Goal: Task Accomplishment & Management: Manage account settings

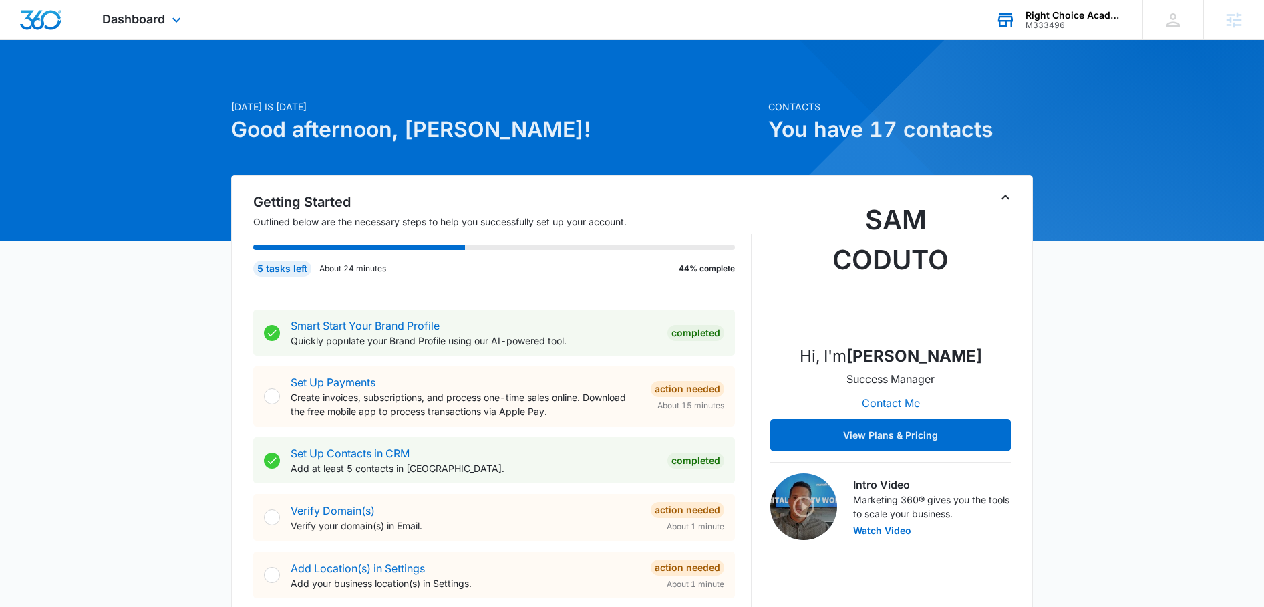
click at [1052, 11] on div "Right Choice Academy" at bounding box center [1075, 15] width 98 height 11
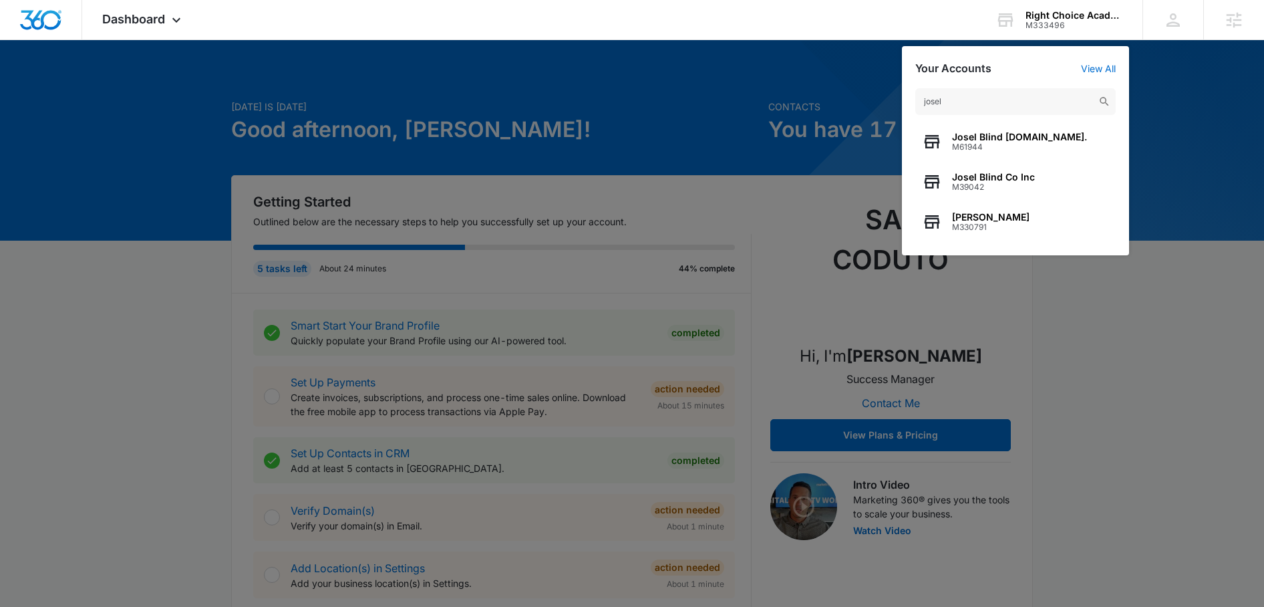
type input "josel"
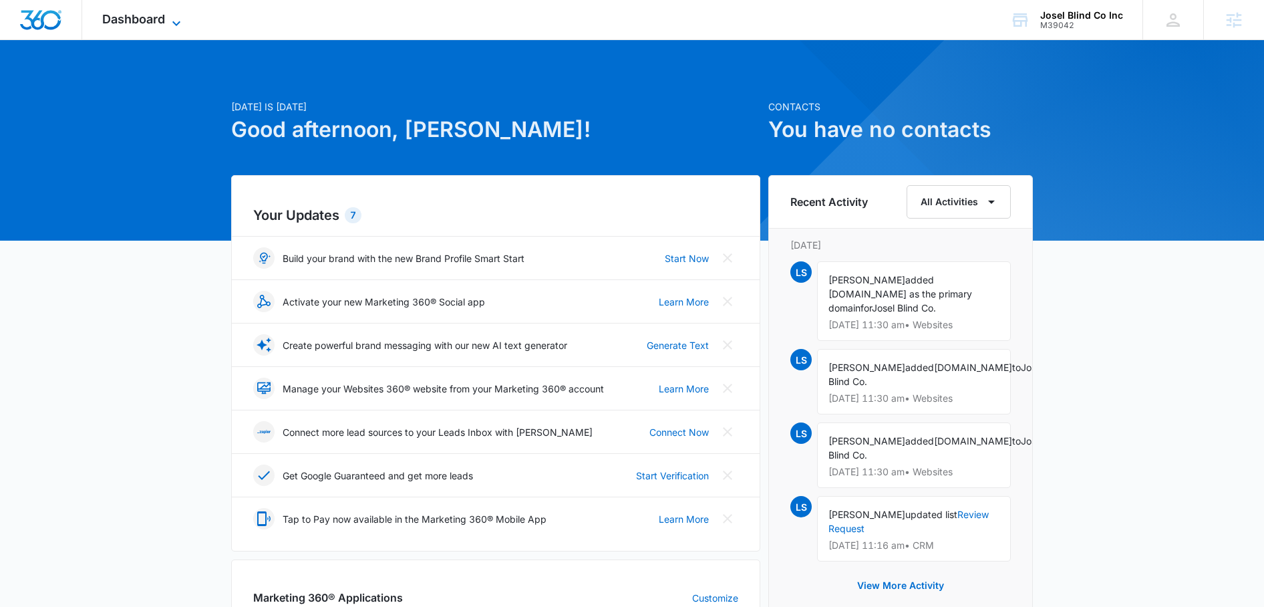
click at [178, 21] on icon at bounding box center [176, 23] width 16 height 16
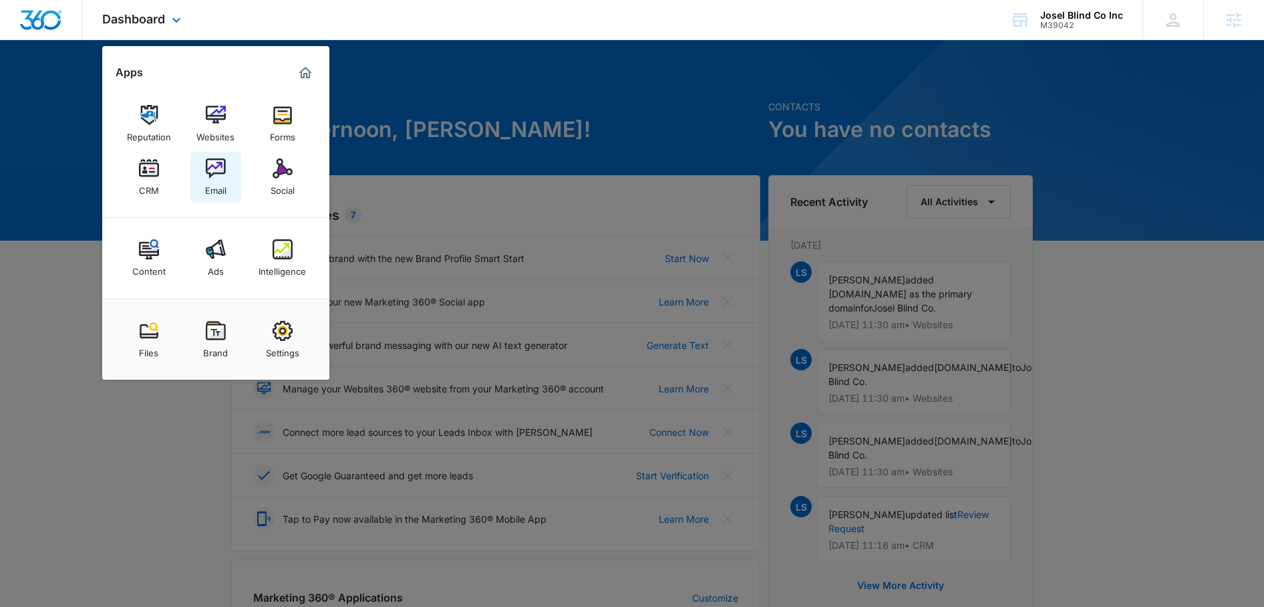
click at [221, 169] on img at bounding box center [216, 168] width 20 height 20
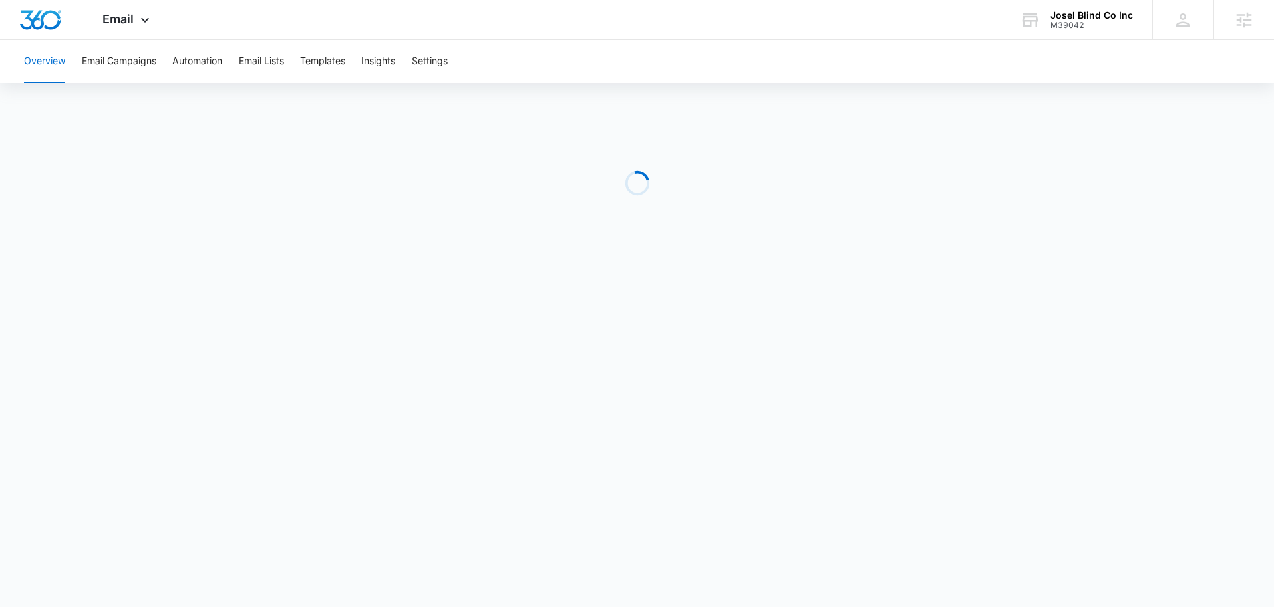
click at [313, 83] on div "Loading" at bounding box center [637, 183] width 1274 height 200
click at [333, 38] on div "Email Apps Reputation Websites Forms CRM Email Social Content Ads Intelligence …" at bounding box center [637, 20] width 1274 height 40
click at [333, 75] on button "Templates" at bounding box center [322, 61] width 45 height 43
click at [191, 61] on button "Automation" at bounding box center [197, 61] width 50 height 43
click at [117, 15] on span "Email" at bounding box center [117, 19] width 31 height 14
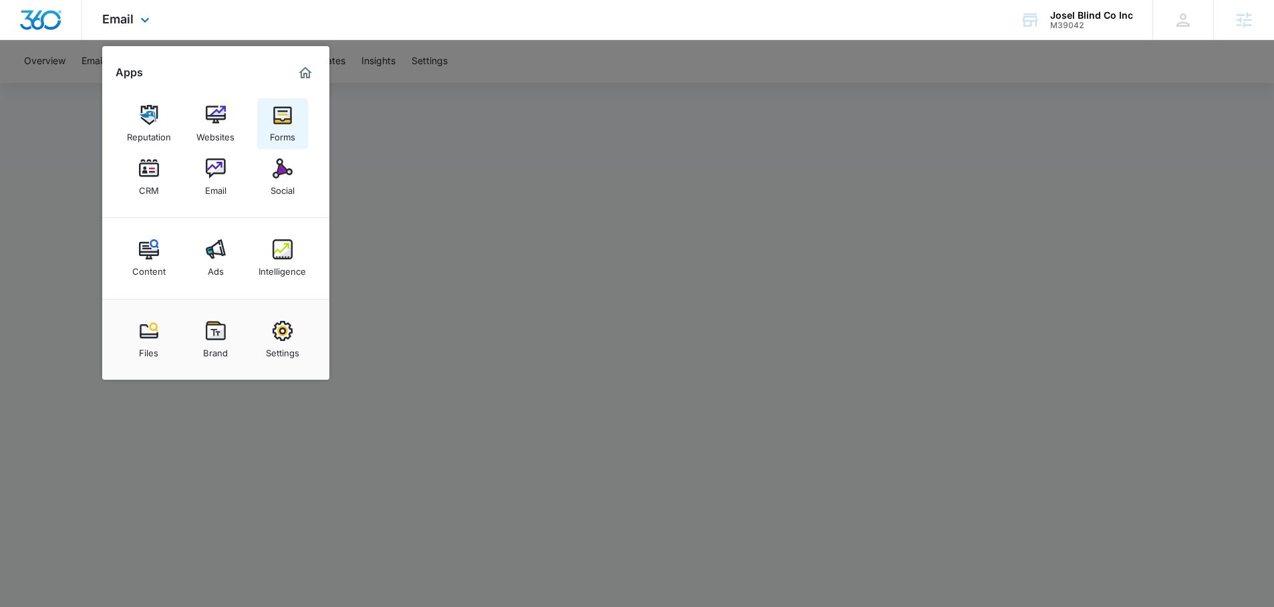
click at [283, 116] on img at bounding box center [283, 115] width 20 height 20
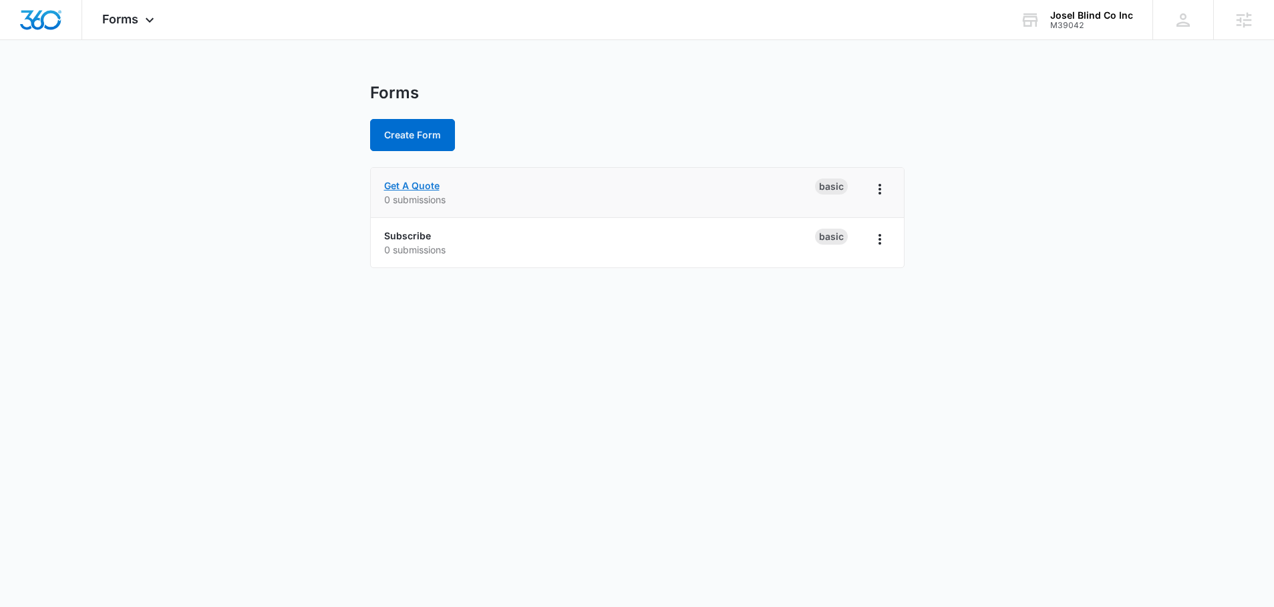
click at [416, 183] on link "Get A Quote" at bounding box center [411, 185] width 55 height 11
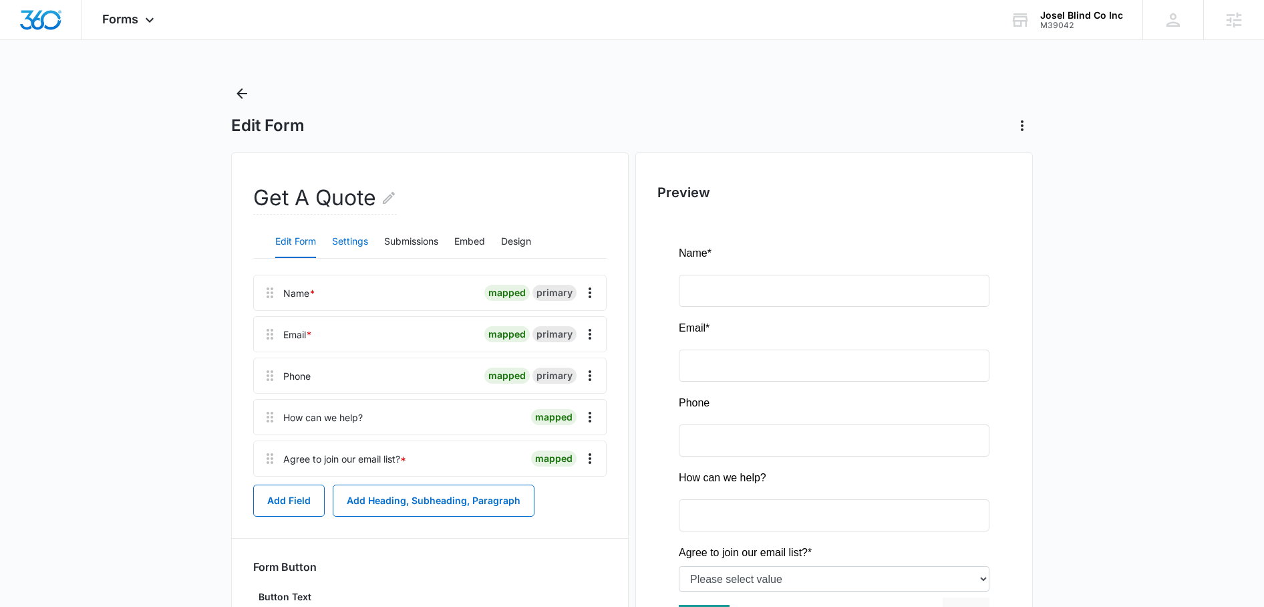
click at [352, 232] on button "Settings" at bounding box center [350, 242] width 36 height 32
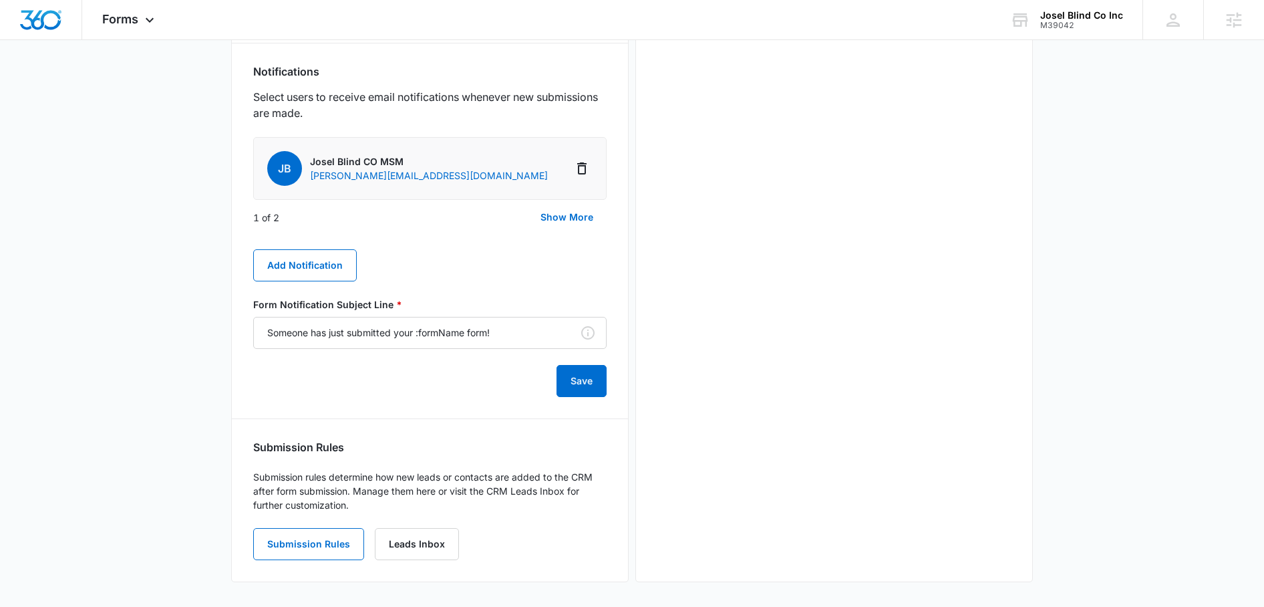
scroll to position [677, 0]
click at [557, 209] on button "Show More" at bounding box center [567, 215] width 80 height 32
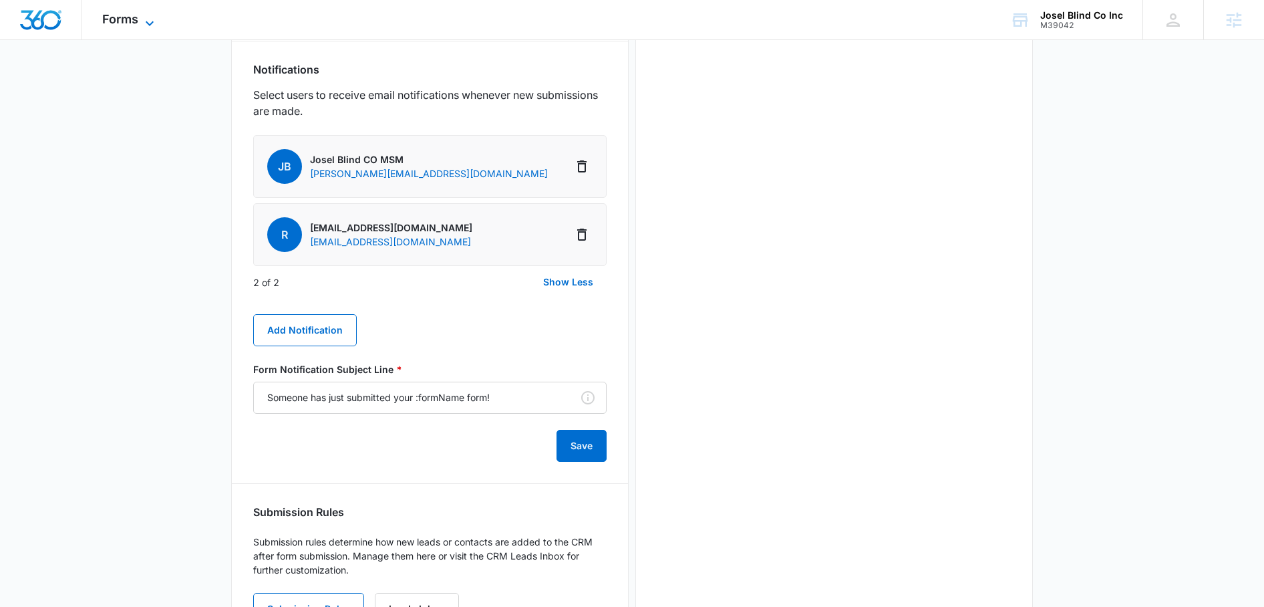
click at [118, 17] on span "Forms" at bounding box center [120, 19] width 36 height 14
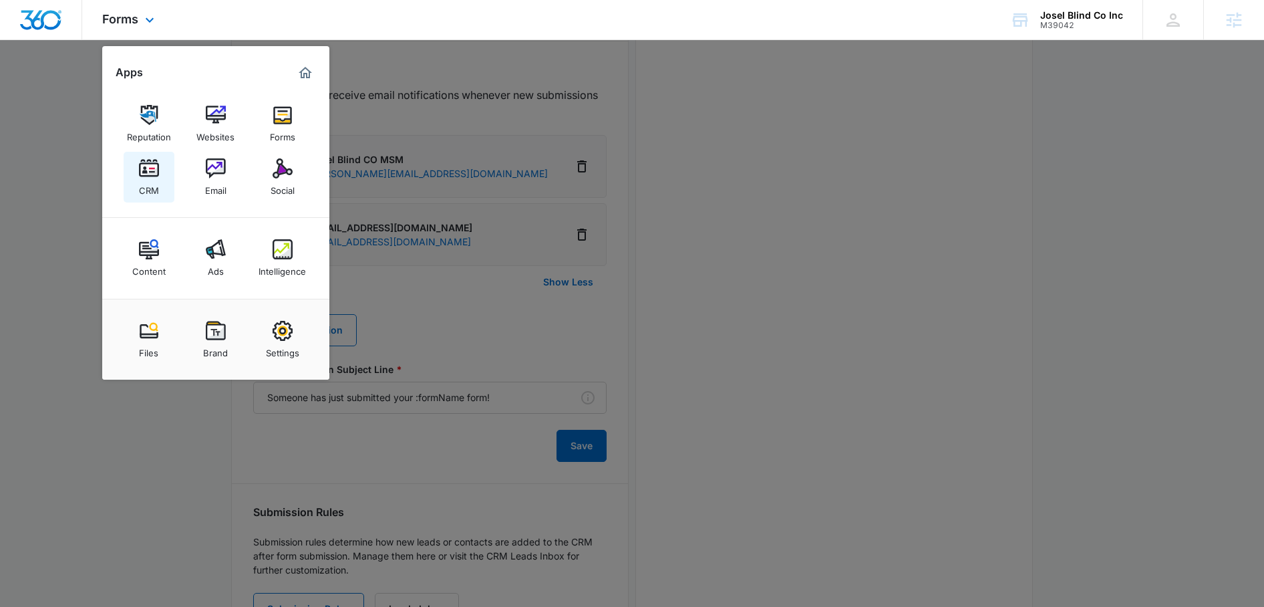
click at [142, 188] on div "CRM" at bounding box center [149, 186] width 20 height 17
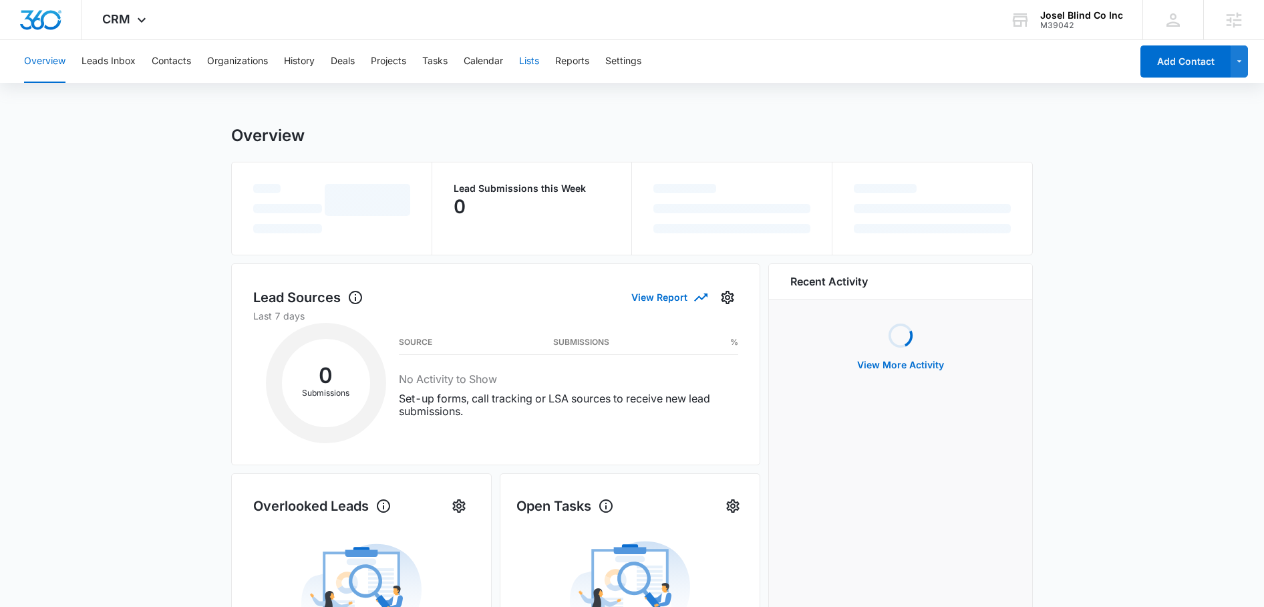
click at [529, 62] on button "Lists" at bounding box center [529, 61] width 20 height 43
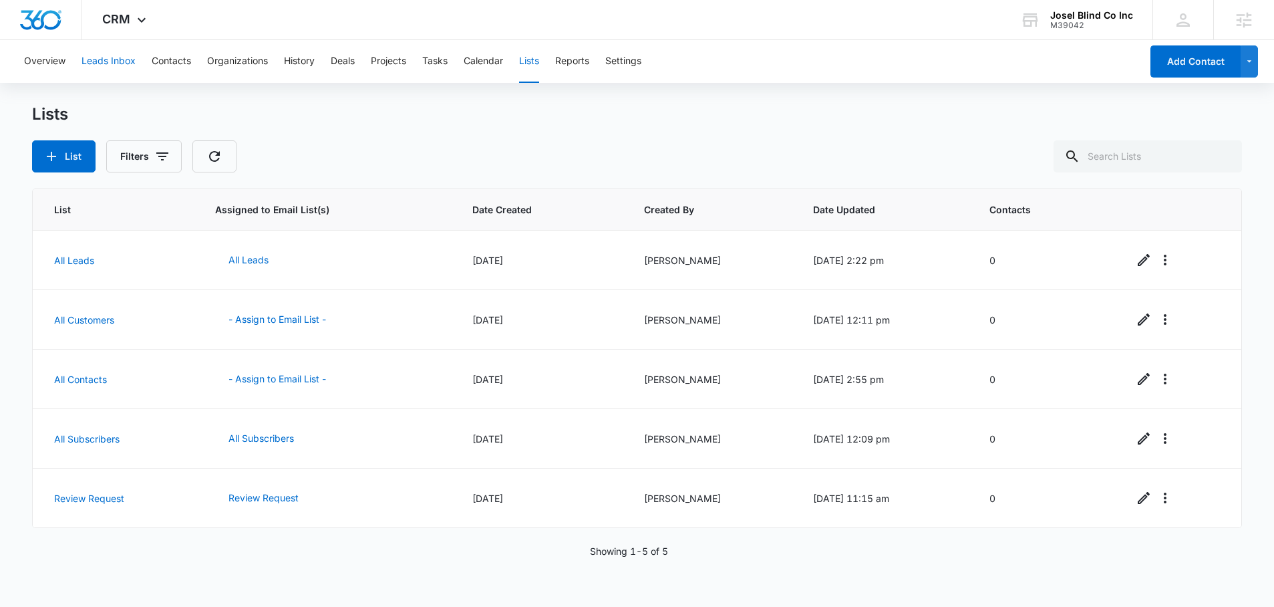
click at [100, 75] on button "Leads Inbox" at bounding box center [109, 61] width 54 height 43
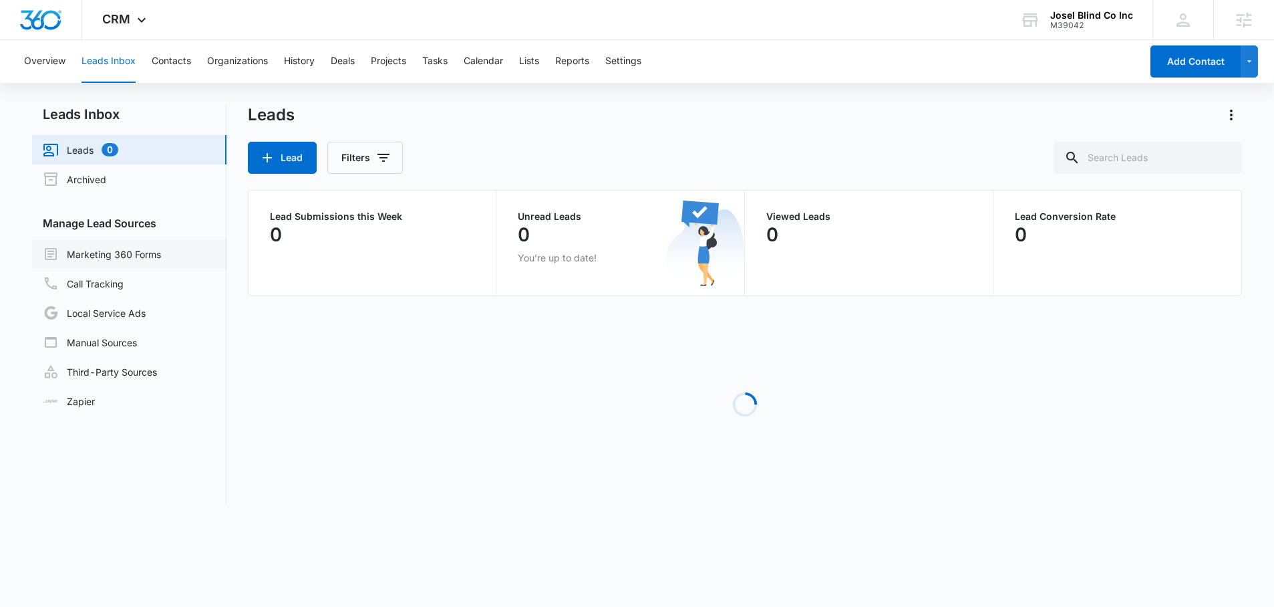
click at [126, 251] on link "Marketing 360 Forms" at bounding box center [102, 254] width 118 height 16
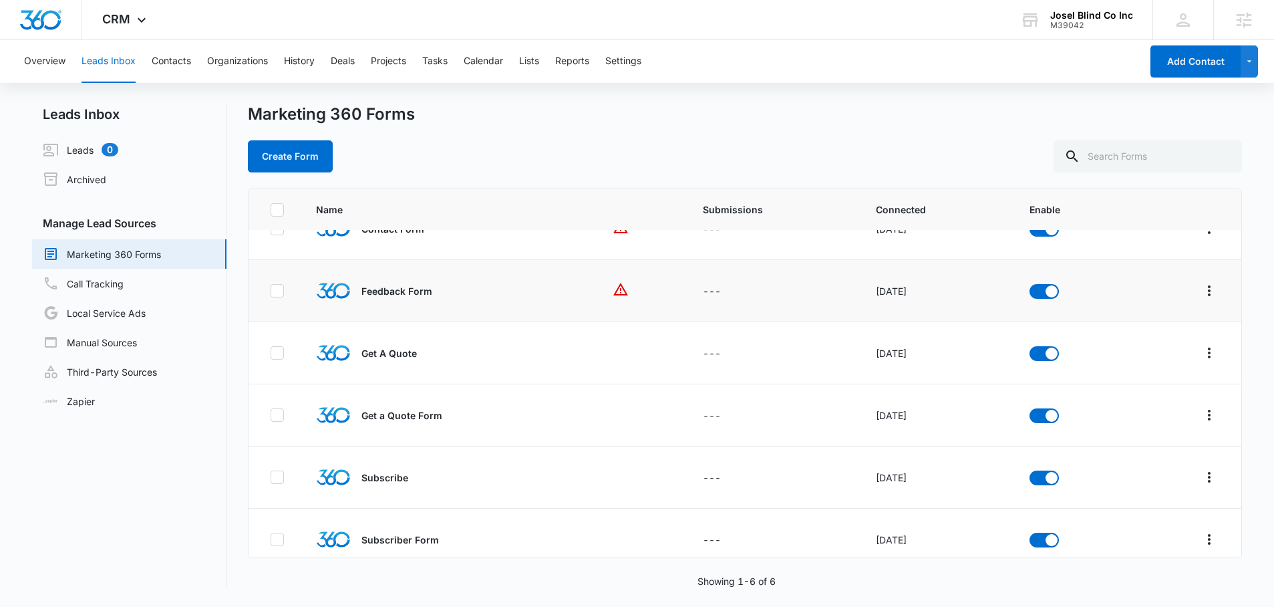
scroll to position [45, 0]
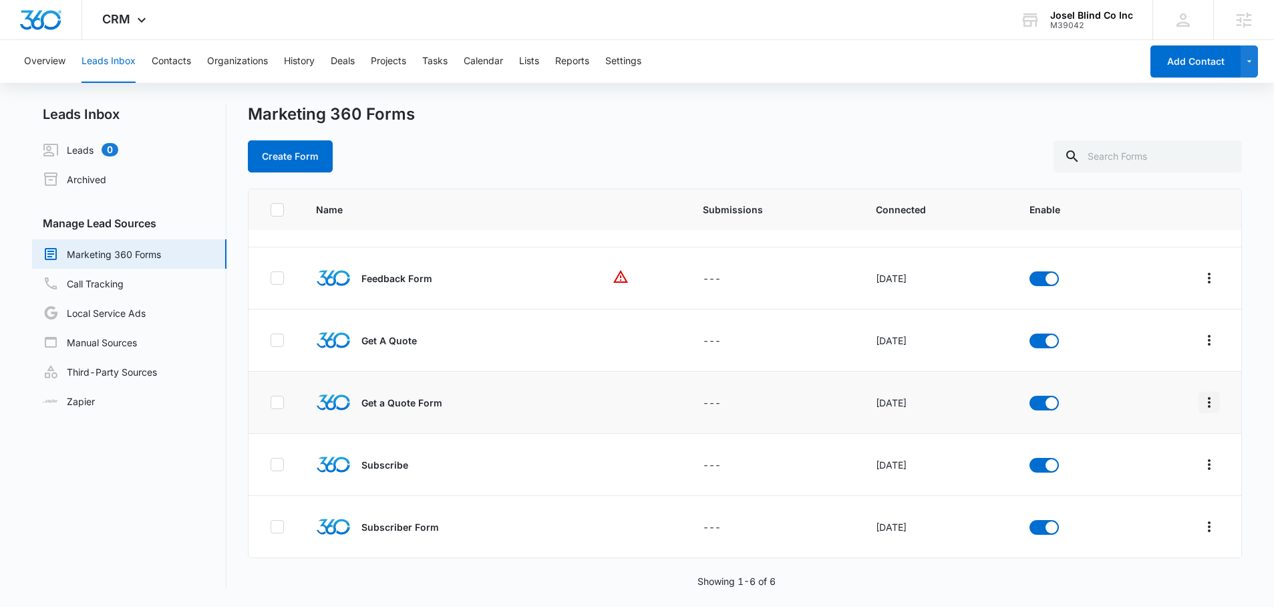
click at [1207, 404] on icon "Overflow Menu" at bounding box center [1209, 402] width 16 height 16
click at [1113, 480] on div "Field Mapping" at bounding box center [1140, 479] width 76 height 9
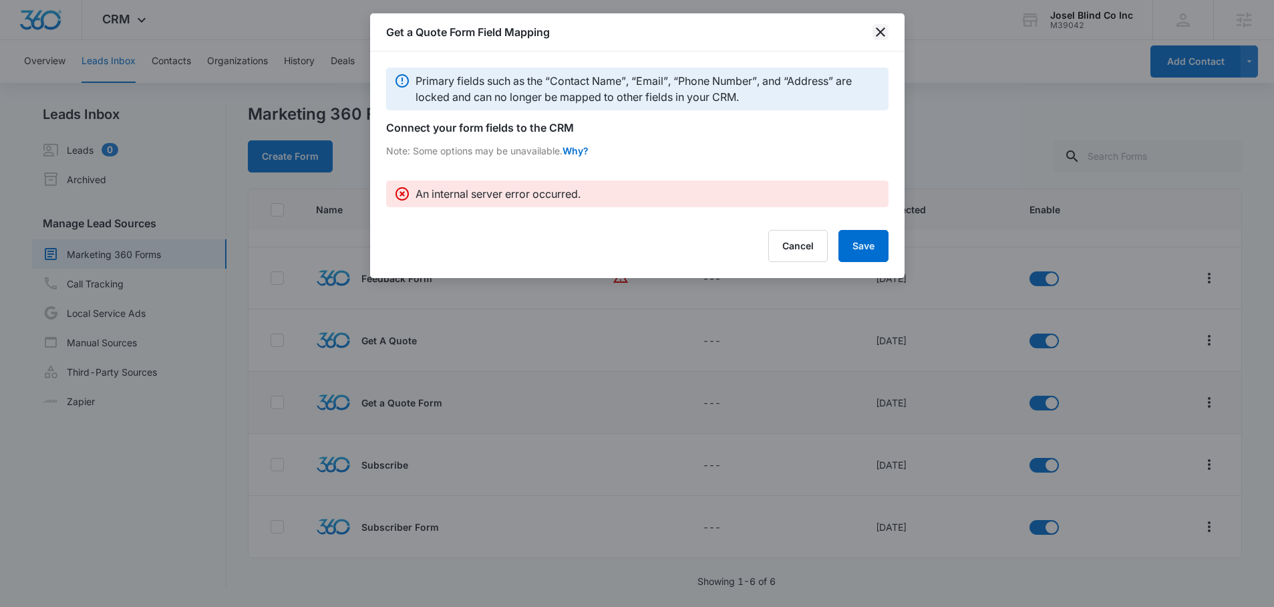
click at [875, 31] on icon "close" at bounding box center [881, 32] width 16 height 16
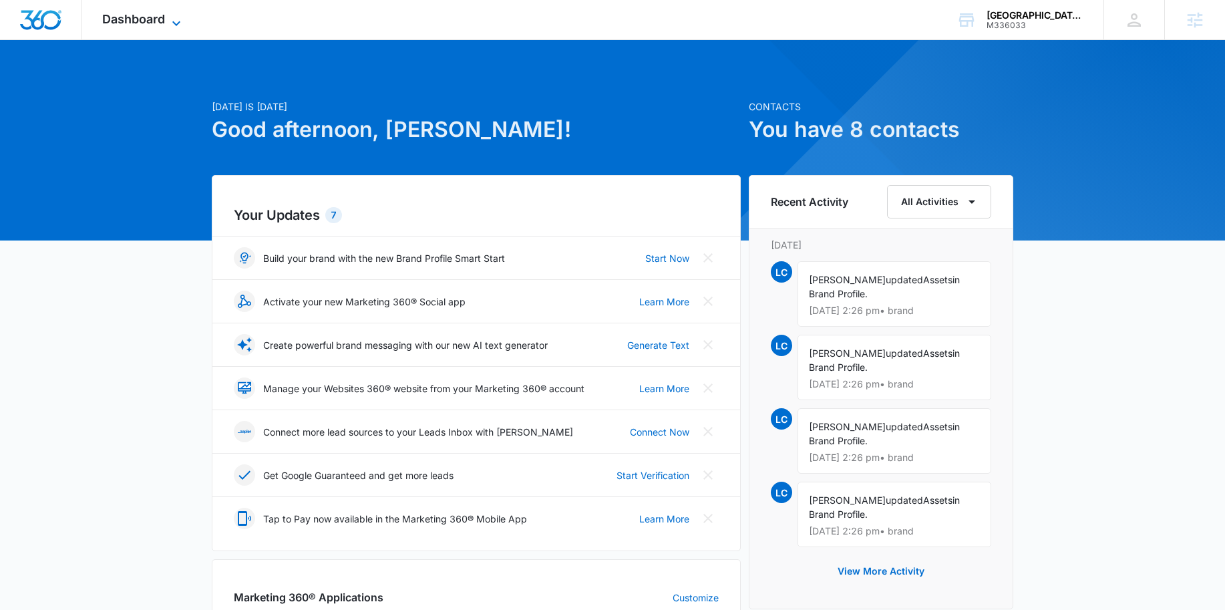
click at [161, 15] on span "Dashboard" at bounding box center [133, 19] width 63 height 14
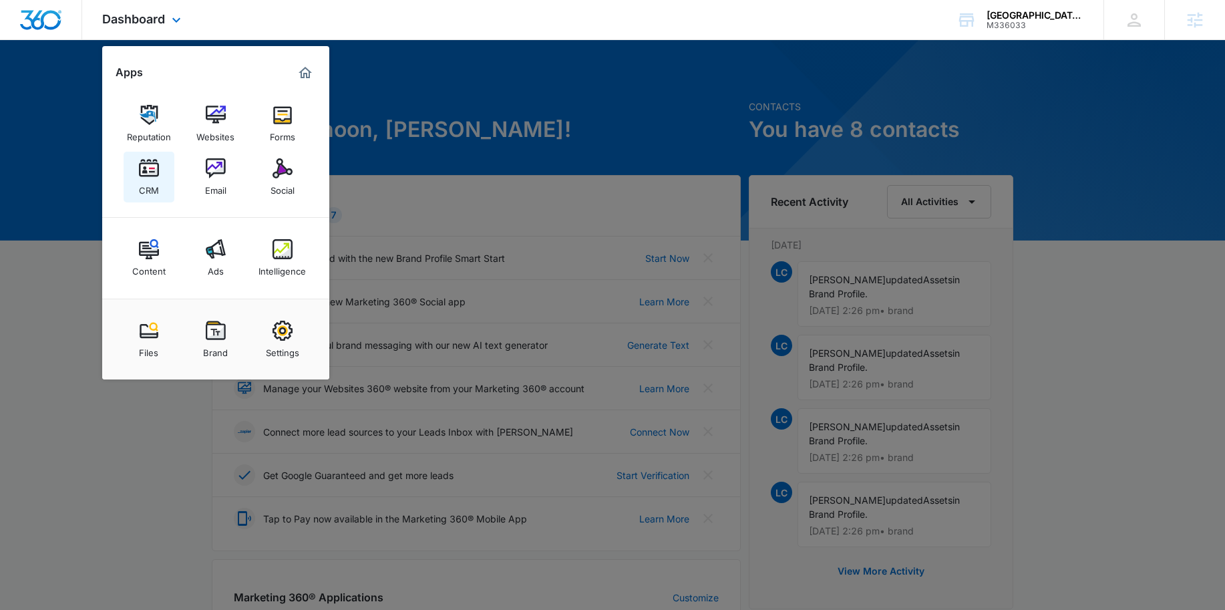
click at [148, 175] on img at bounding box center [149, 168] width 20 height 20
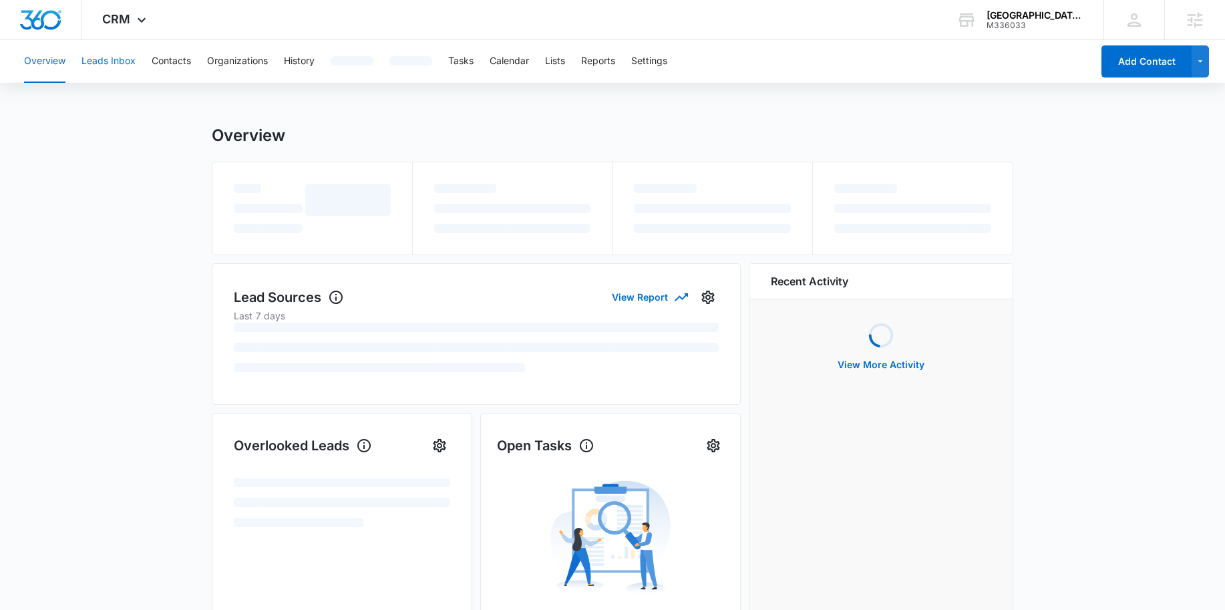
click at [114, 59] on button "Leads Inbox" at bounding box center [109, 61] width 54 height 43
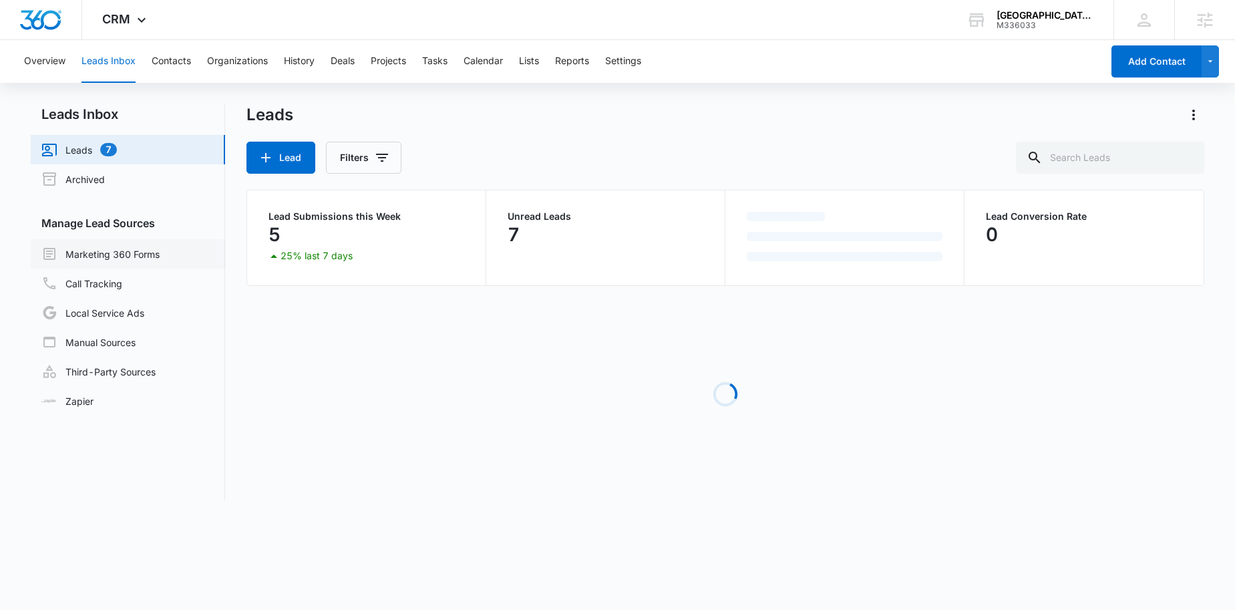
click at [110, 246] on link "Marketing 360 Forms" at bounding box center [100, 254] width 118 height 16
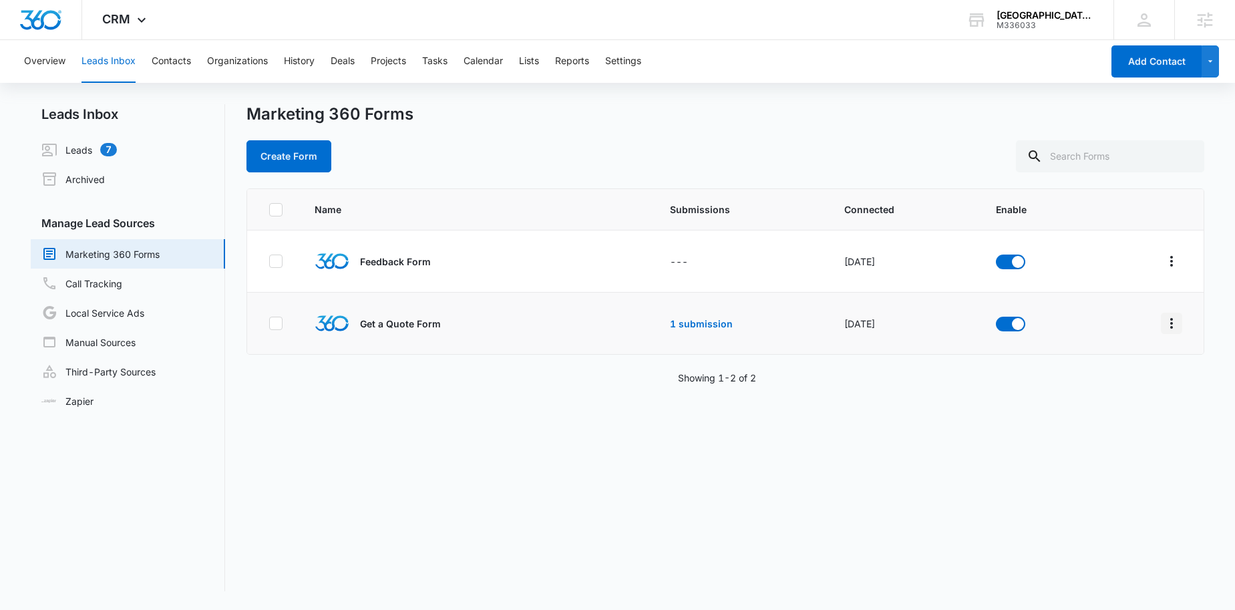
click at [1161, 333] on button "Overflow Menu" at bounding box center [1171, 323] width 21 height 21
click at [1086, 402] on div "Field Mapping" at bounding box center [1102, 400] width 76 height 9
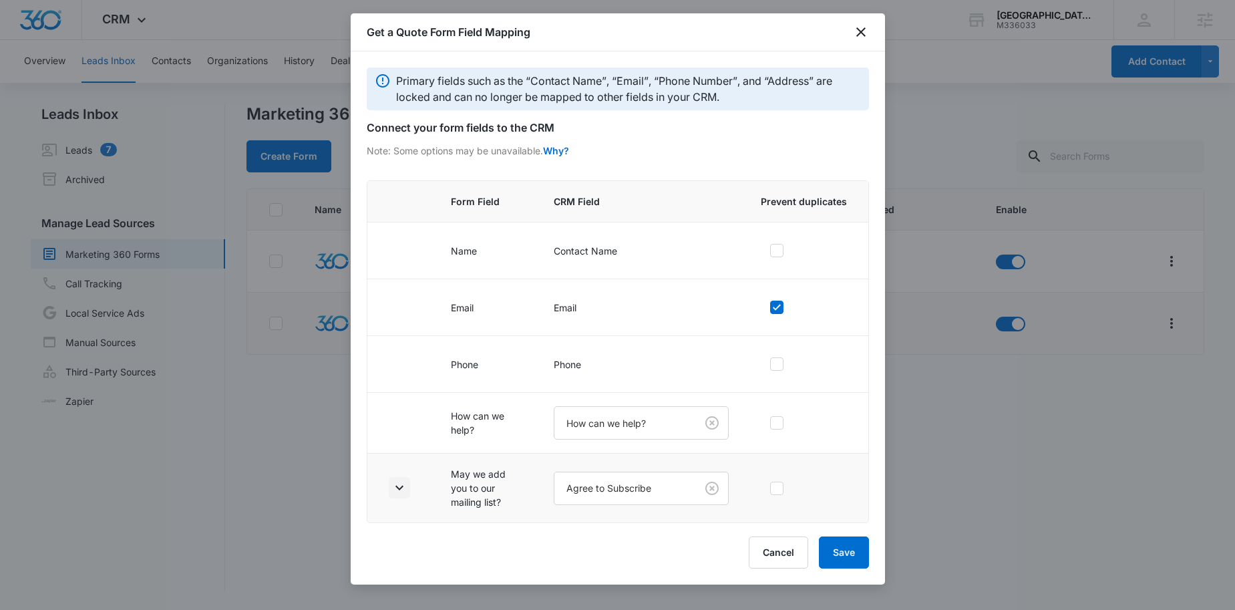
click at [399, 484] on icon "button" at bounding box center [400, 488] width 16 height 16
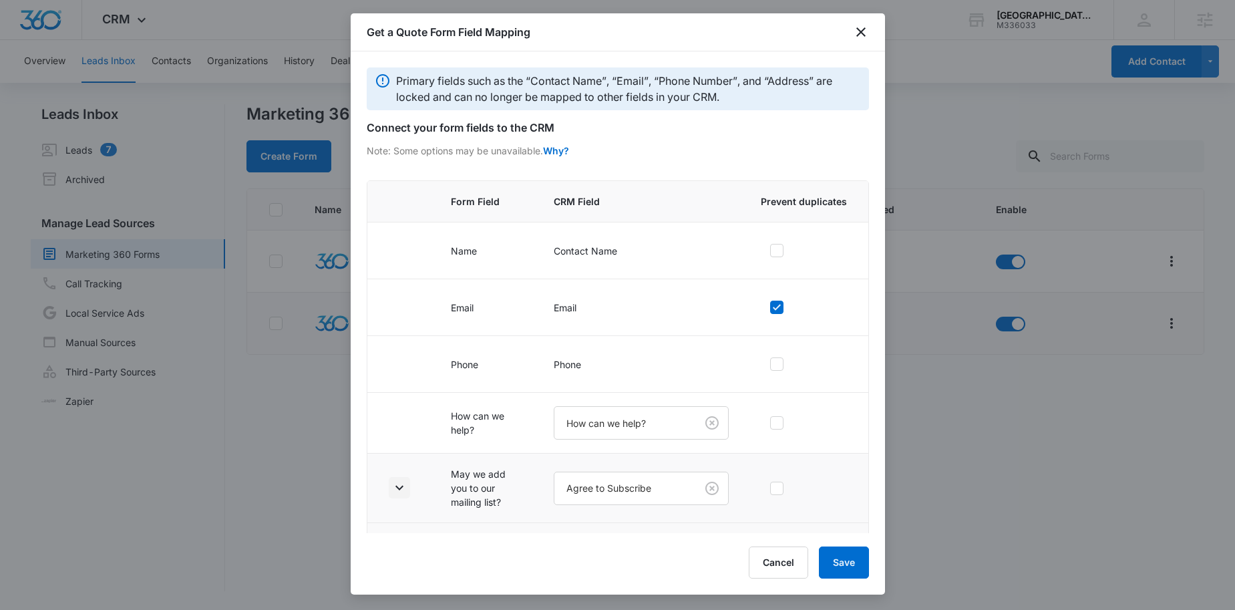
scroll to position [112, 0]
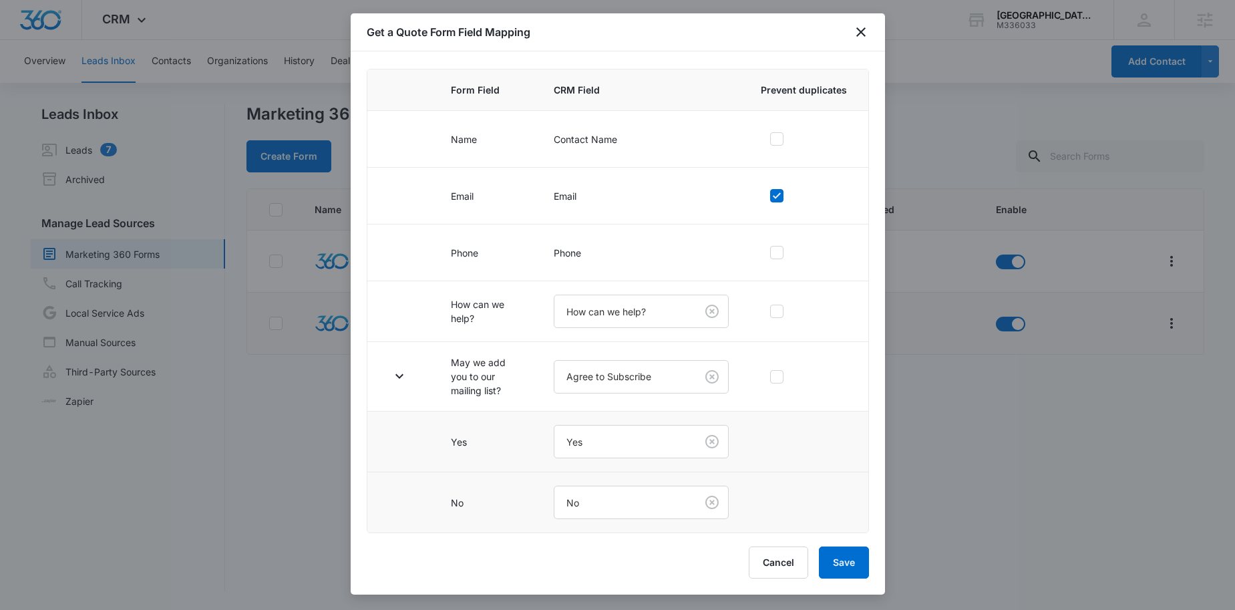
click at [856, 23] on div "Get a Quote Form Field Mapping" at bounding box center [618, 32] width 535 height 38
click at [867, 43] on div "Get a Quote Form Field Mapping" at bounding box center [618, 32] width 535 height 38
click at [856, 38] on icon "close" at bounding box center [861, 32] width 16 height 16
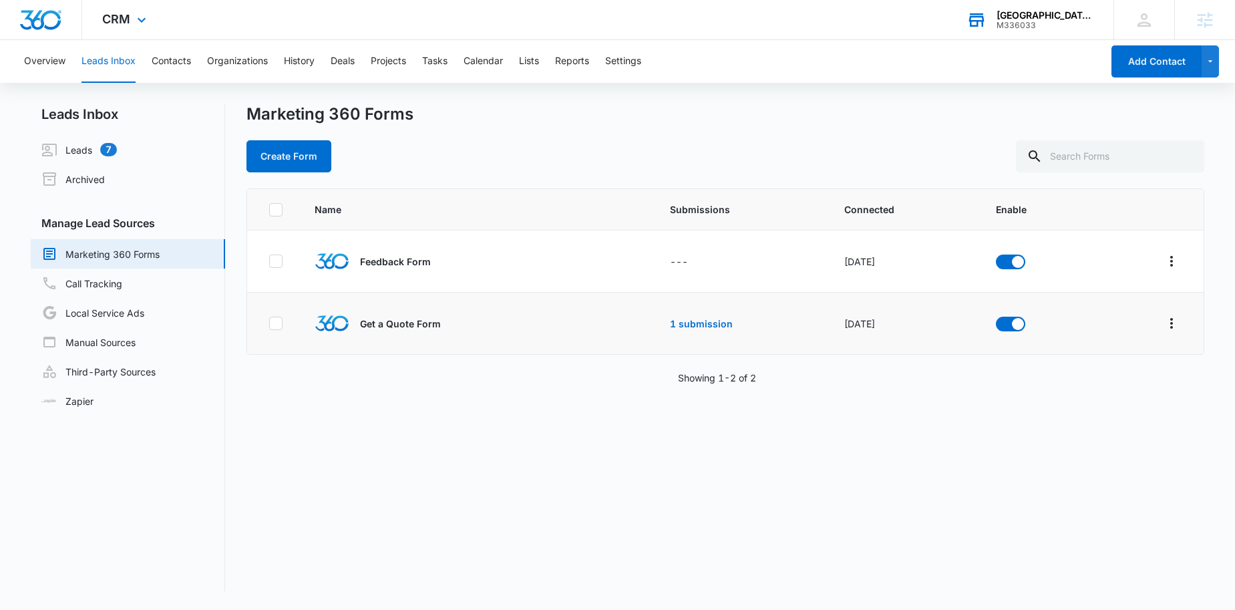
click at [1009, 23] on div "M336033" at bounding box center [1046, 25] width 98 height 9
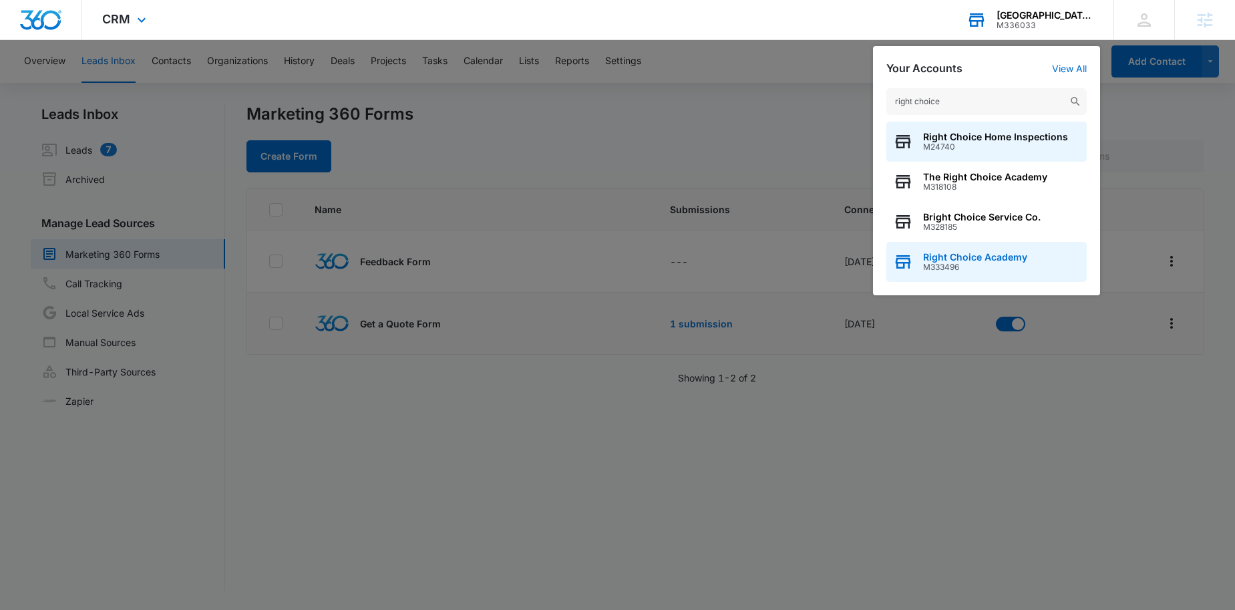
type input "right choice"
click at [922, 257] on div "Right Choice Academy M333496" at bounding box center [987, 262] width 200 height 40
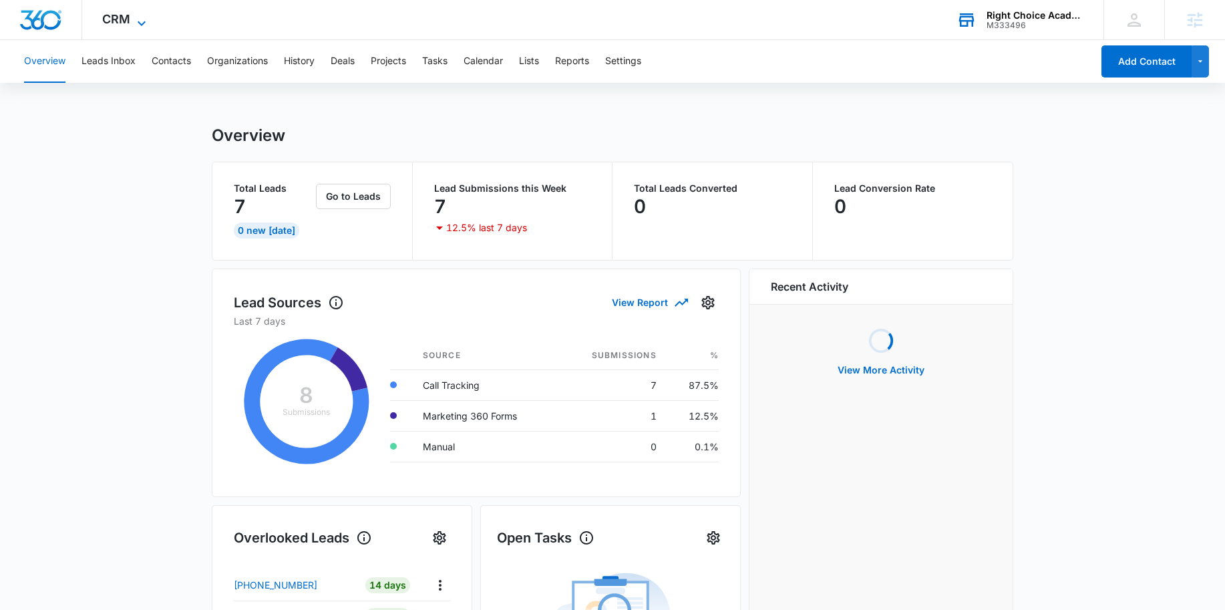
click at [127, 16] on span "CRM" at bounding box center [116, 19] width 28 height 14
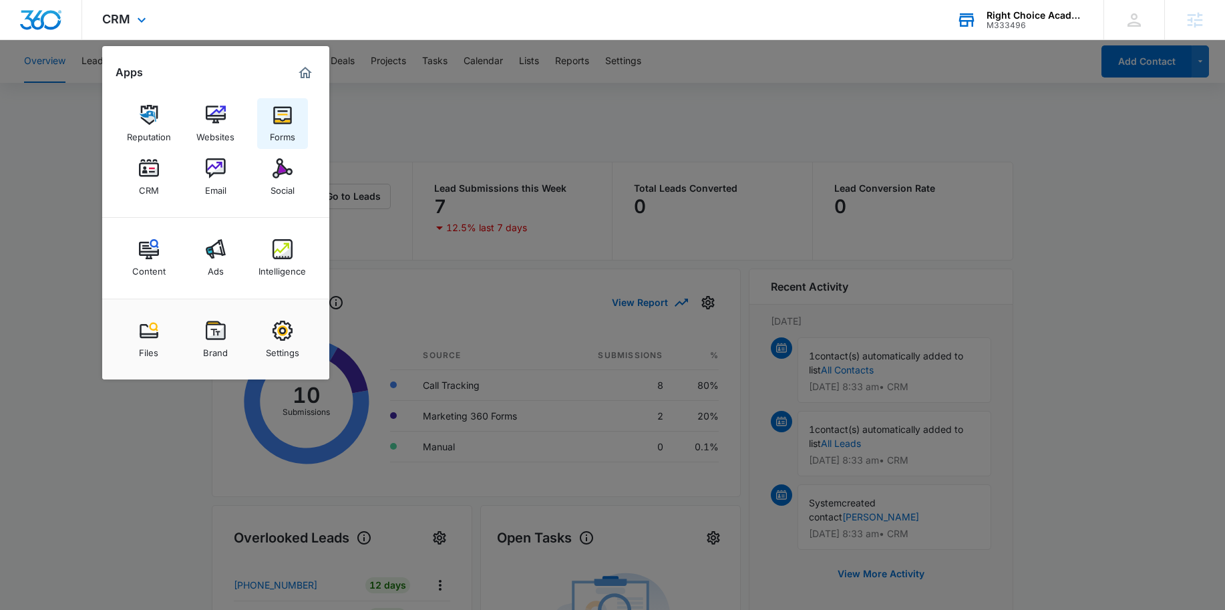
click at [282, 127] on div "Forms" at bounding box center [282, 133] width 25 height 17
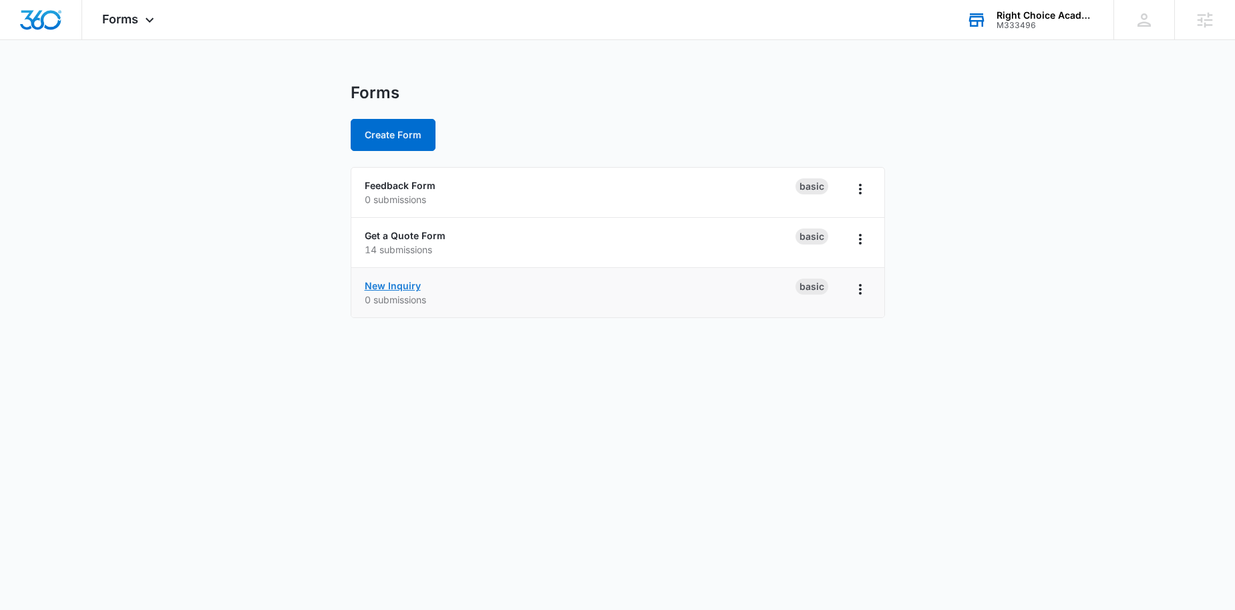
click at [398, 282] on link "New Inquiry" at bounding box center [393, 285] width 56 height 11
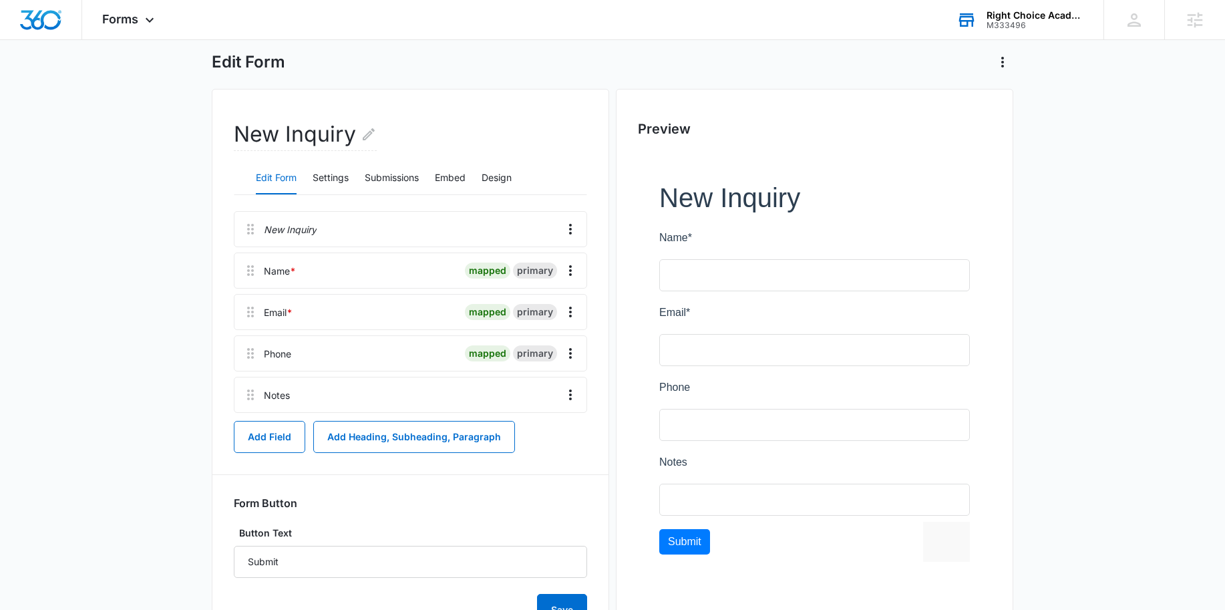
scroll to position [128, 0]
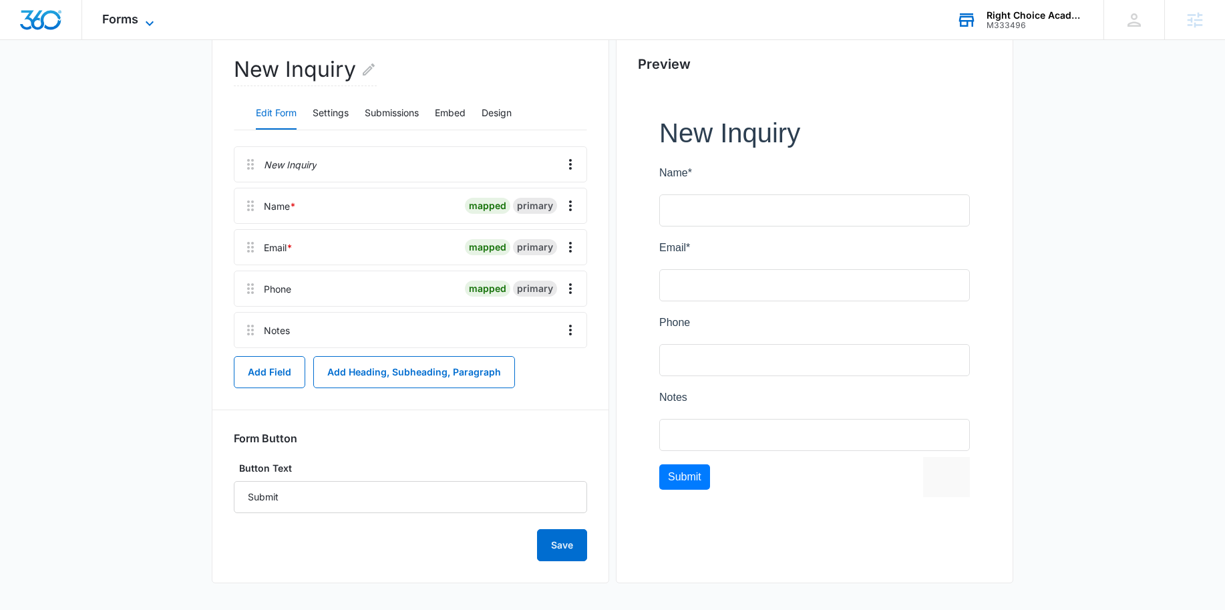
click at [124, 19] on span "Forms" at bounding box center [120, 19] width 36 height 14
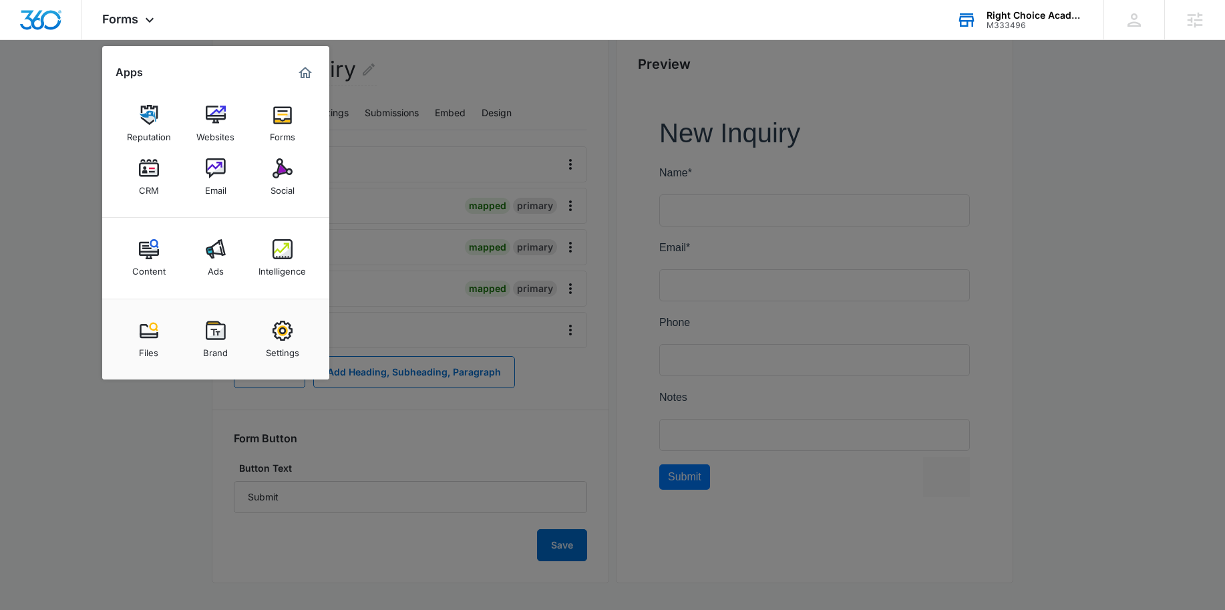
click at [1010, 14] on div "Right Choice Academy" at bounding box center [1036, 15] width 98 height 11
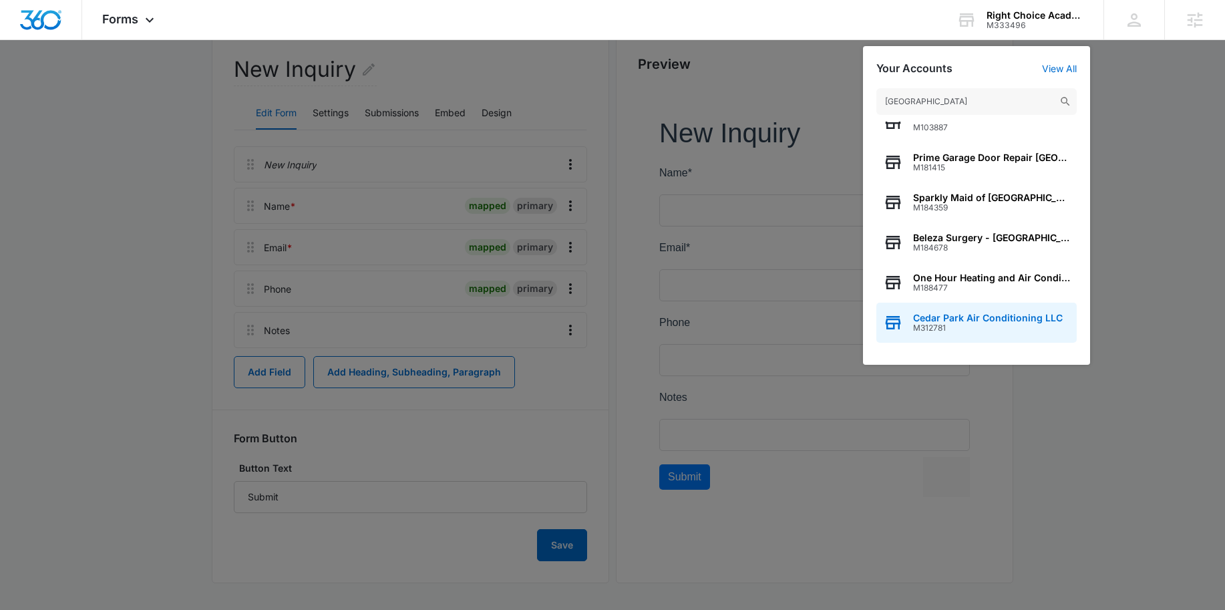
scroll to position [131, 0]
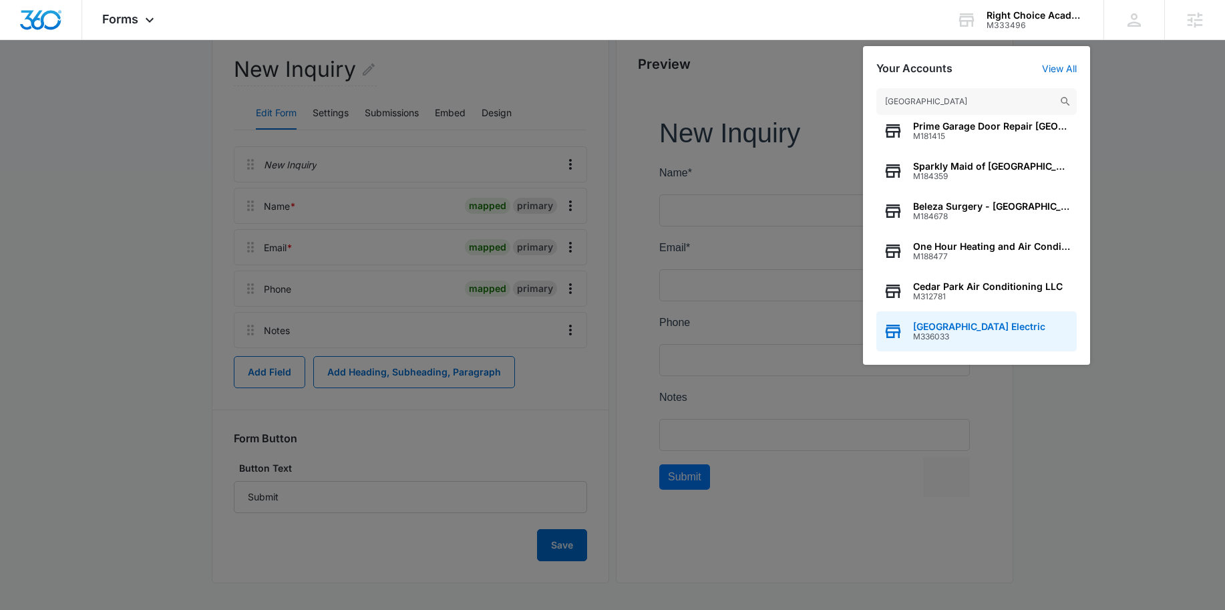
type input "cedar park"
click at [922, 320] on div "Cedar Park Electric M336033" at bounding box center [977, 331] width 200 height 40
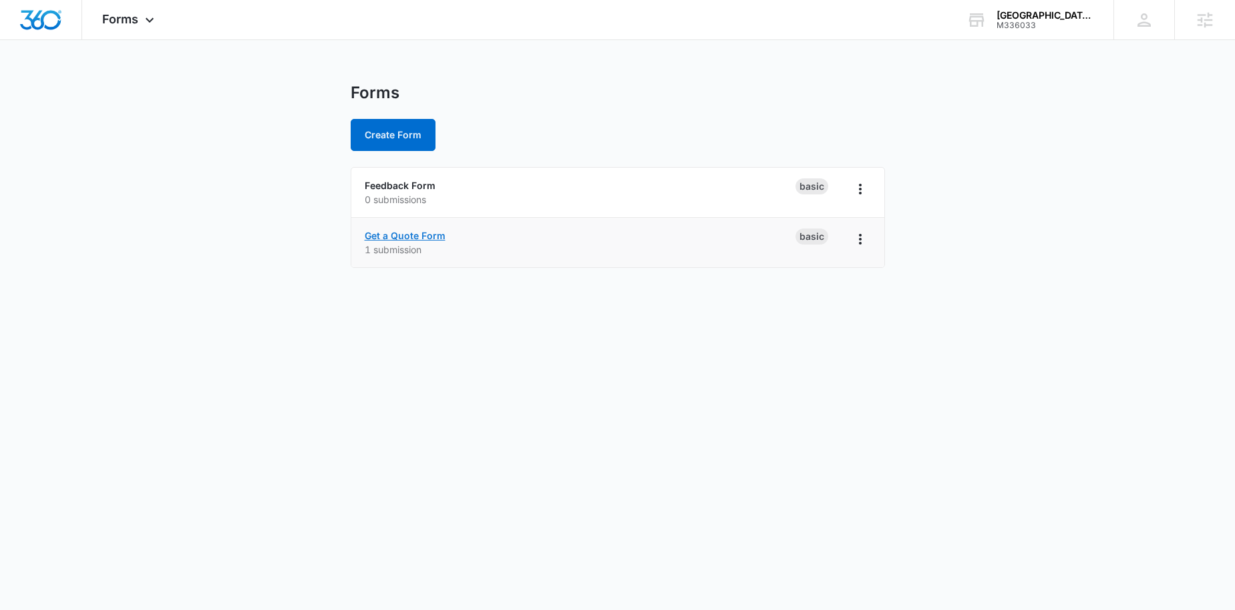
click at [401, 239] on link "Get a Quote Form" at bounding box center [405, 235] width 81 height 11
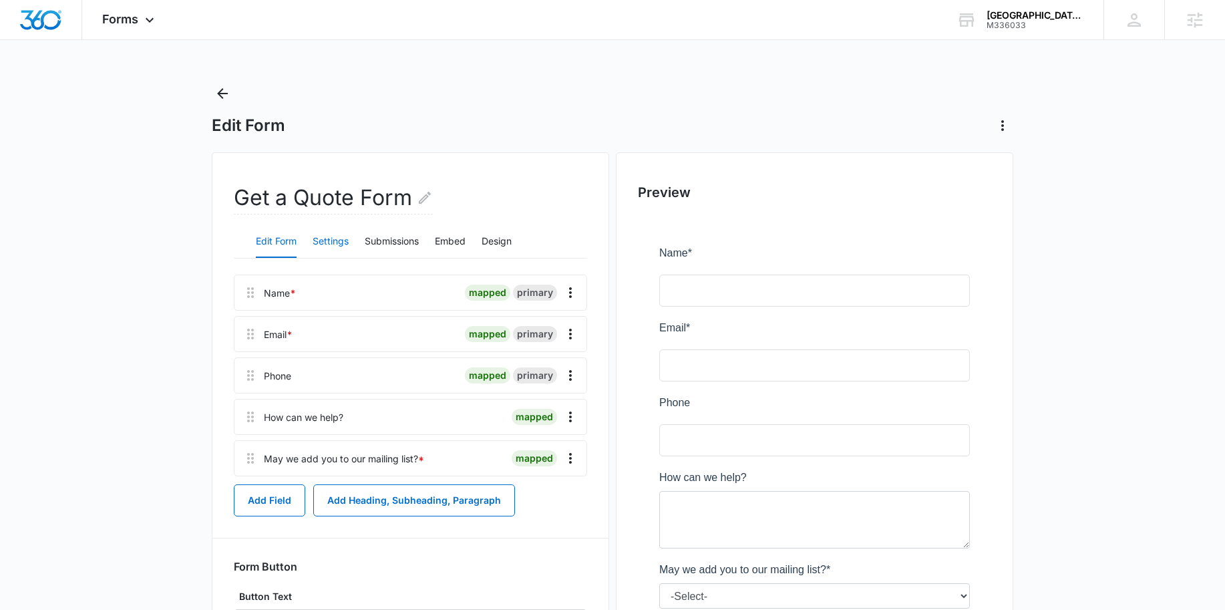
click at [340, 237] on button "Settings" at bounding box center [331, 242] width 36 height 32
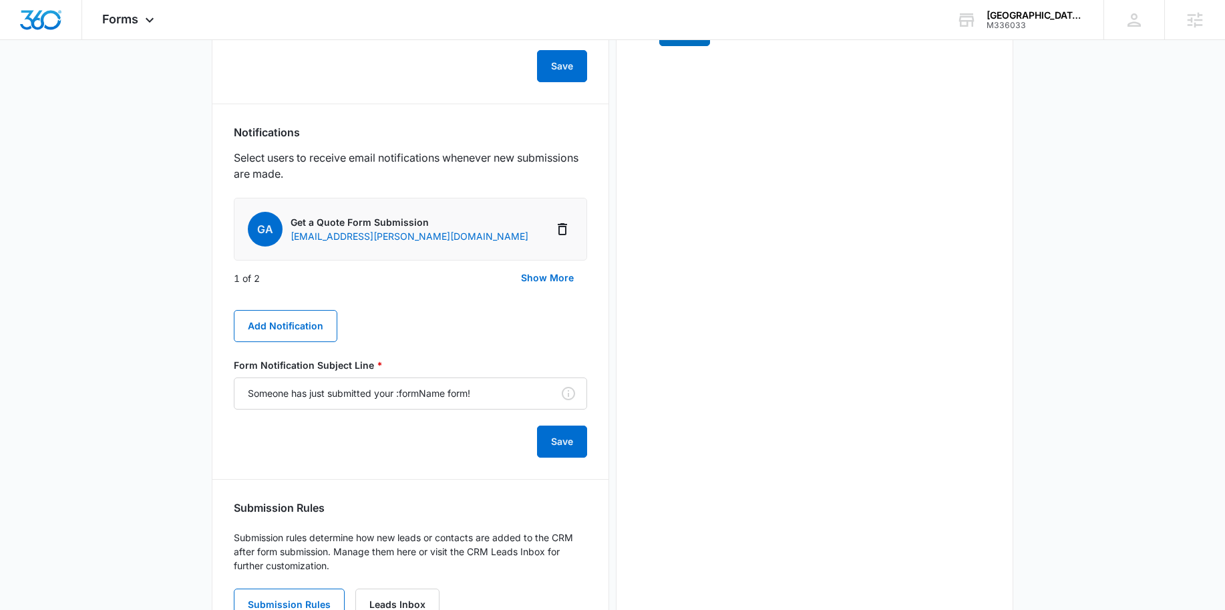
scroll to position [674, 0]
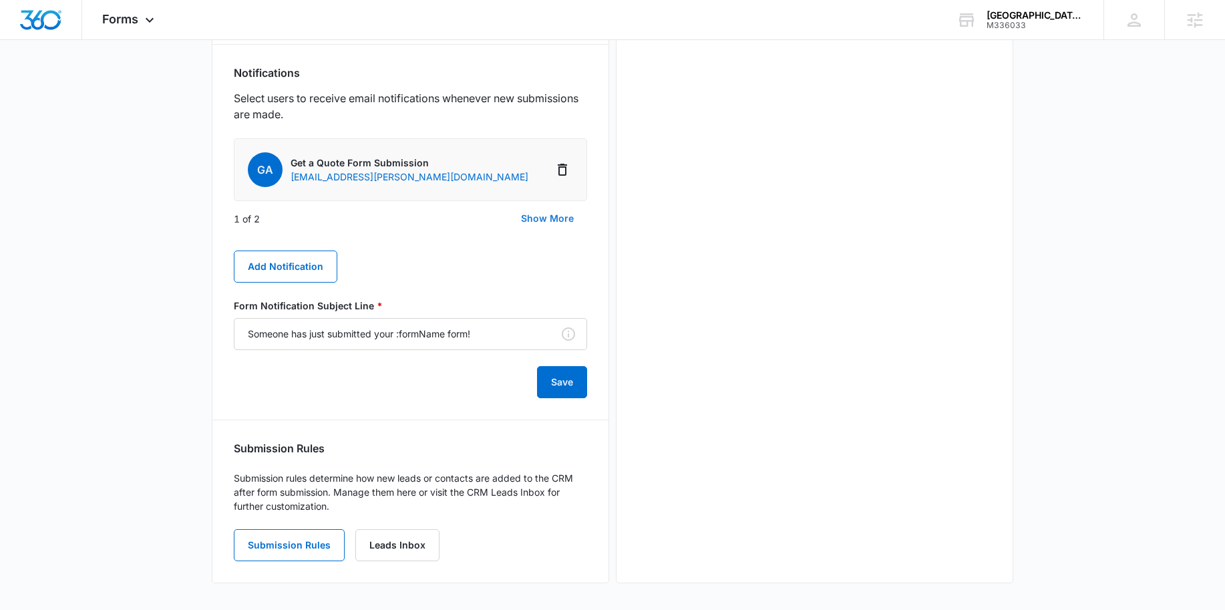
click at [549, 214] on button "Show More" at bounding box center [548, 218] width 80 height 32
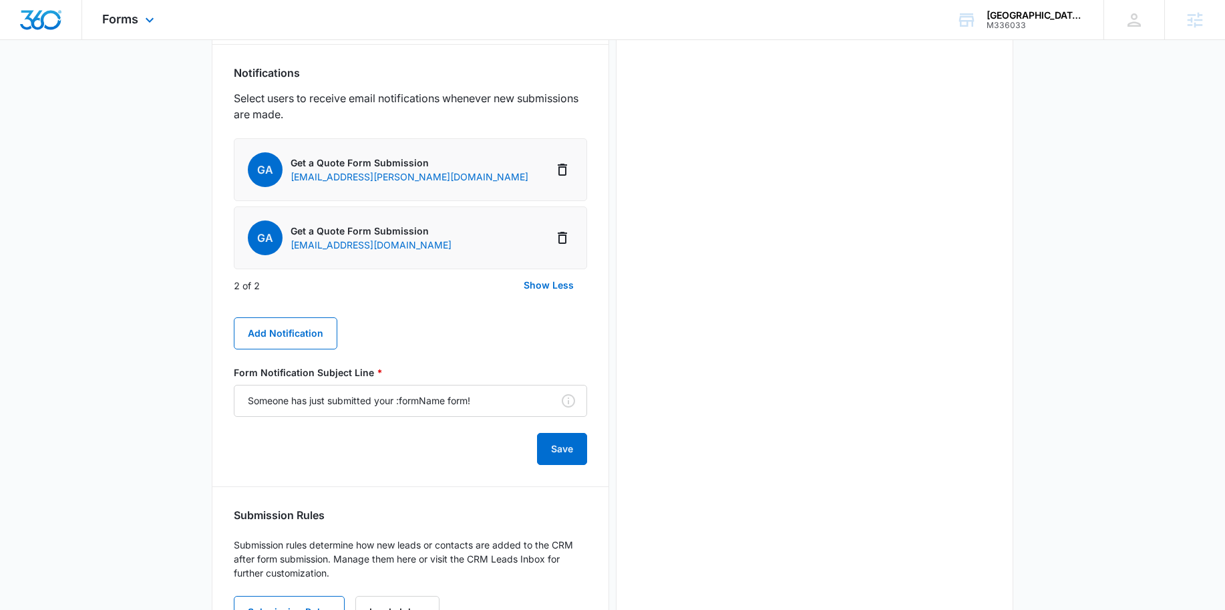
click at [122, 11] on div "Forms Apps Reputation Websites Forms CRM Email Social Content Ads Intelligence …" at bounding box center [130, 19] width 96 height 39
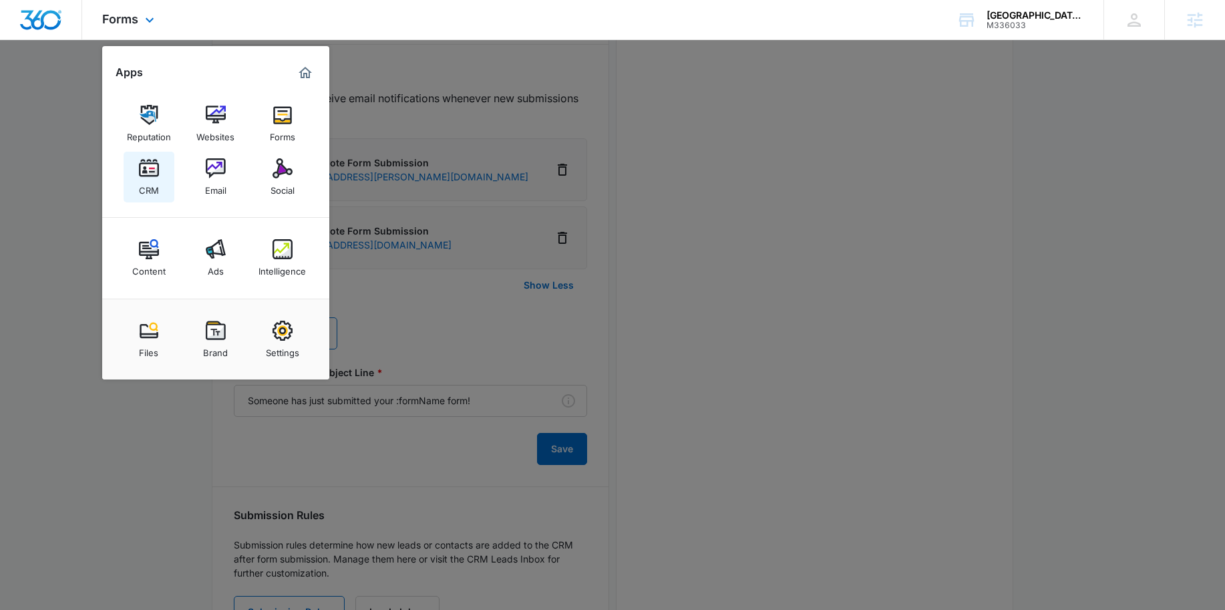
click at [154, 180] on div "CRM" at bounding box center [149, 186] width 20 height 17
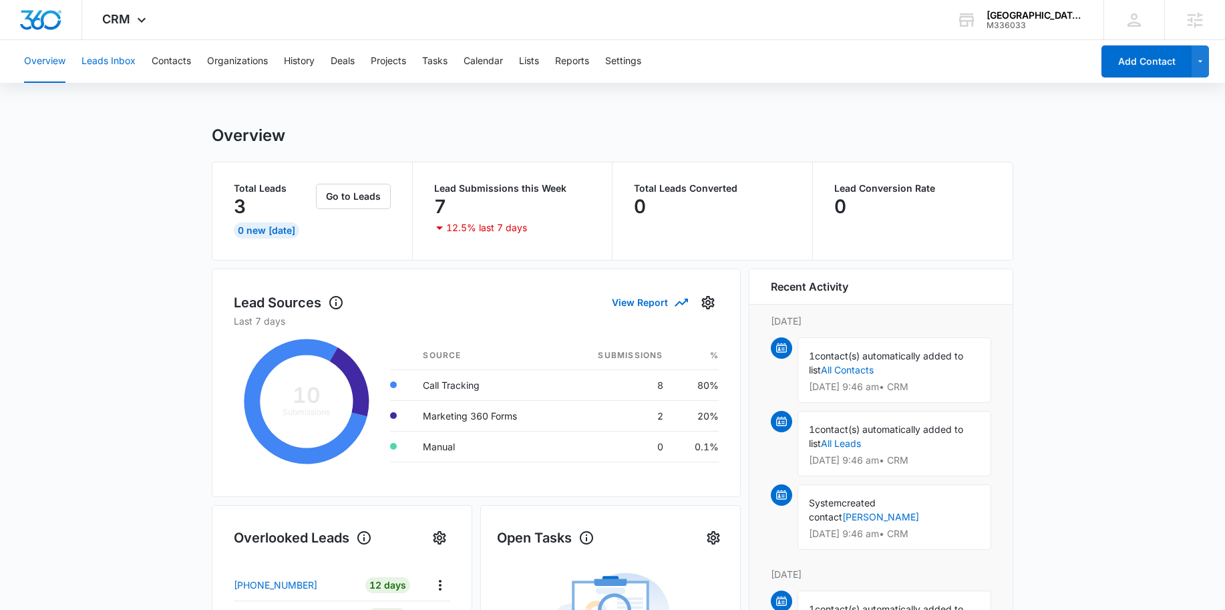
click at [118, 53] on button "Leads Inbox" at bounding box center [109, 61] width 54 height 43
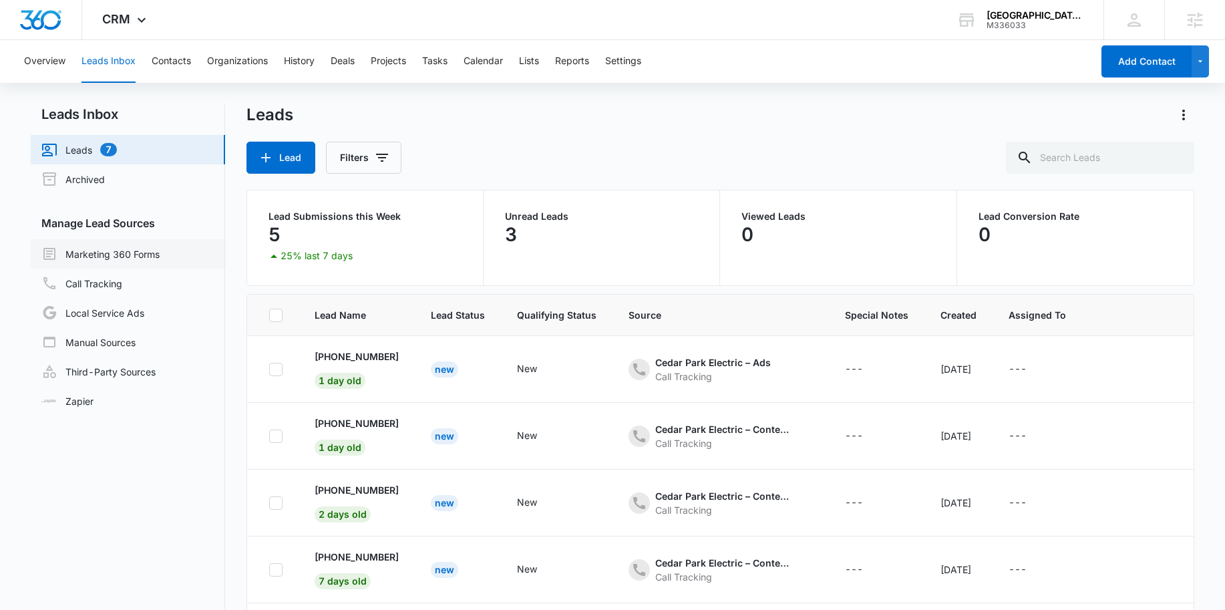
click at [142, 253] on link "Marketing 360 Forms" at bounding box center [100, 254] width 118 height 16
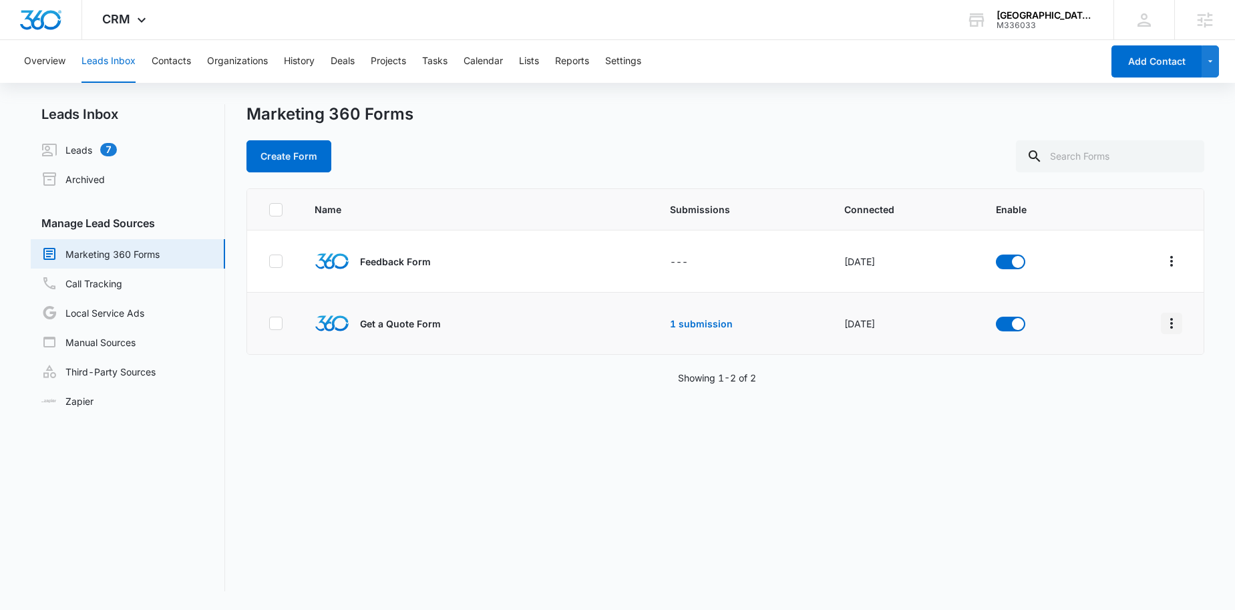
drag, startPoint x: 1174, startPoint y: 321, endPoint x: 1164, endPoint y: 323, distance: 10.2
click at [1175, 321] on td at bounding box center [1150, 324] width 108 height 62
click at [1164, 323] on icon "Overflow Menu" at bounding box center [1172, 323] width 16 height 16
click at [1113, 400] on div "Field Mapping" at bounding box center [1102, 400] width 76 height 9
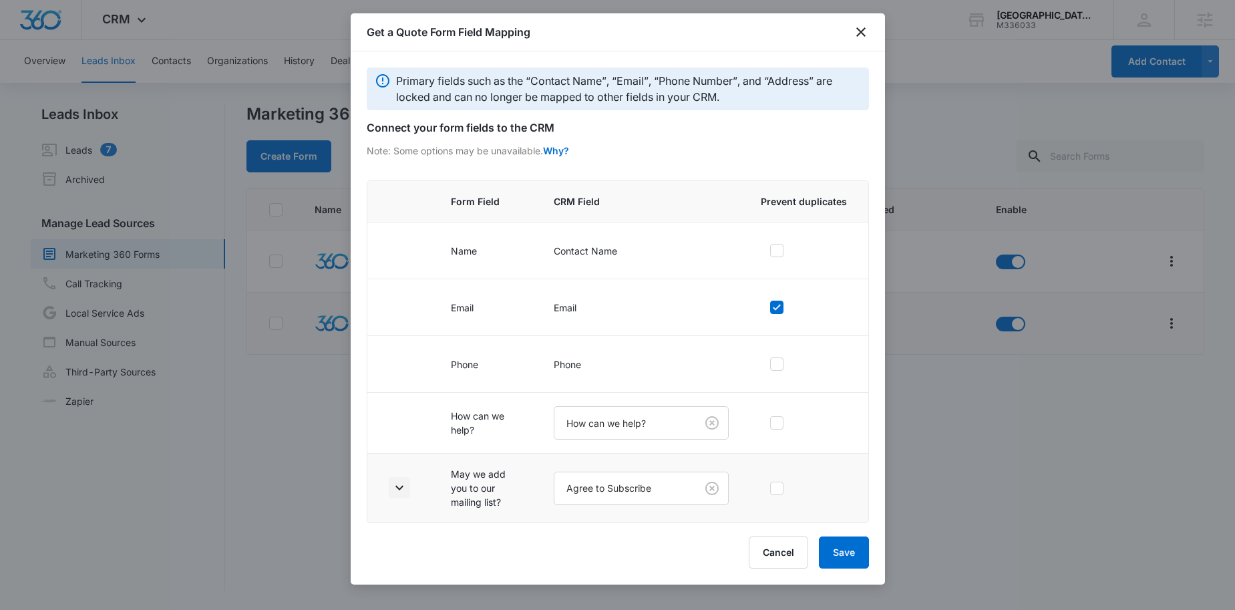
click at [396, 491] on icon "button" at bounding box center [400, 488] width 16 height 16
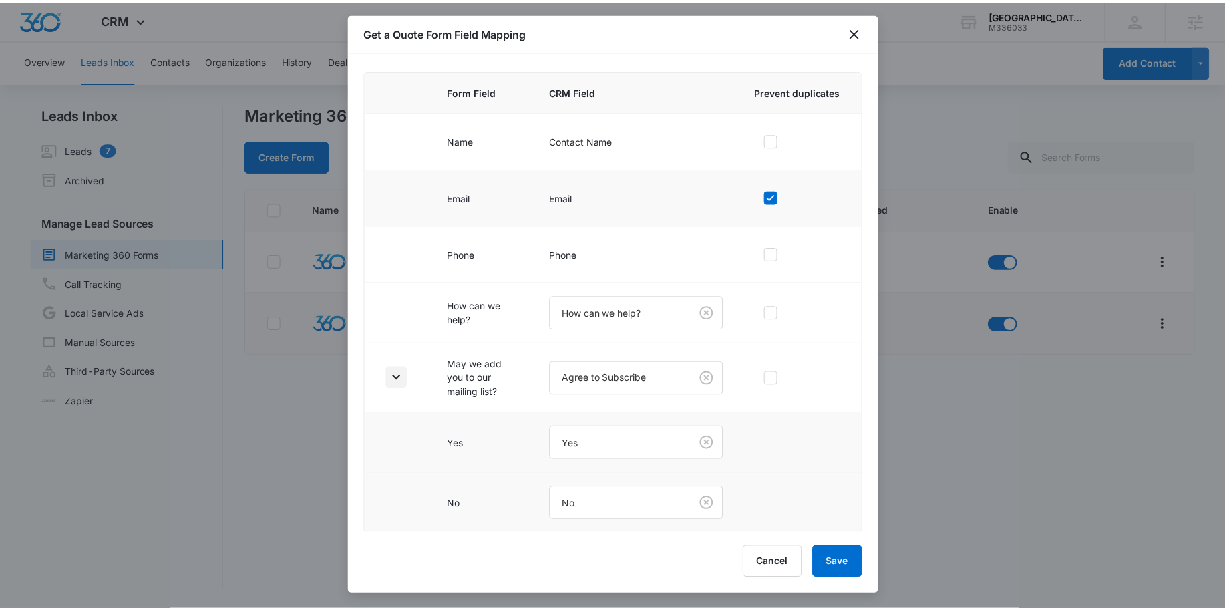
scroll to position [112, 0]
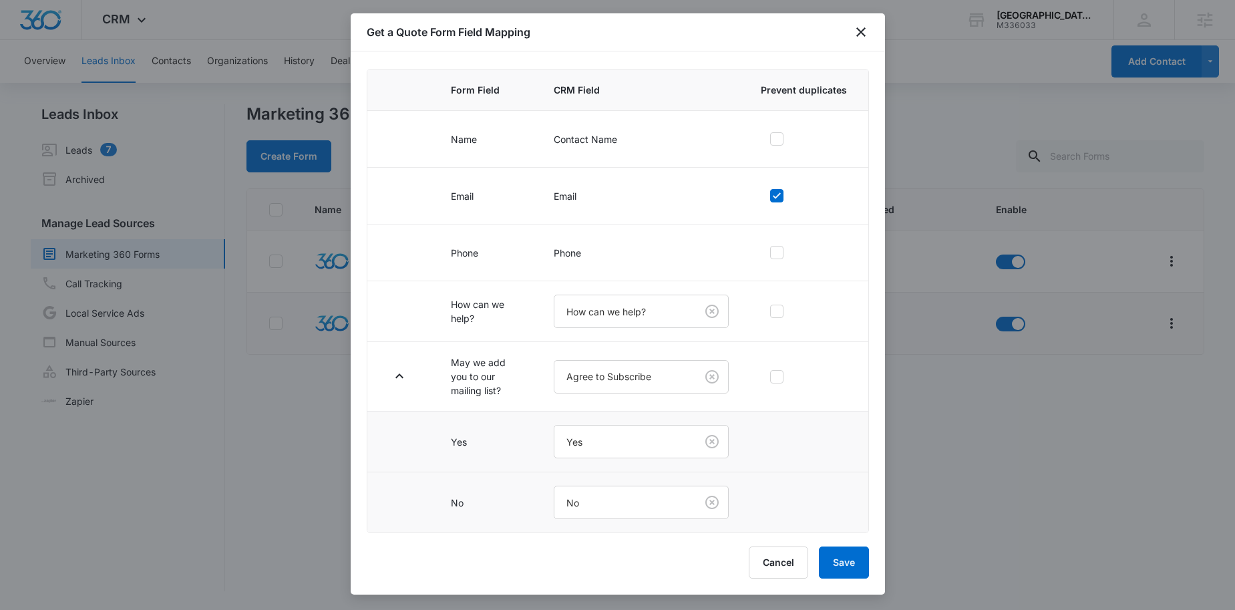
click at [865, 45] on div "Get a Quote Form Field Mapping" at bounding box center [618, 32] width 535 height 38
click at [865, 31] on icon "close" at bounding box center [861, 32] width 16 height 16
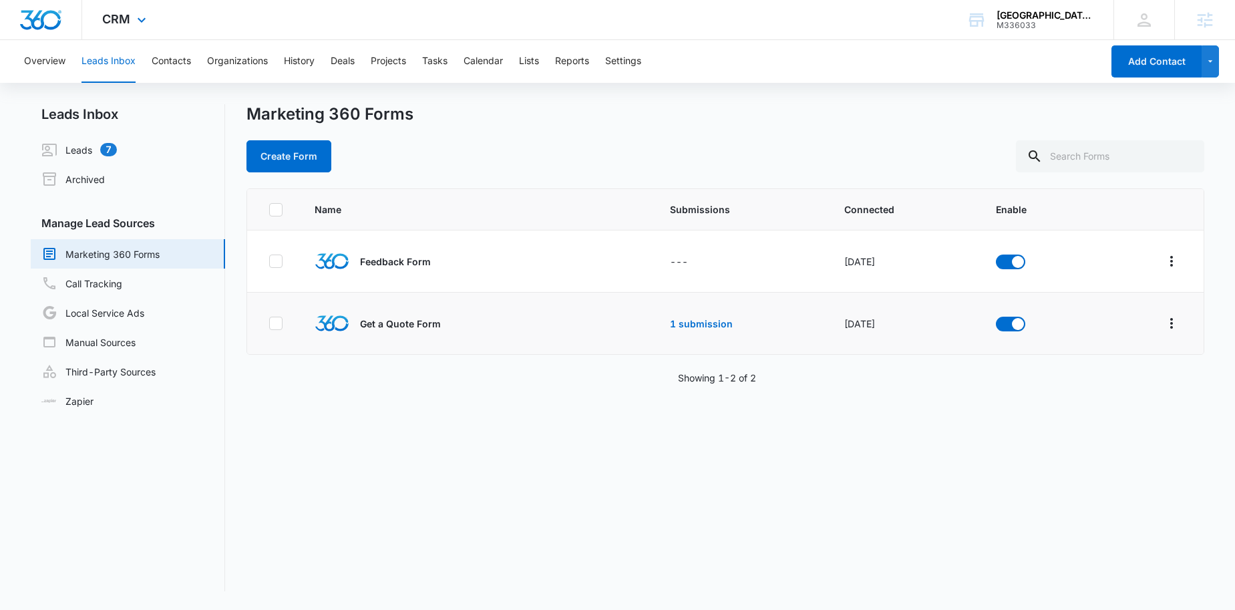
click at [127, 29] on div "CRM Apps Reputation Websites Forms CRM Email Social Content Ads Intelligence Fi…" at bounding box center [126, 19] width 88 height 39
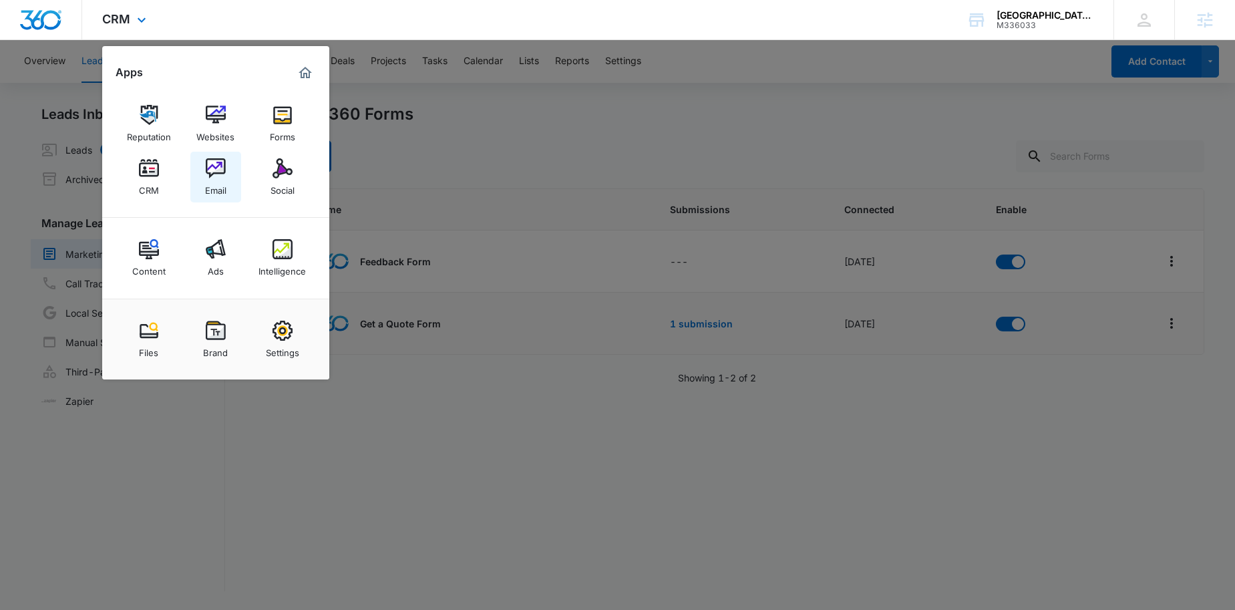
click at [219, 191] on div "Email" at bounding box center [215, 186] width 21 height 17
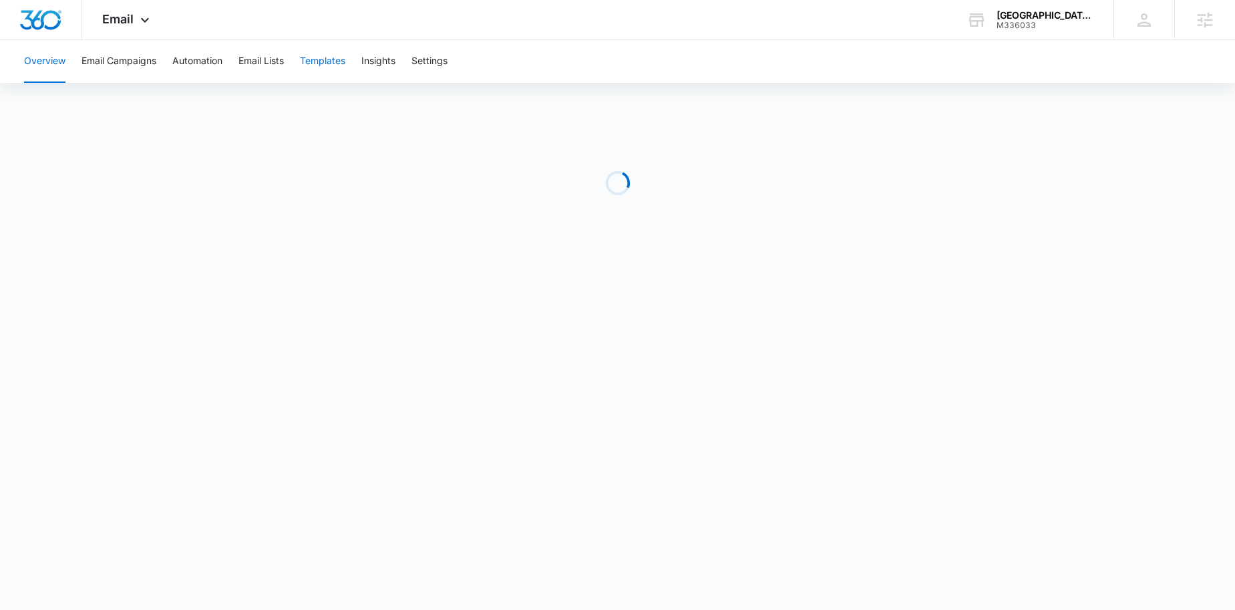
click at [324, 57] on button "Templates" at bounding box center [322, 61] width 45 height 43
click at [194, 60] on button "Automation" at bounding box center [197, 61] width 50 height 43
click at [120, 22] on span "Email" at bounding box center [117, 19] width 31 height 14
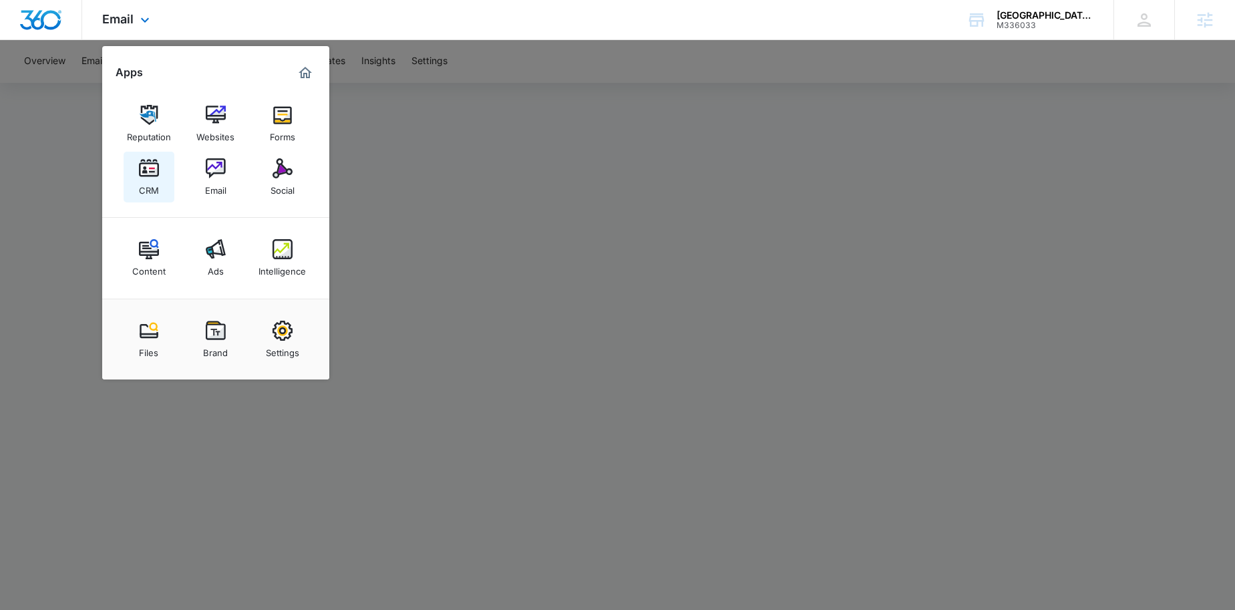
click at [148, 164] on img at bounding box center [149, 168] width 20 height 20
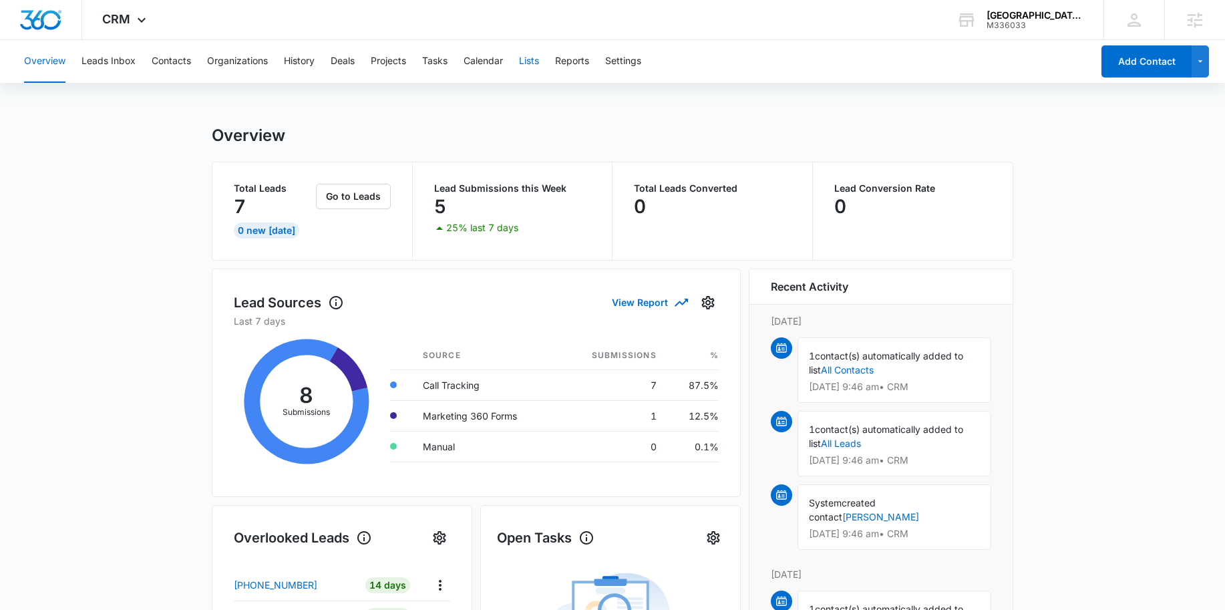
click at [539, 62] on button "Lists" at bounding box center [529, 61] width 20 height 43
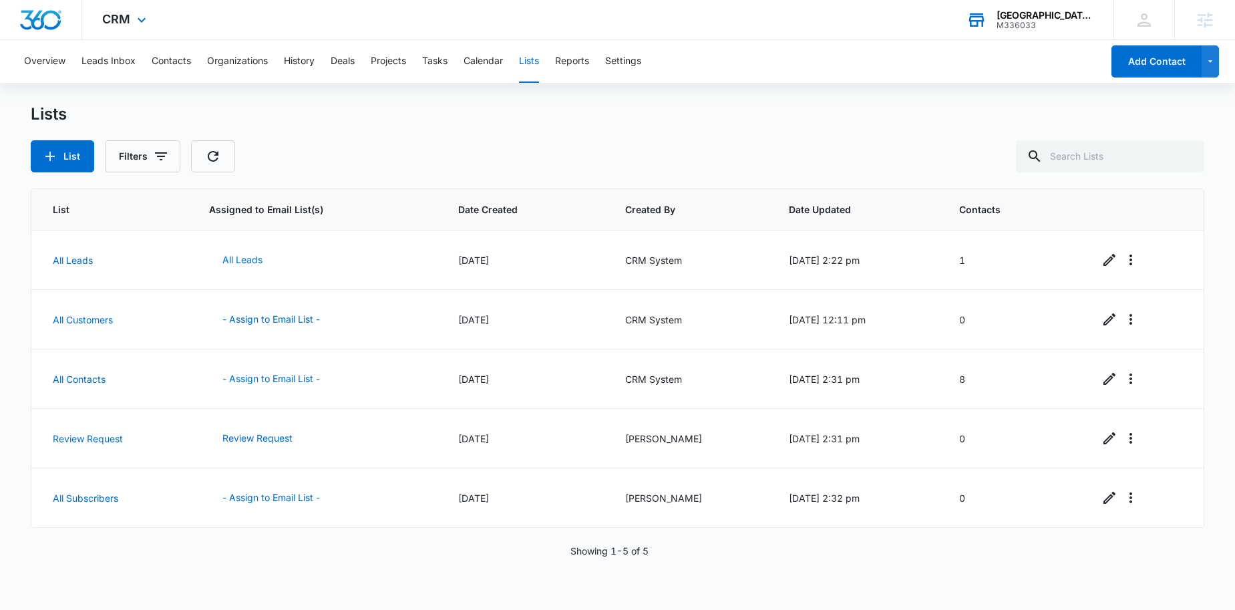
click at [1031, 13] on div "Cedar Park Electric" at bounding box center [1046, 15] width 98 height 11
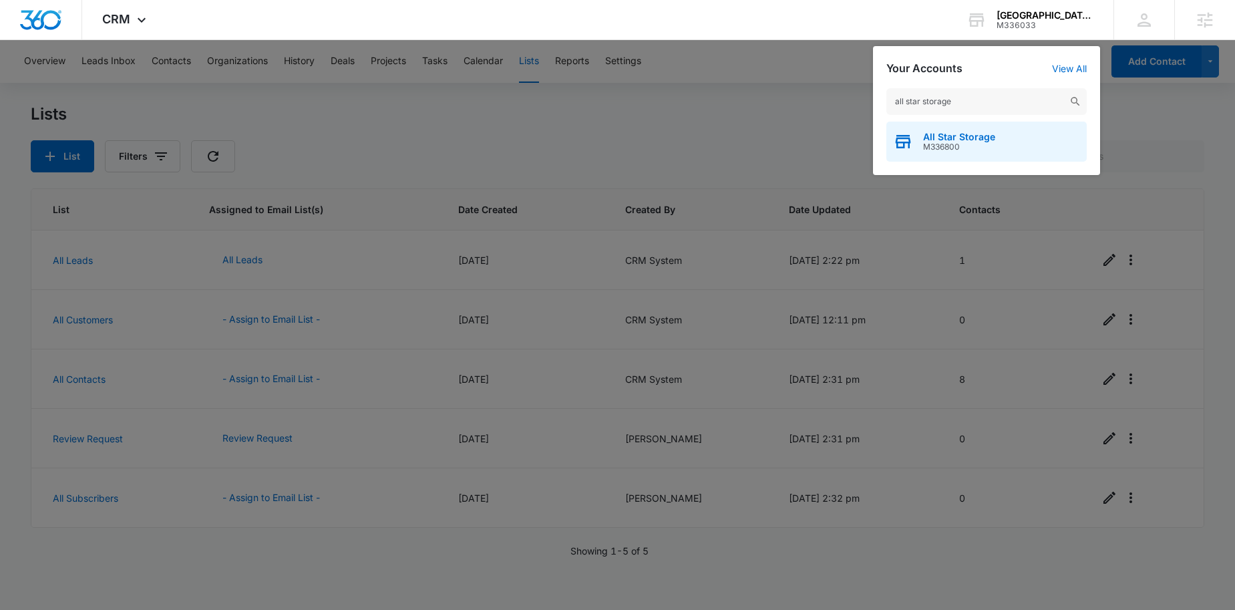
type input "all star storage"
click at [941, 142] on span "M336800" at bounding box center [959, 146] width 72 height 9
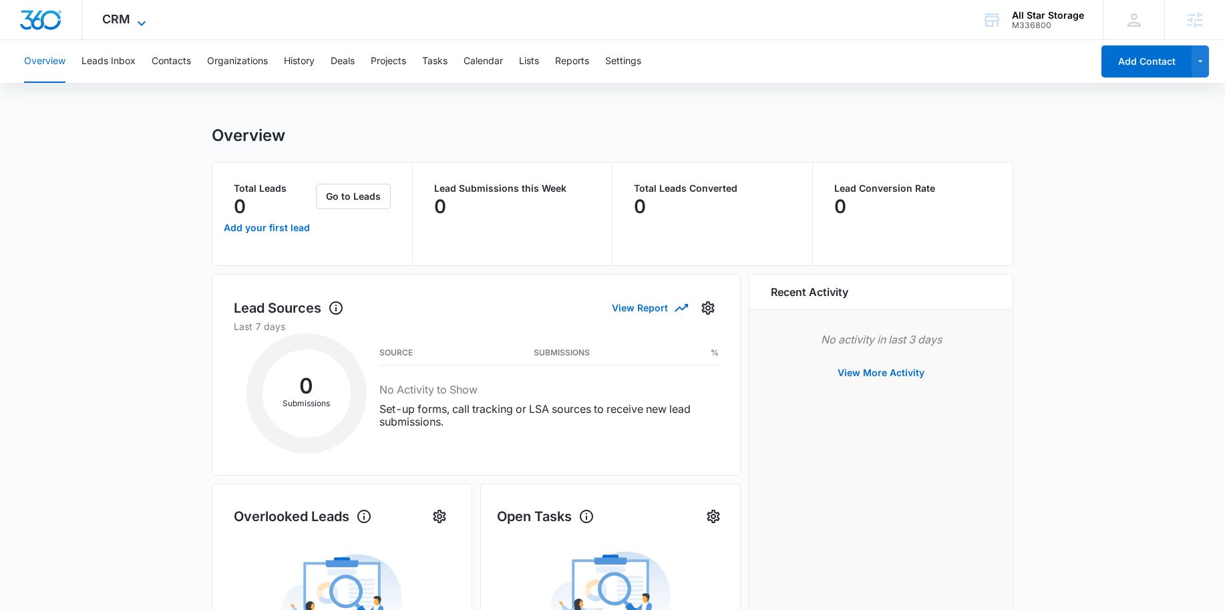
click at [110, 21] on span "CRM" at bounding box center [116, 19] width 28 height 14
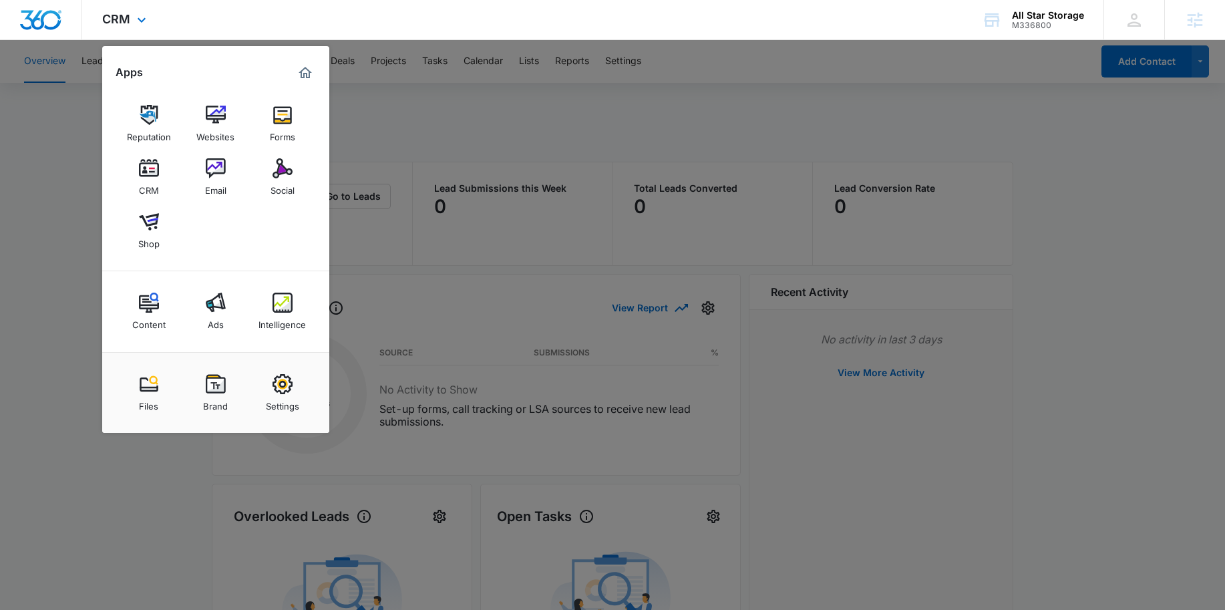
click at [206, 94] on div "Reputation Websites Forms CRM Email Social Shop" at bounding box center [215, 178] width 227 height 188
click at [216, 121] on img at bounding box center [216, 115] width 20 height 20
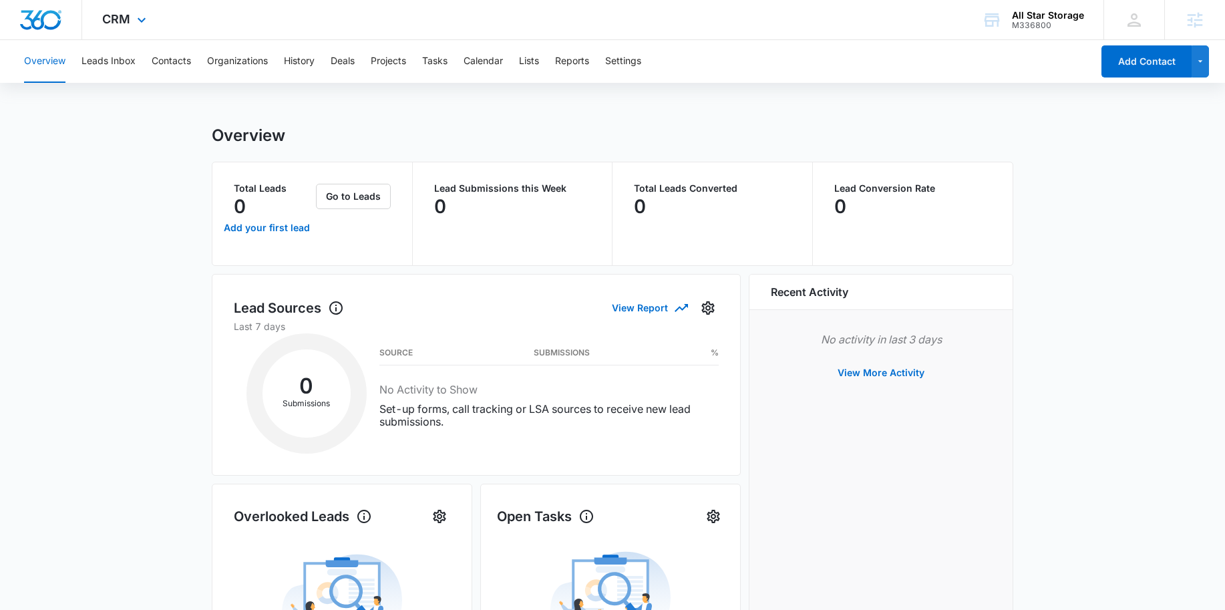
click at [118, 29] on div "CRM Apps Reputation Websites Forms CRM Email Social Shop Content Ads Intelligen…" at bounding box center [126, 19] width 88 height 39
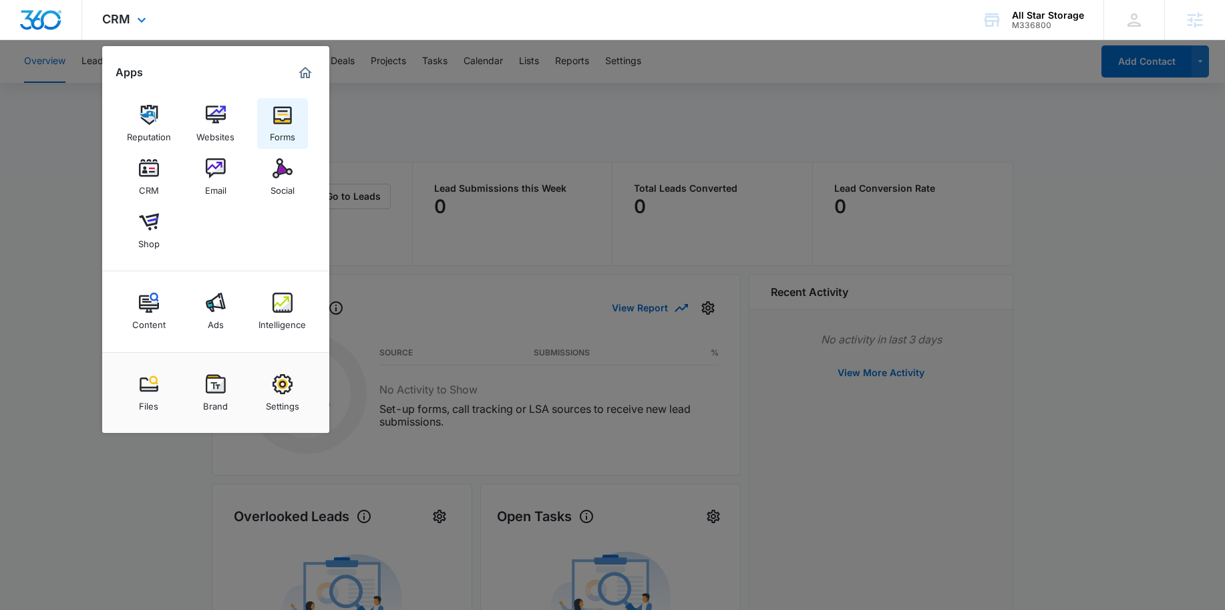
click at [268, 122] on link "Forms" at bounding box center [282, 123] width 51 height 51
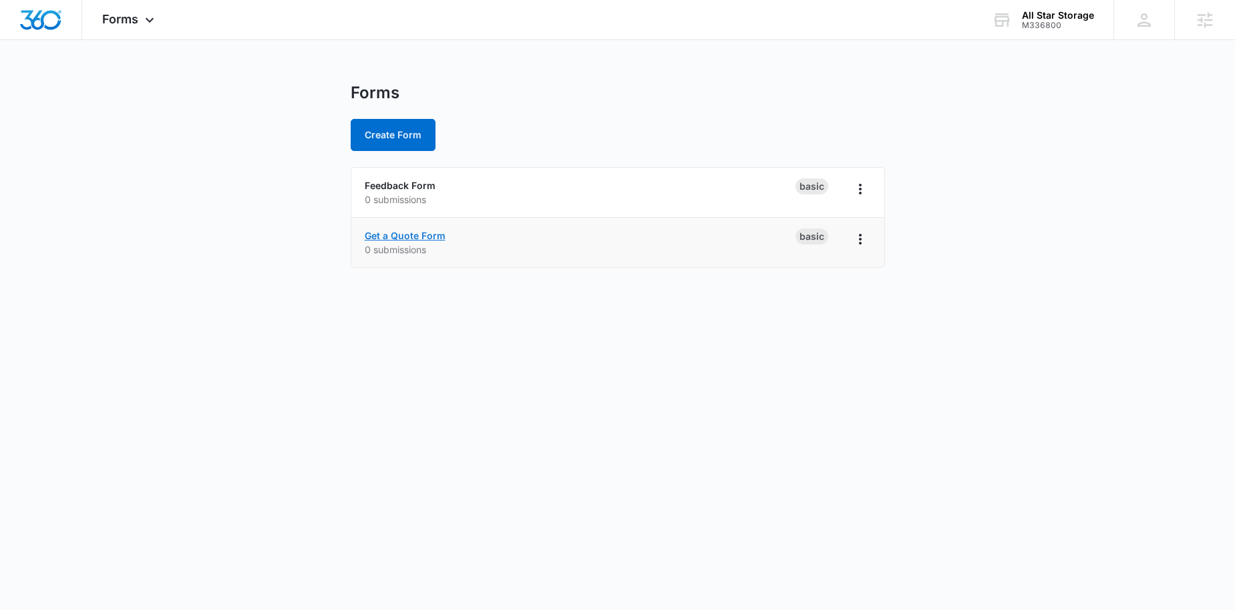
click at [408, 230] on link "Get a Quote Form" at bounding box center [405, 235] width 81 height 11
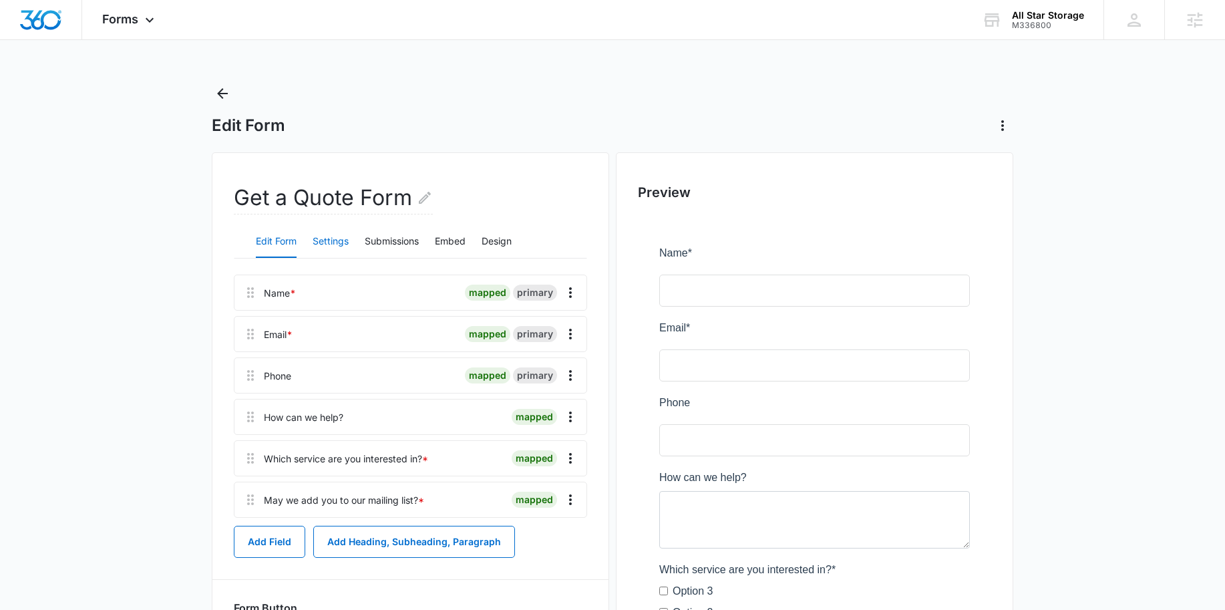
click at [326, 243] on button "Settings" at bounding box center [331, 242] width 36 height 32
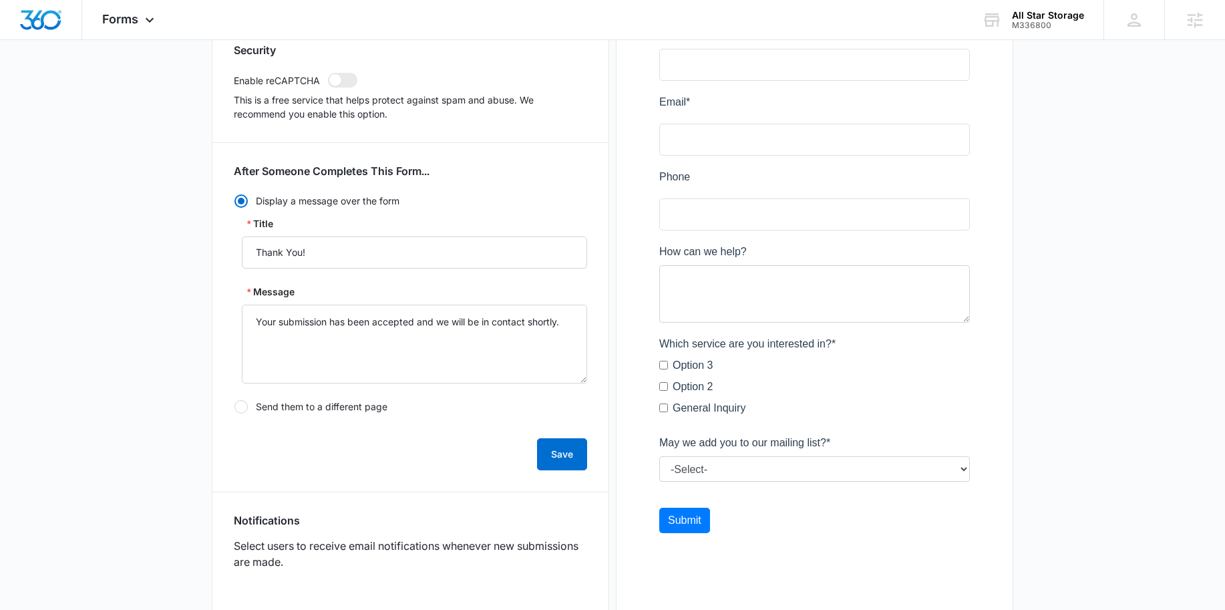
scroll to position [476, 0]
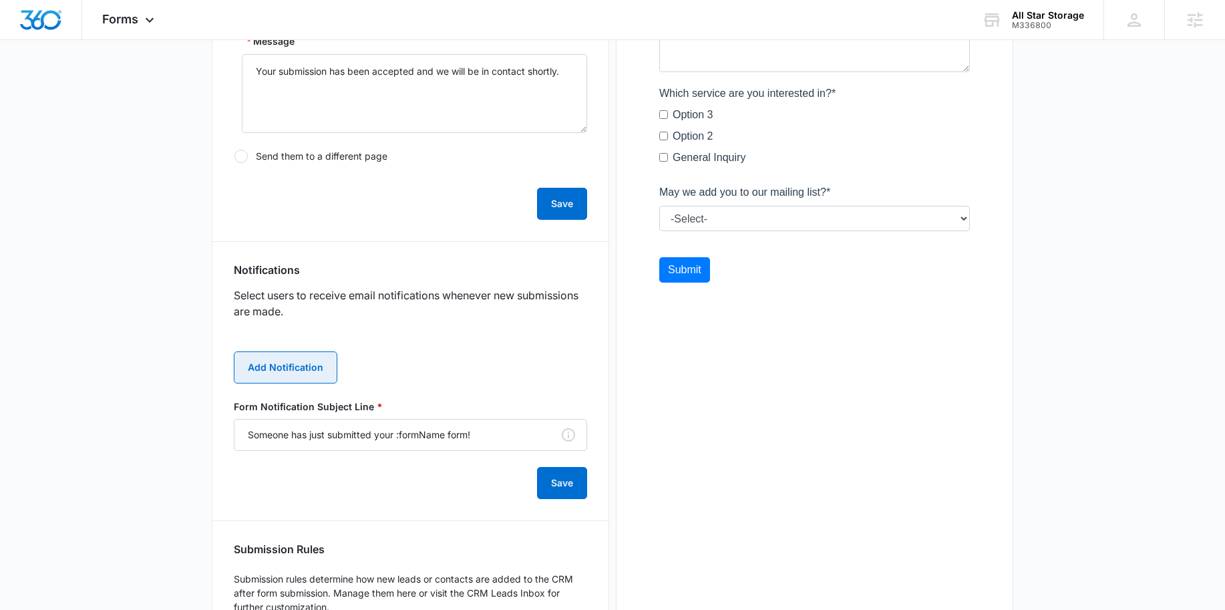
click at [292, 379] on button "Add Notification" at bounding box center [286, 367] width 104 height 32
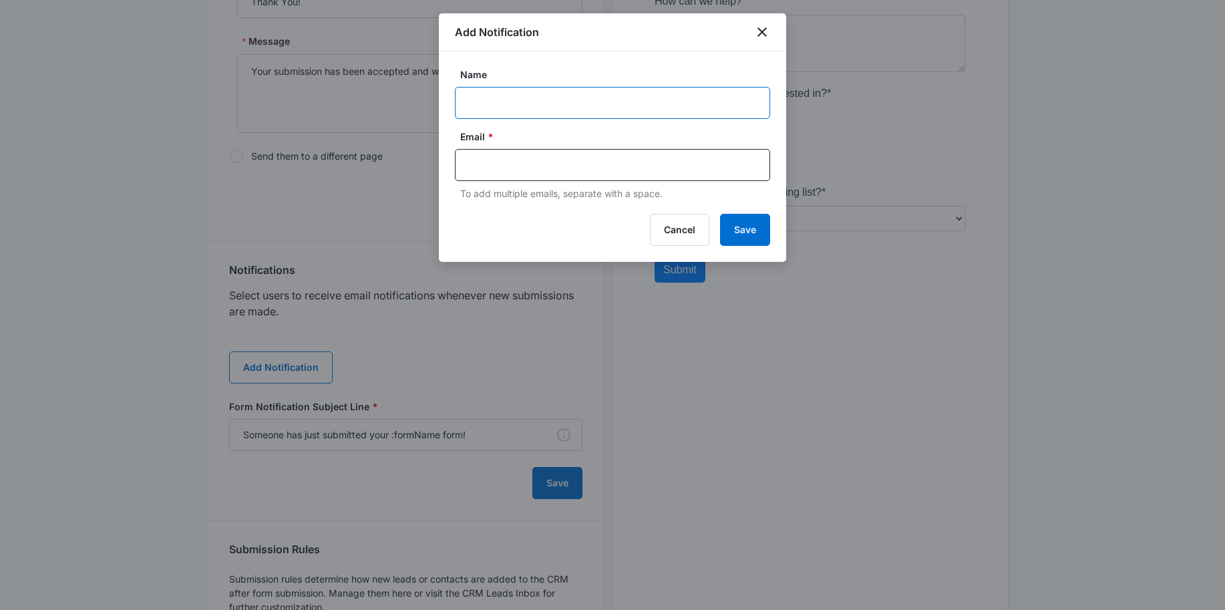
click at [511, 109] on input "Name" at bounding box center [612, 103] width 315 height 32
type input "Client Notification"
click at [519, 156] on input "text" at bounding box center [614, 165] width 290 height 20
paste input "annawojdyla65@gmail.com"
type input "annawojdyla65@gmail.com"
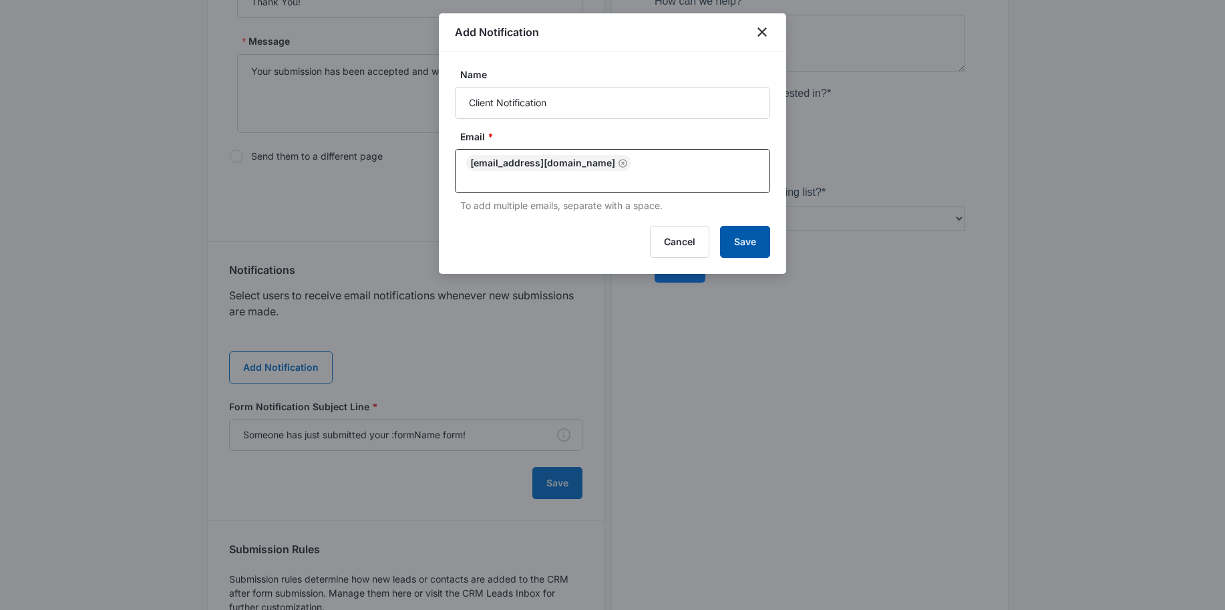
click at [749, 232] on button "Save" at bounding box center [745, 242] width 50 height 32
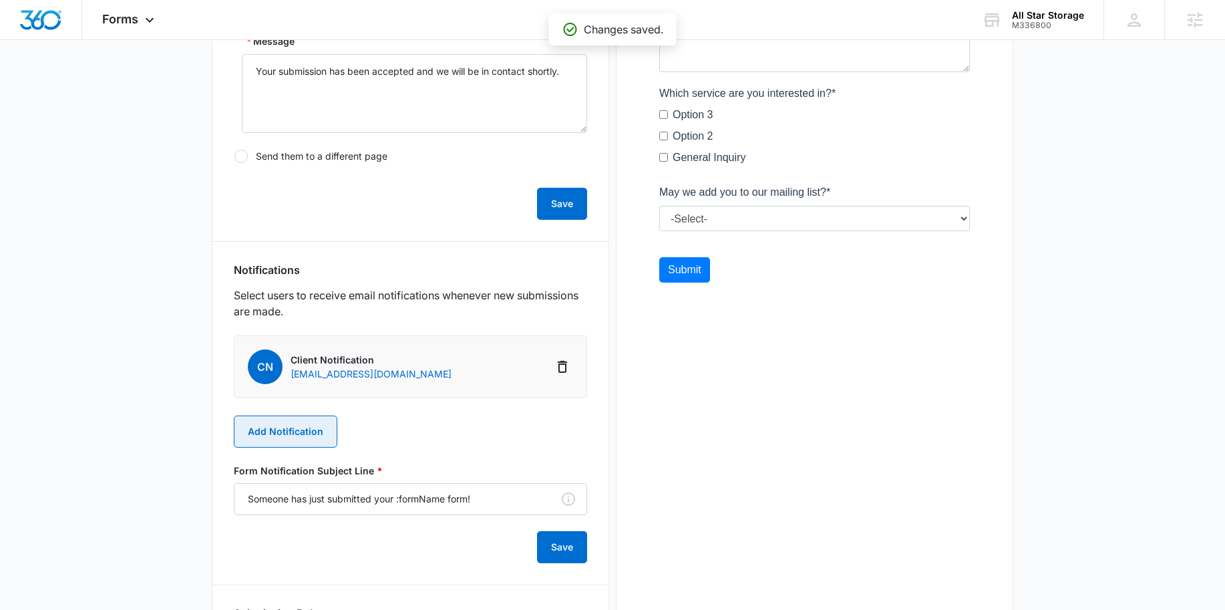
click at [287, 435] on button "Add Notification" at bounding box center [286, 432] width 104 height 32
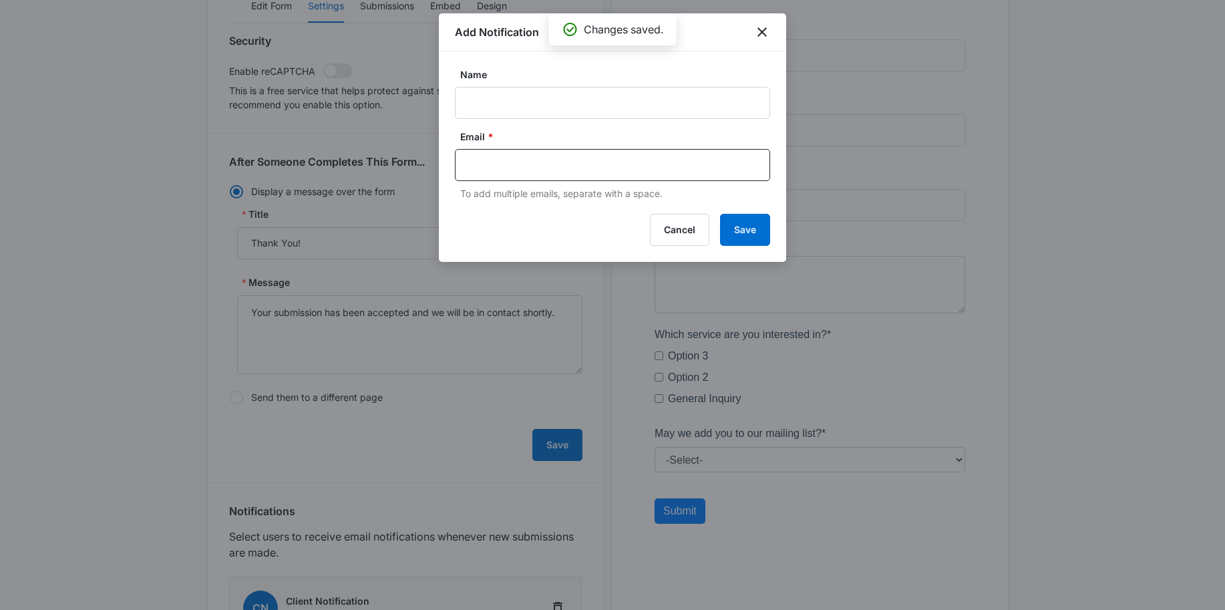
scroll to position [0, 0]
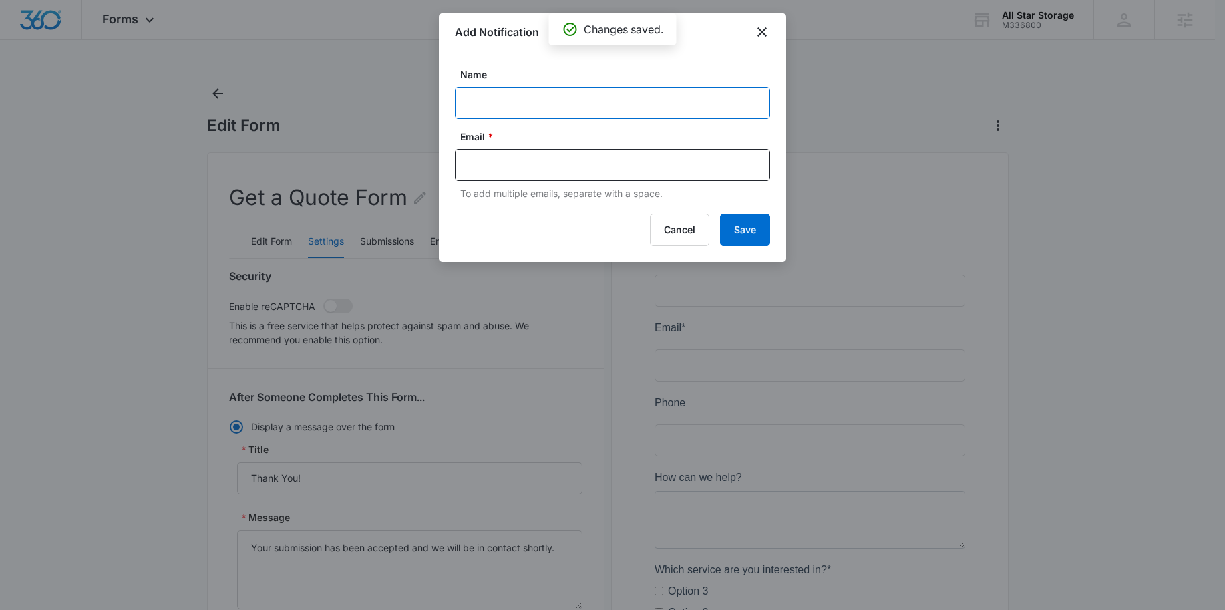
click at [513, 114] on input "Name" at bounding box center [612, 103] width 315 height 32
click at [496, 167] on input "text" at bounding box center [614, 165] width 290 height 20
click at [639, 96] on input "MSM Notification - M336800 -" at bounding box center [612, 103] width 315 height 32
type input "MSM Notification - M336800 All Star Storage"
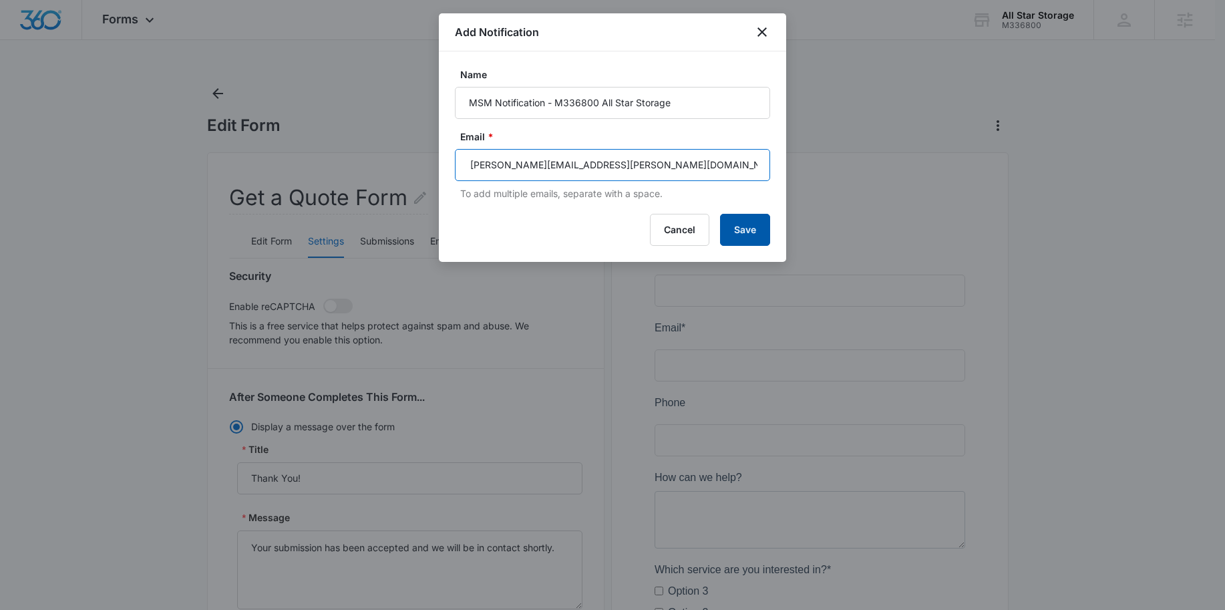
type input "allison.stephas@madwire.com"
click at [770, 232] on button "Save" at bounding box center [745, 230] width 50 height 32
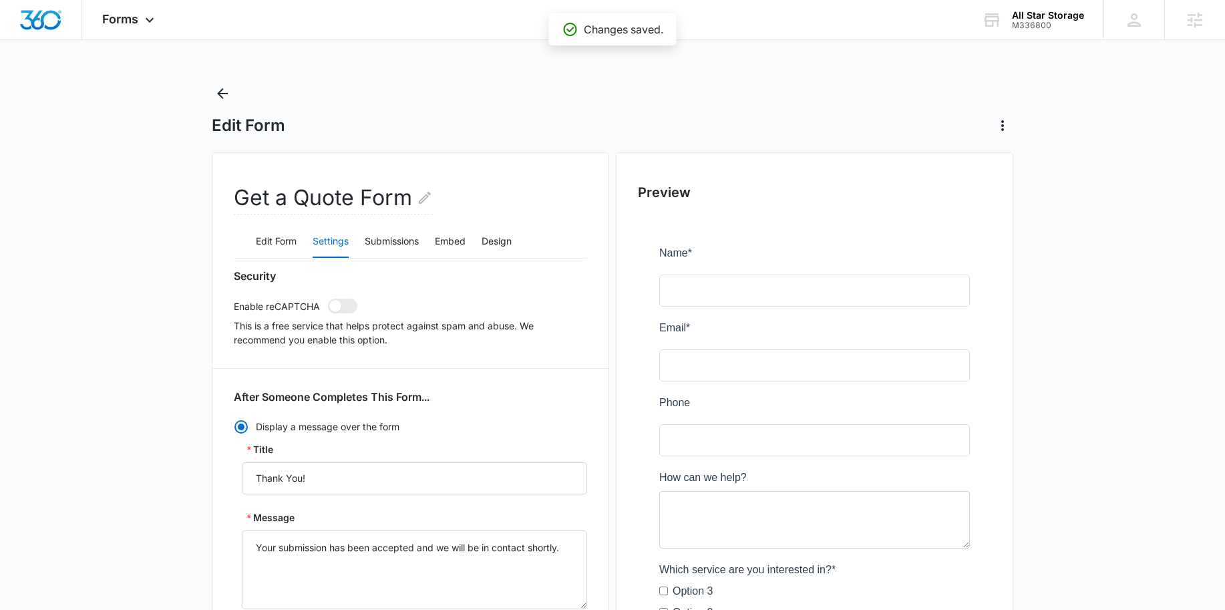
scroll to position [635, 0]
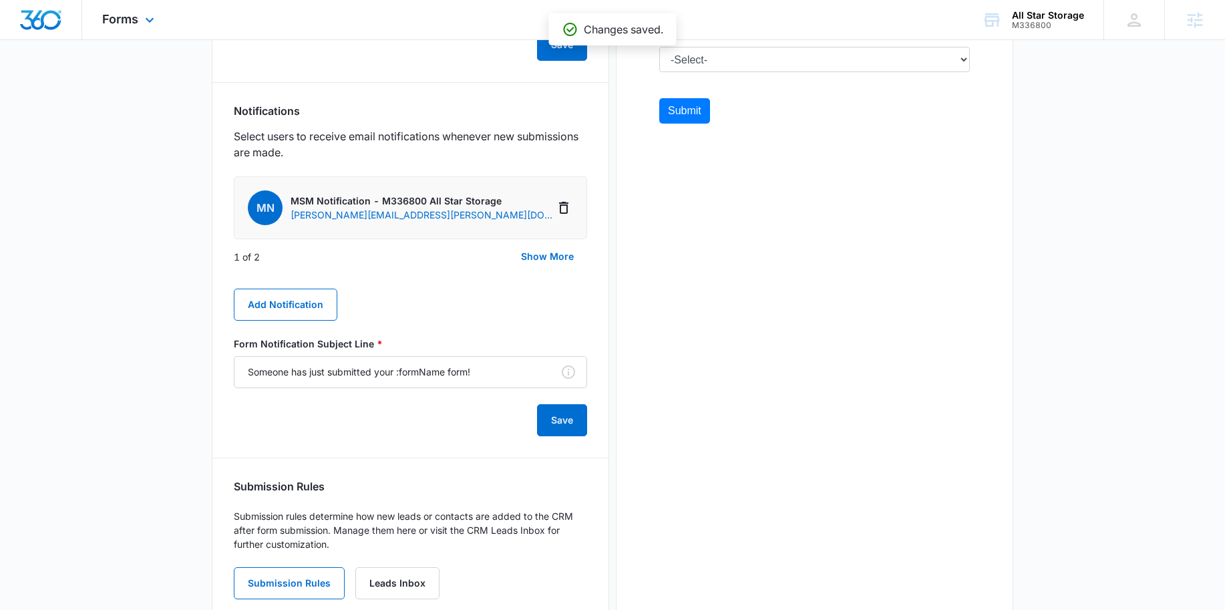
click at [114, 33] on div "Forms Apps Reputation Websites Forms CRM Email Social Shop Content Ads Intellig…" at bounding box center [130, 19] width 96 height 39
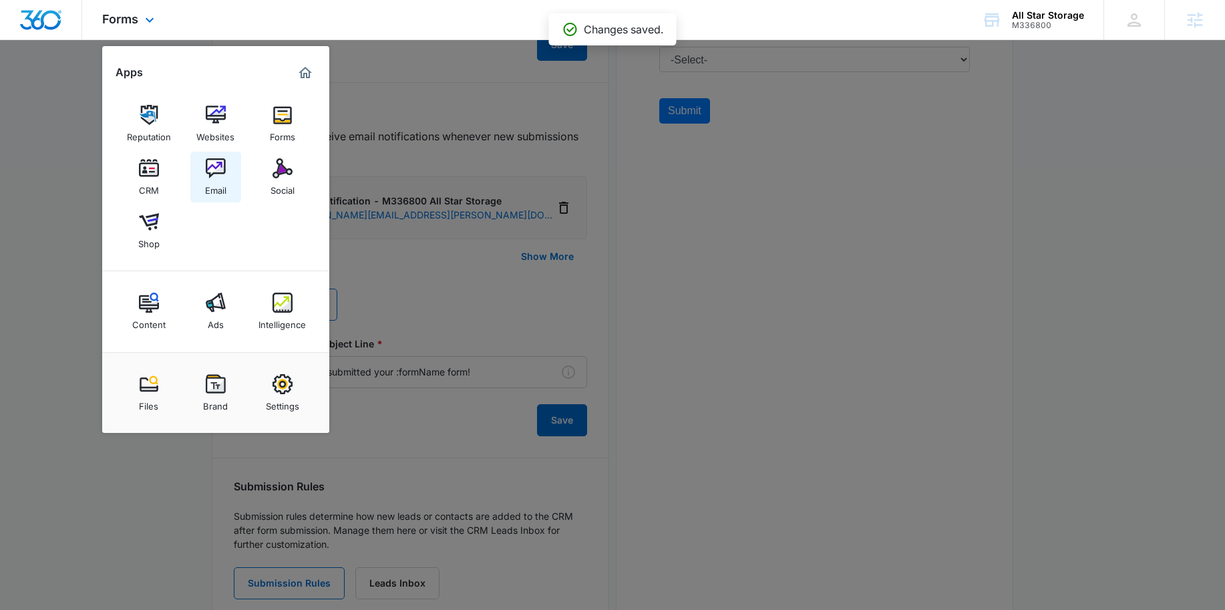
click at [216, 182] on div "Email" at bounding box center [215, 186] width 21 height 17
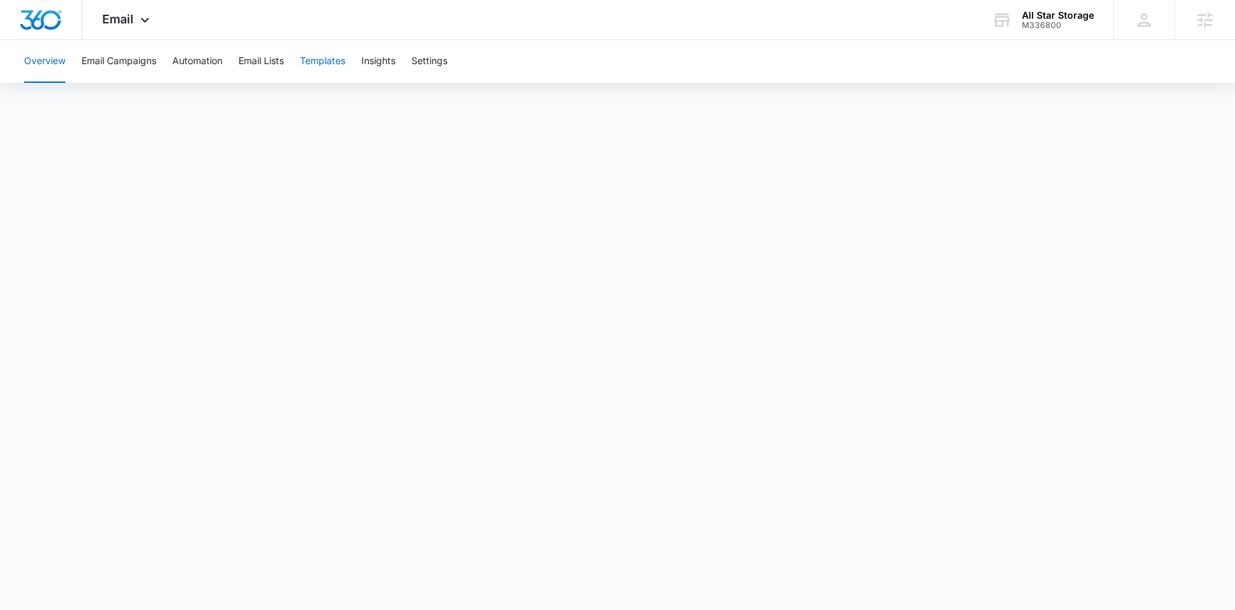
click at [327, 63] on button "Templates" at bounding box center [322, 61] width 45 height 43
click at [133, 31] on div "Email Apps Reputation Websites Forms CRM Email Social Shop Content Ads Intellig…" at bounding box center [127, 19] width 91 height 39
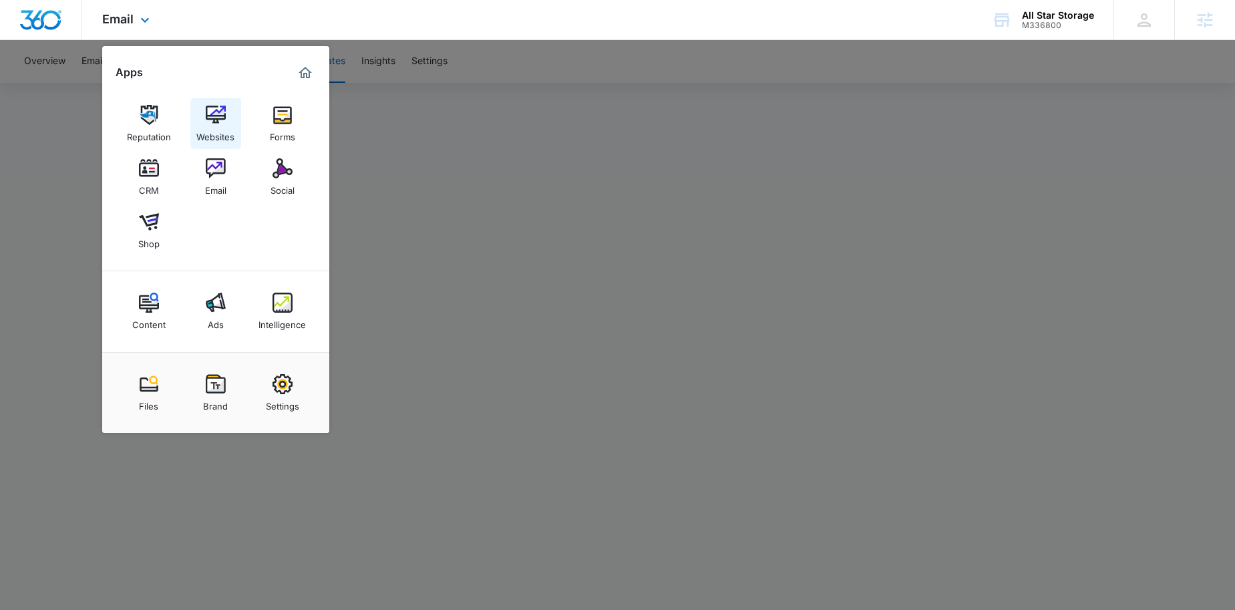
click at [206, 127] on div "Websites" at bounding box center [215, 133] width 38 height 17
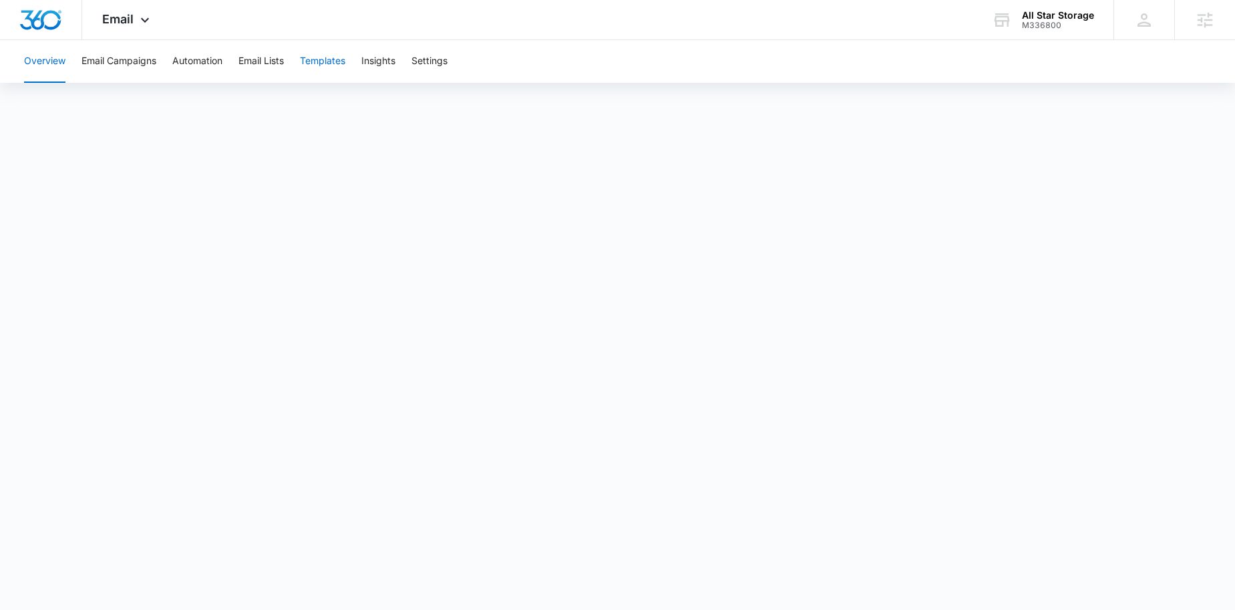
click at [319, 63] on button "Templates" at bounding box center [322, 61] width 45 height 43
click at [192, 67] on button "Automation" at bounding box center [197, 61] width 50 height 43
click at [132, 22] on span "Email" at bounding box center [117, 19] width 31 height 14
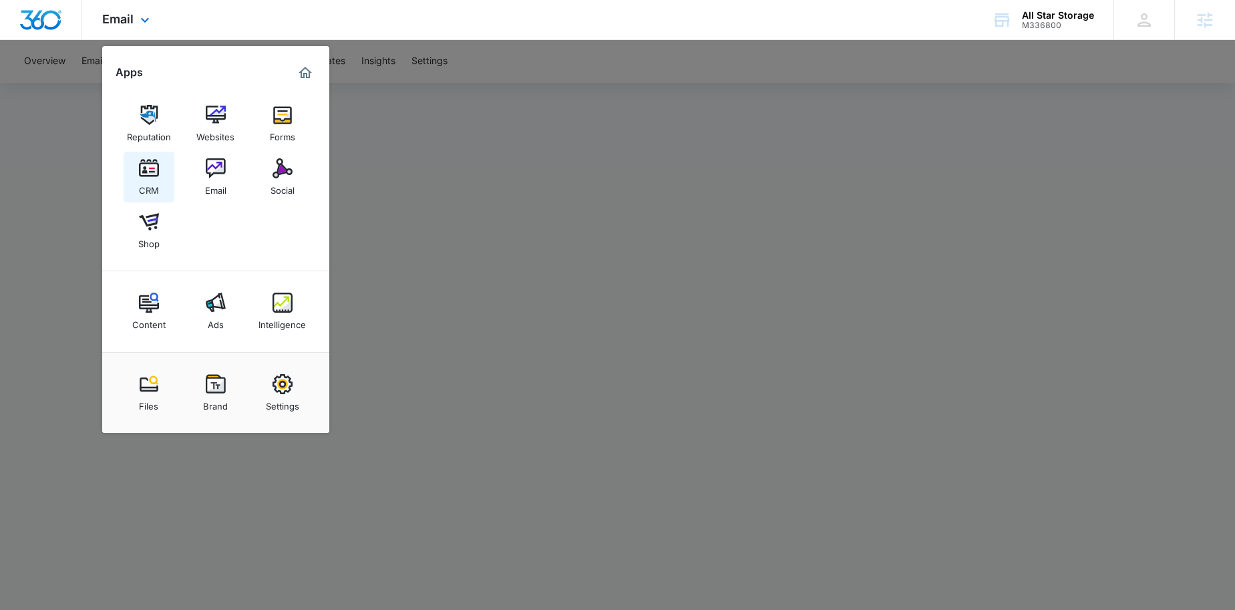
click at [135, 175] on link "CRM" at bounding box center [149, 177] width 51 height 51
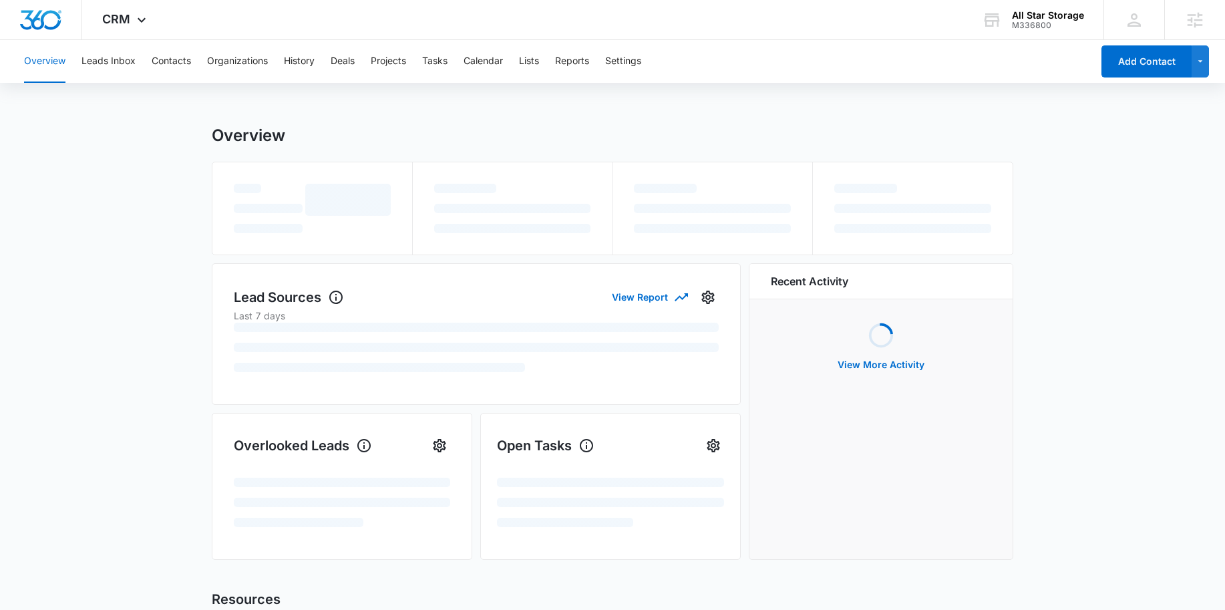
click at [517, 65] on div "Overview Leads Inbox Contacts Organizations History Deals Projects Tasks Calend…" at bounding box center [554, 61] width 1076 height 43
click at [523, 63] on button "Lists" at bounding box center [529, 61] width 20 height 43
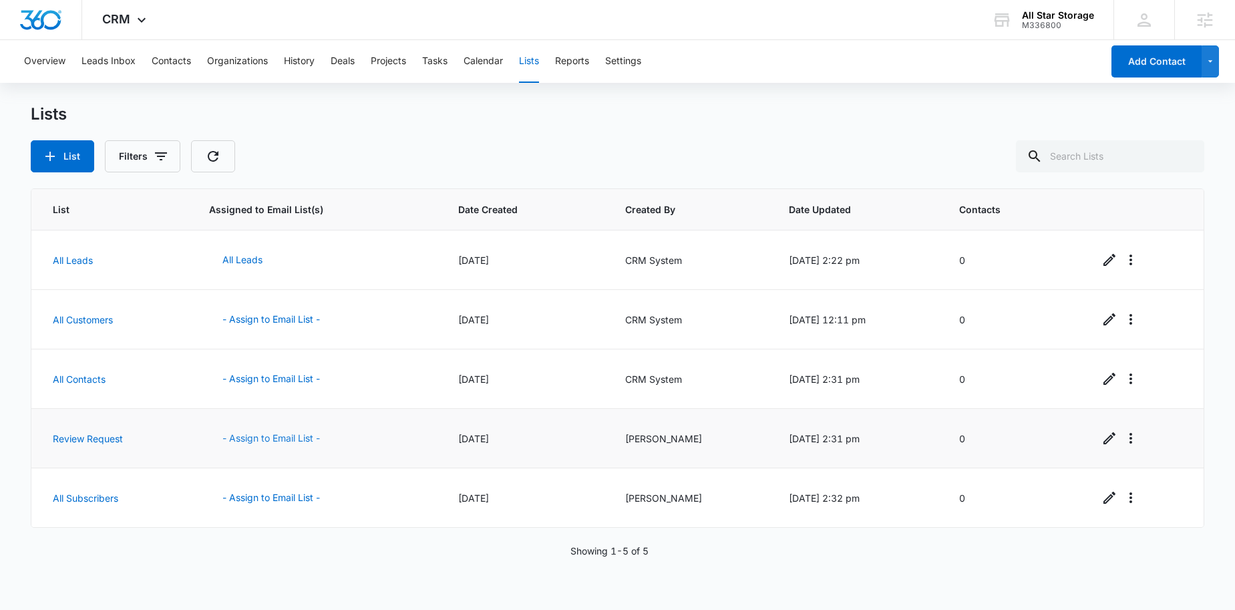
click at [237, 440] on button "- Assign to Email List -" at bounding box center [271, 438] width 124 height 32
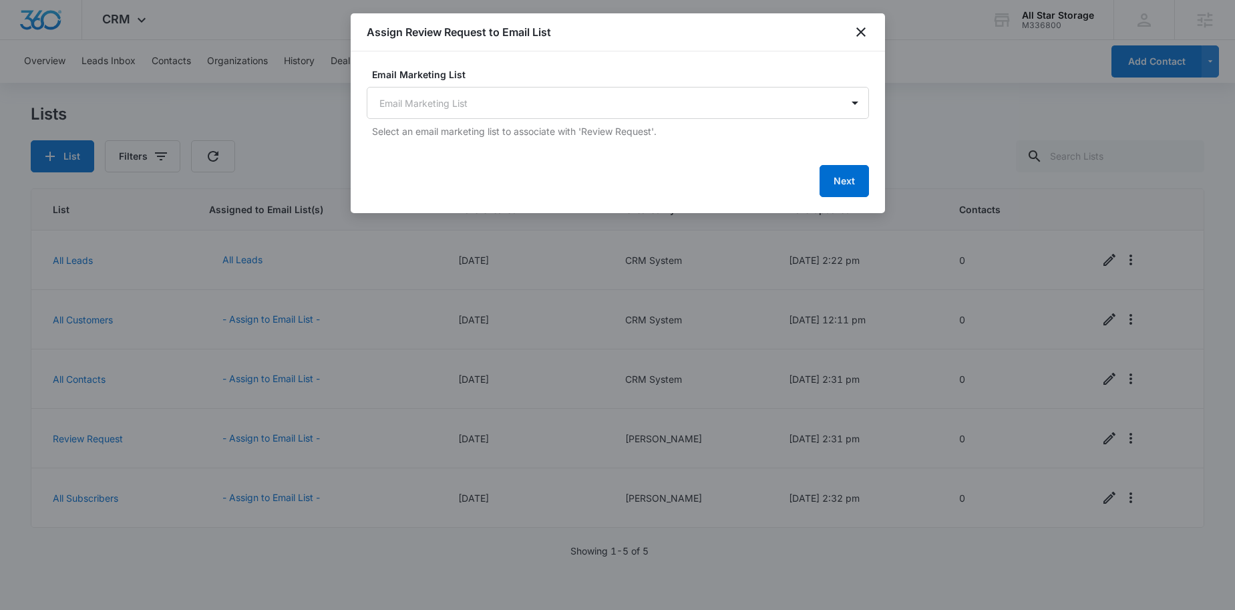
click at [611, 119] on div "Email Marketing List Email Marketing List Select an email marketing list to ass…" at bounding box center [618, 102] width 502 height 71
click at [600, 104] on body "CRM Apps Reputation Websites Forms CRM Email Social Shop Content Ads Intelligen…" at bounding box center [617, 305] width 1235 height 610
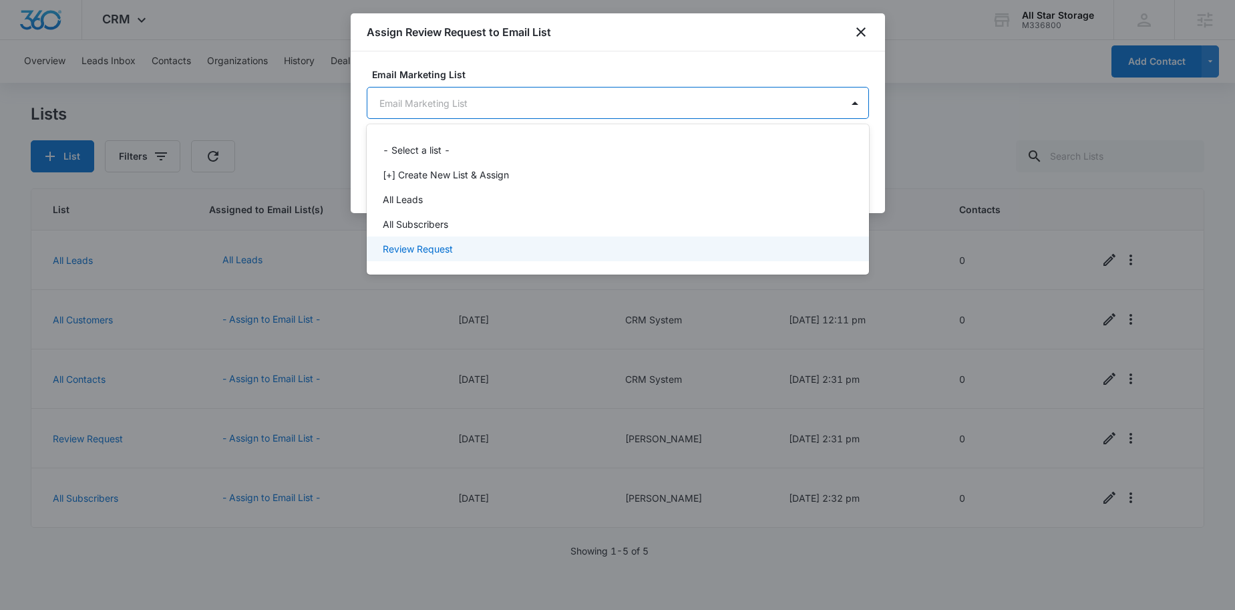
click at [453, 244] on div "Review Request" at bounding box center [617, 249] width 468 height 14
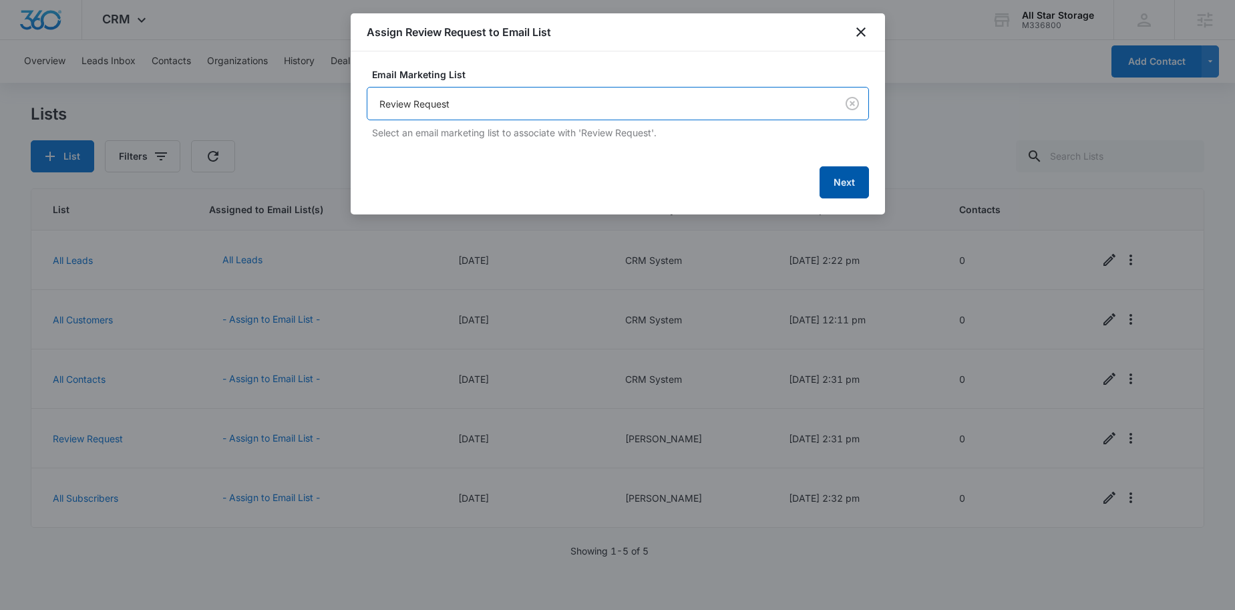
click at [849, 177] on button "Next" at bounding box center [844, 182] width 49 height 32
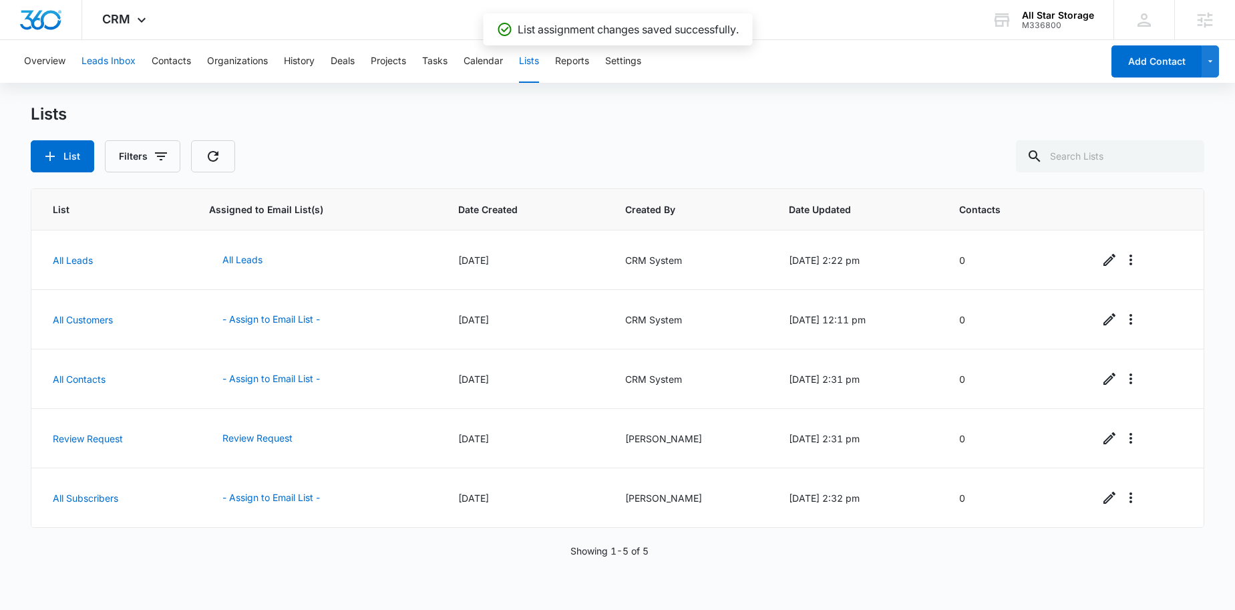
click at [114, 55] on button "Leads Inbox" at bounding box center [109, 61] width 54 height 43
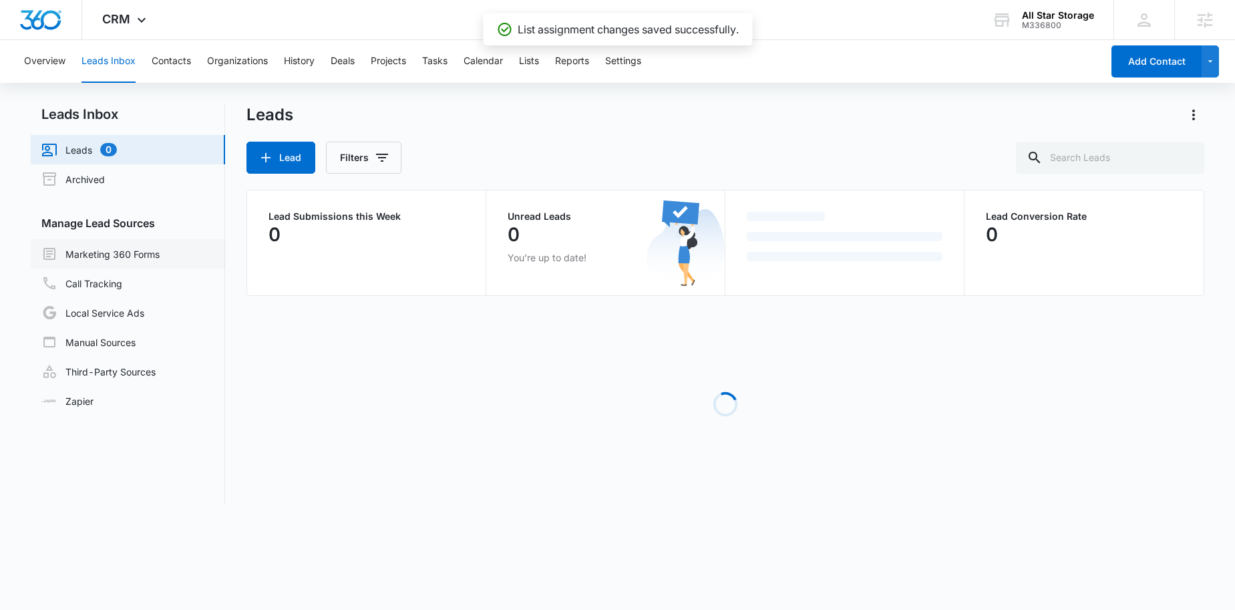
click at [110, 247] on link "Marketing 360 Forms" at bounding box center [100, 254] width 118 height 16
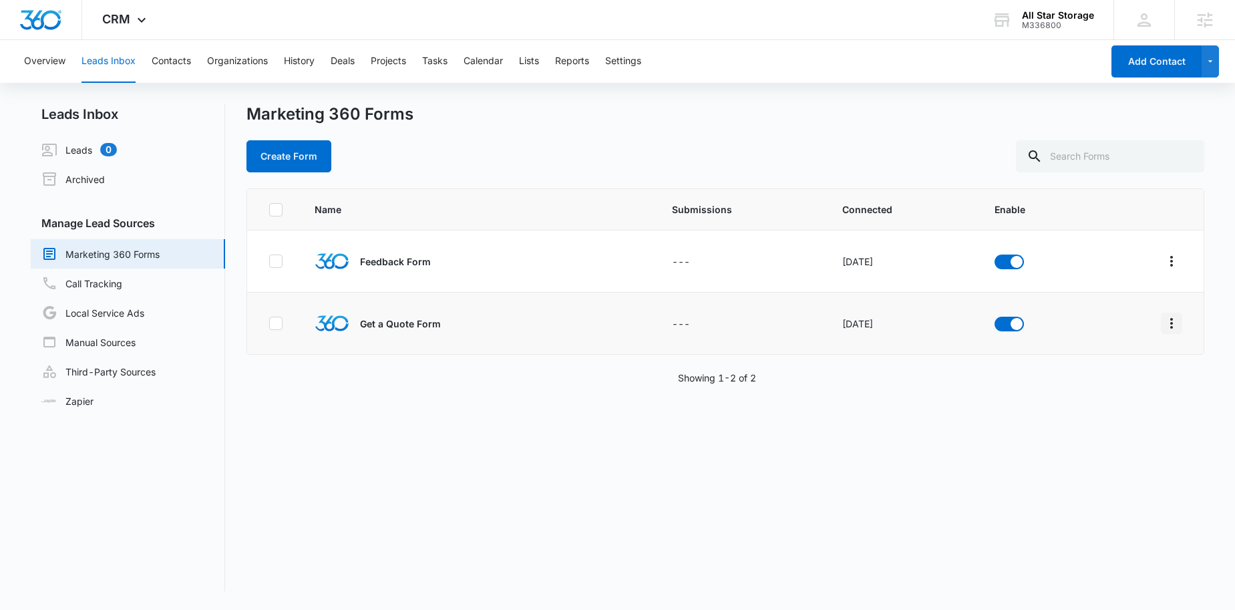
click at [1170, 322] on button "Overflow Menu" at bounding box center [1171, 323] width 21 height 21
click at [1090, 401] on div "Field Mapping" at bounding box center [1102, 400] width 76 height 9
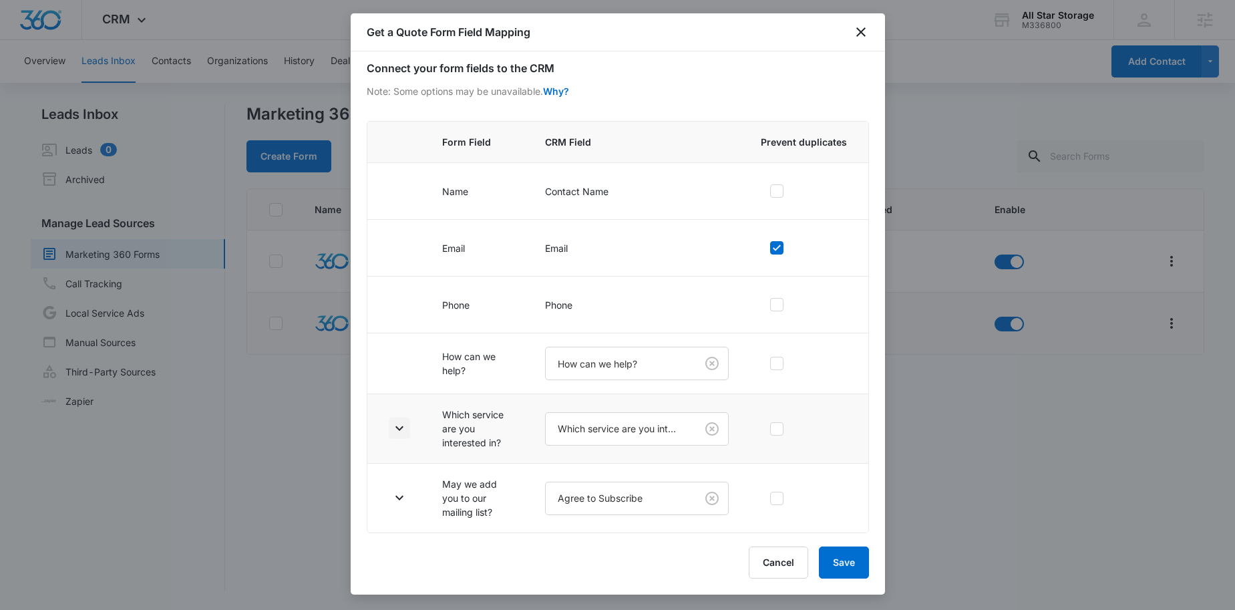
click at [404, 427] on icon "button" at bounding box center [400, 428] width 16 height 16
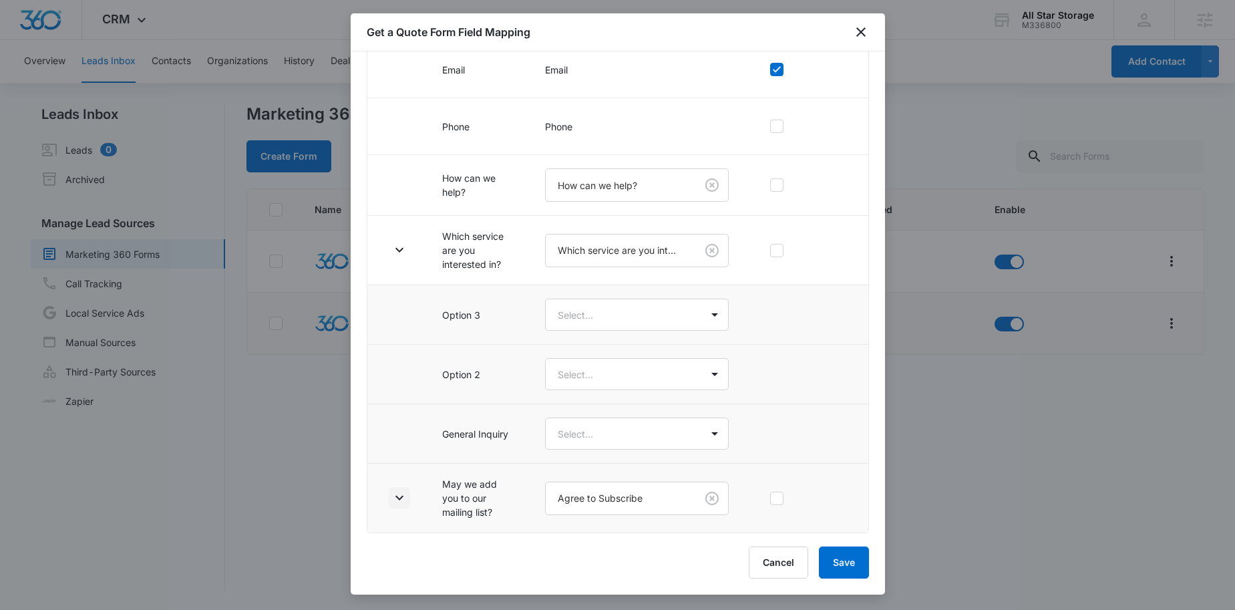
click at [403, 504] on icon "button" at bounding box center [400, 498] width 16 height 16
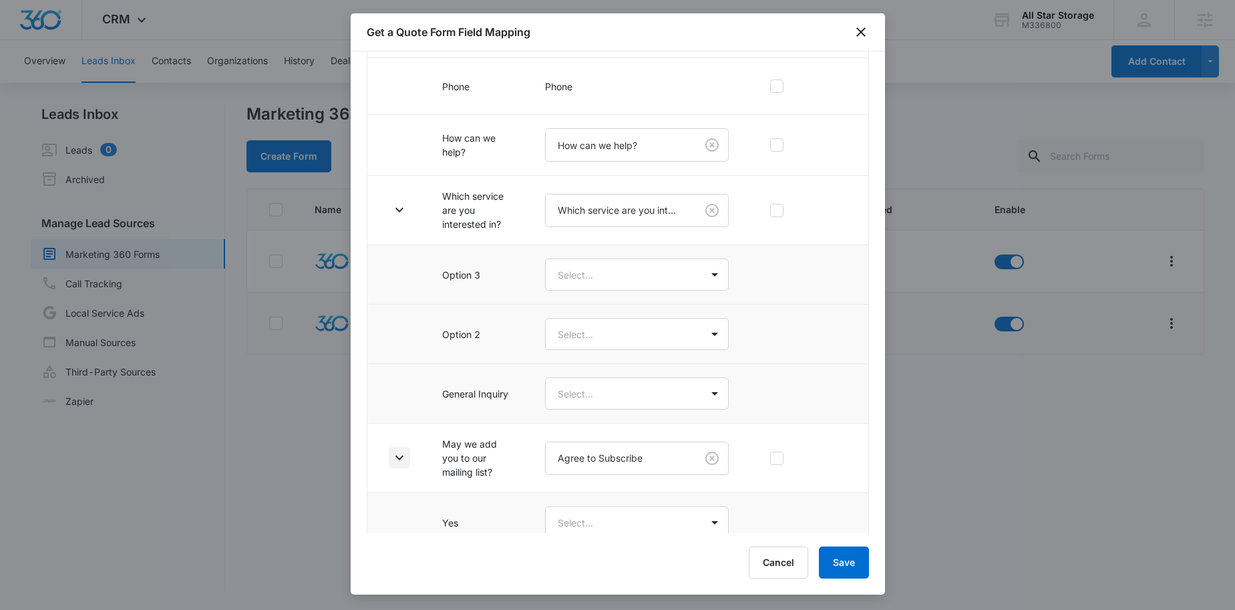
scroll to position [357, 0]
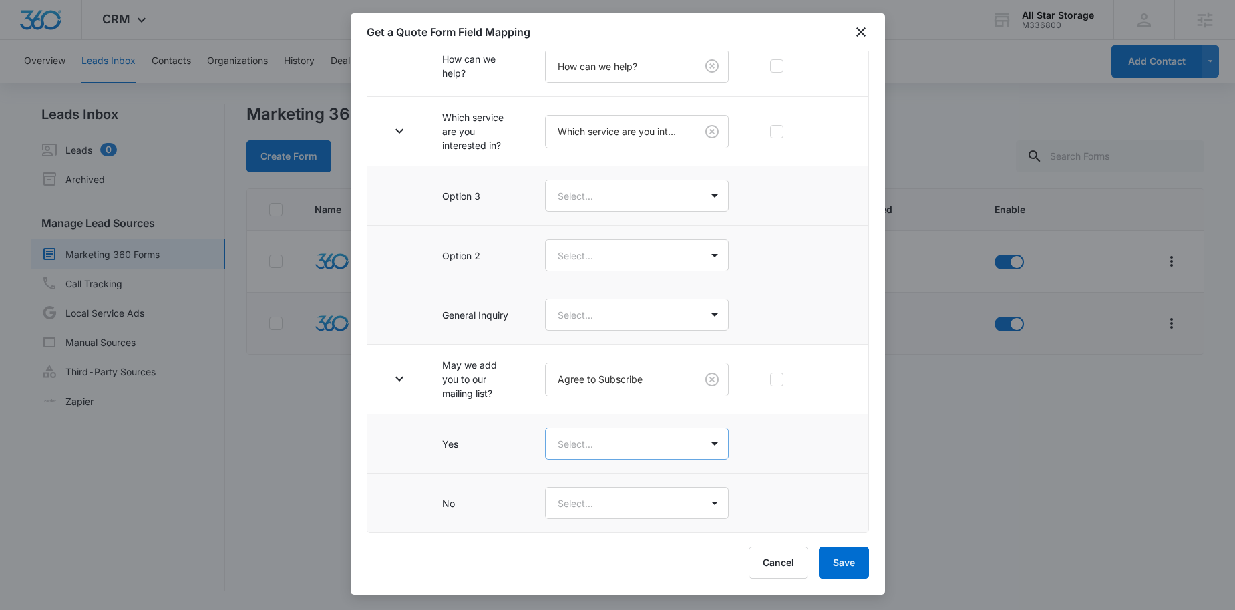
click at [569, 452] on body "CRM Apps Reputation Websites Forms CRM Email Social Shop Content Ads Intelligen…" at bounding box center [617, 305] width 1235 height 610
click at [571, 485] on div "Yes" at bounding box center [633, 490] width 176 height 25
click at [576, 499] on body "CRM Apps Reputation Websites Forms CRM Email Social Shop Content Ads Intelligen…" at bounding box center [617, 305] width 1235 height 610
click at [584, 587] on div "No" at bounding box center [633, 576] width 176 height 25
click at [845, 549] on button "Save" at bounding box center [844, 563] width 50 height 32
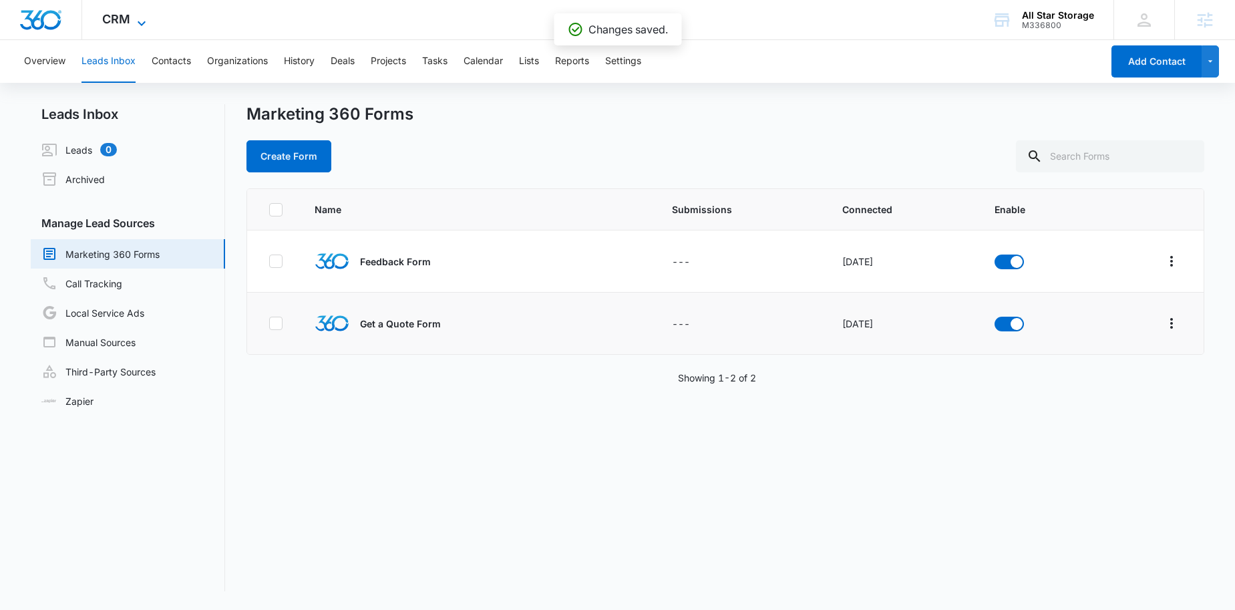
click at [110, 15] on span "CRM" at bounding box center [116, 19] width 28 height 14
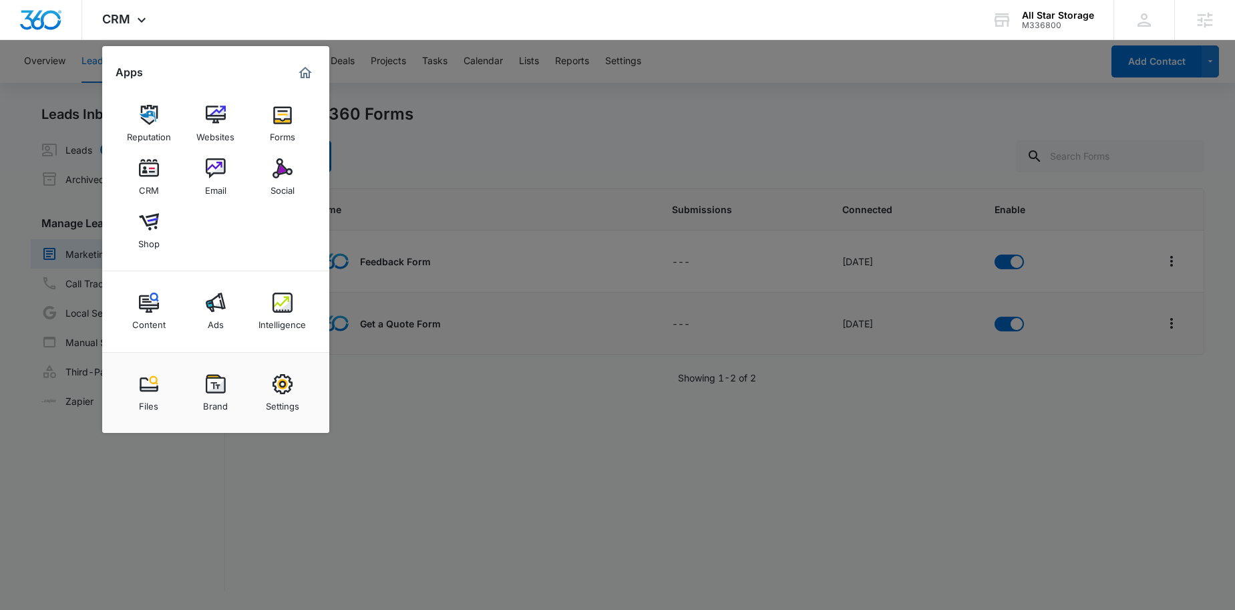
click at [259, 114] on link "Forms" at bounding box center [282, 123] width 51 height 51
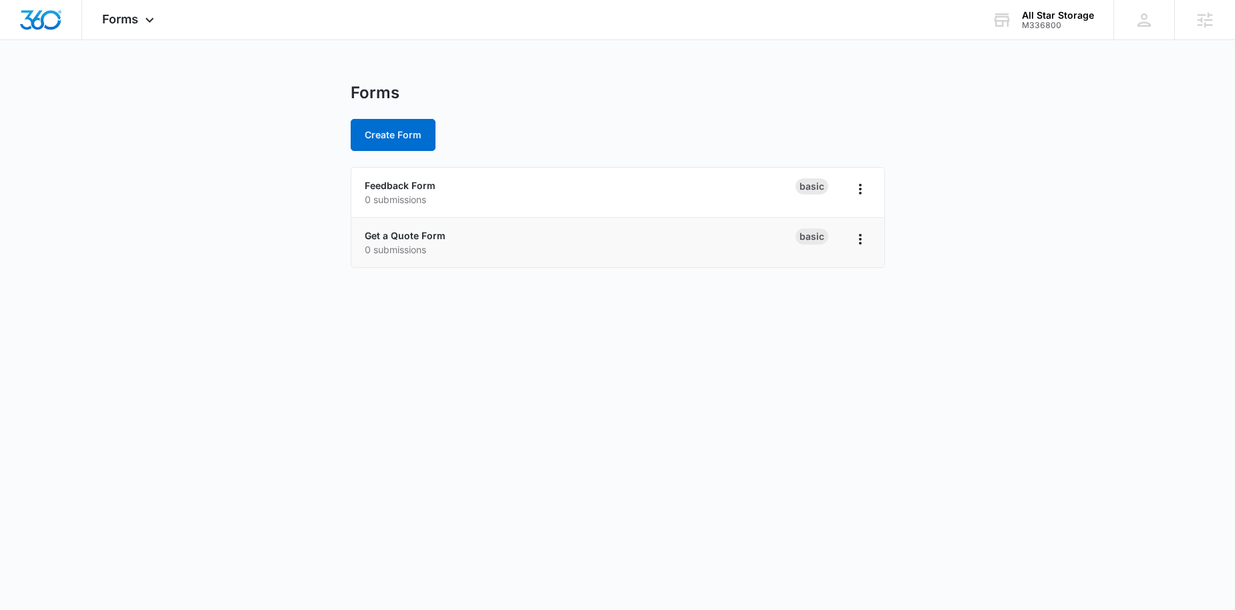
click at [424, 224] on li "Get a Quote Form 0 submissions Basic" at bounding box center [617, 242] width 533 height 49
click at [413, 234] on link "Get a Quote Form" at bounding box center [405, 235] width 81 height 11
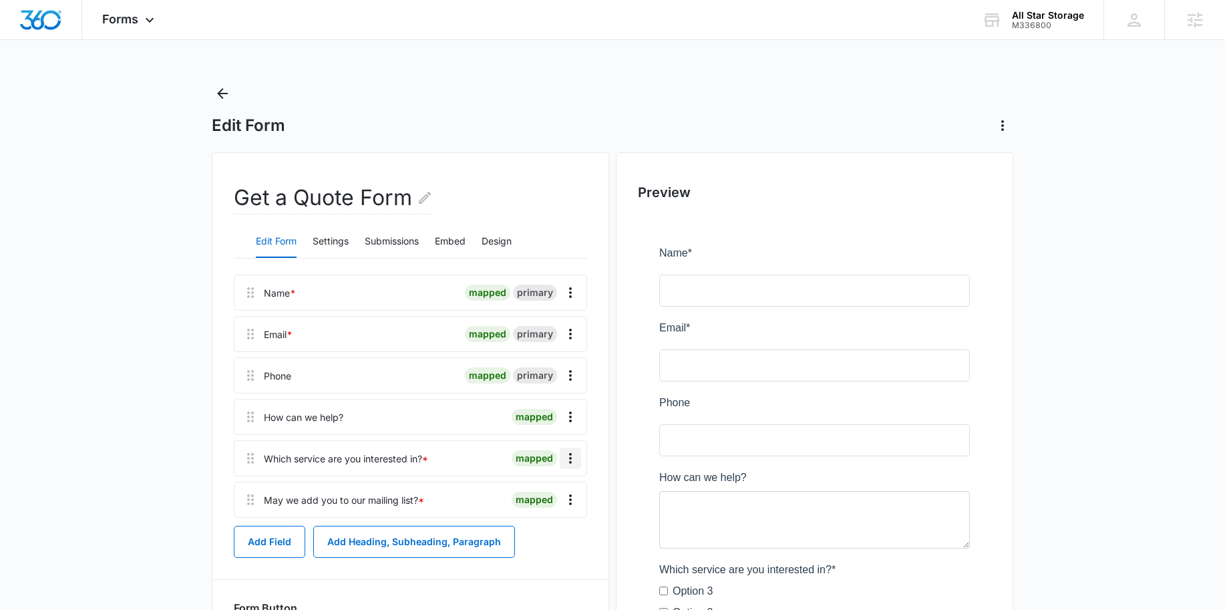
click at [565, 462] on icon "Overflow Menu" at bounding box center [571, 458] width 16 height 16
click at [541, 527] on div "Edit Delete" at bounding box center [543, 505] width 78 height 63
click at [570, 458] on icon "Overflow Menu" at bounding box center [570, 458] width 3 height 11
click at [548, 519] on div "Delete" at bounding box center [535, 515] width 28 height 9
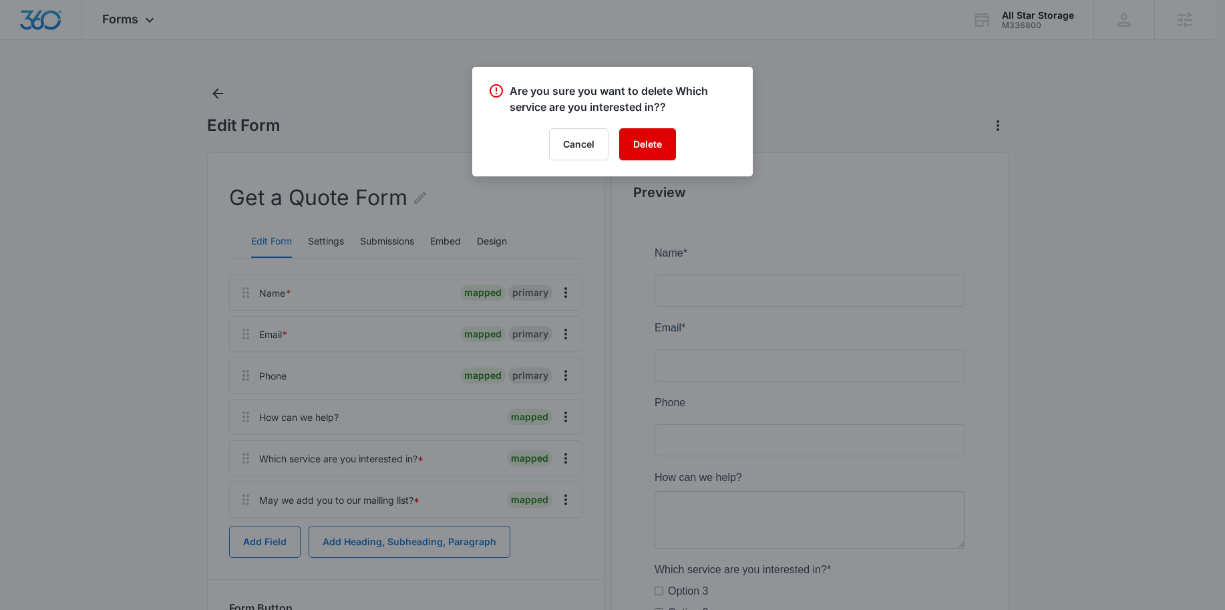
click at [650, 136] on button "Delete" at bounding box center [647, 144] width 57 height 32
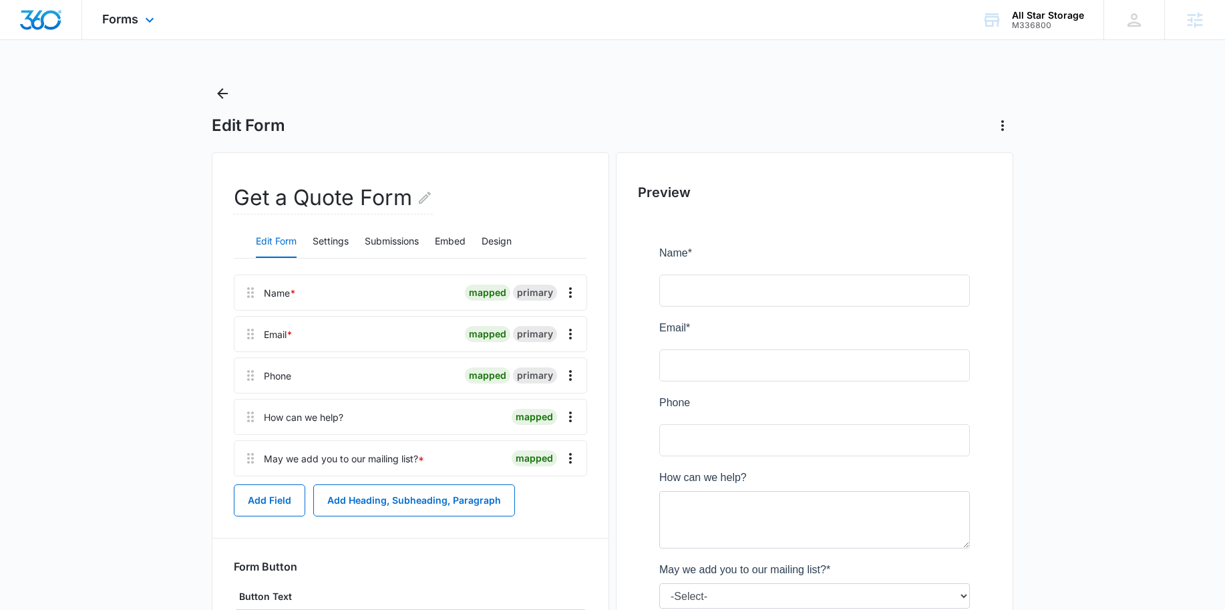
click at [141, 28] on div "Forms Apps Reputation Websites Forms CRM Email Social Shop Content Ads Intellig…" at bounding box center [130, 19] width 96 height 39
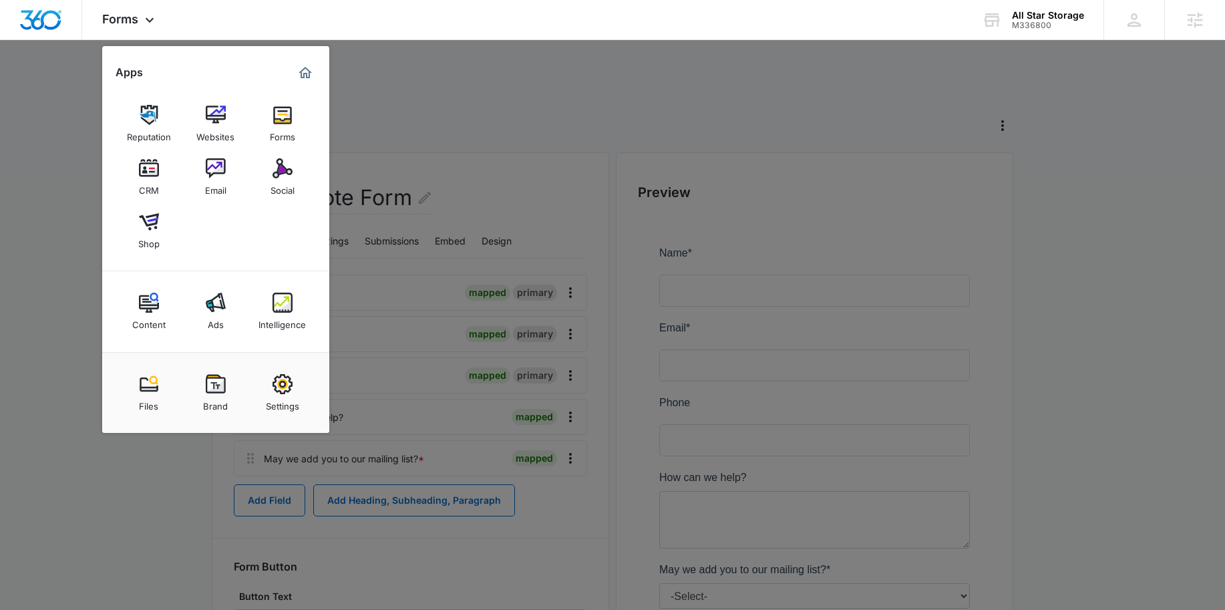
click at [674, 114] on div at bounding box center [612, 305] width 1225 height 610
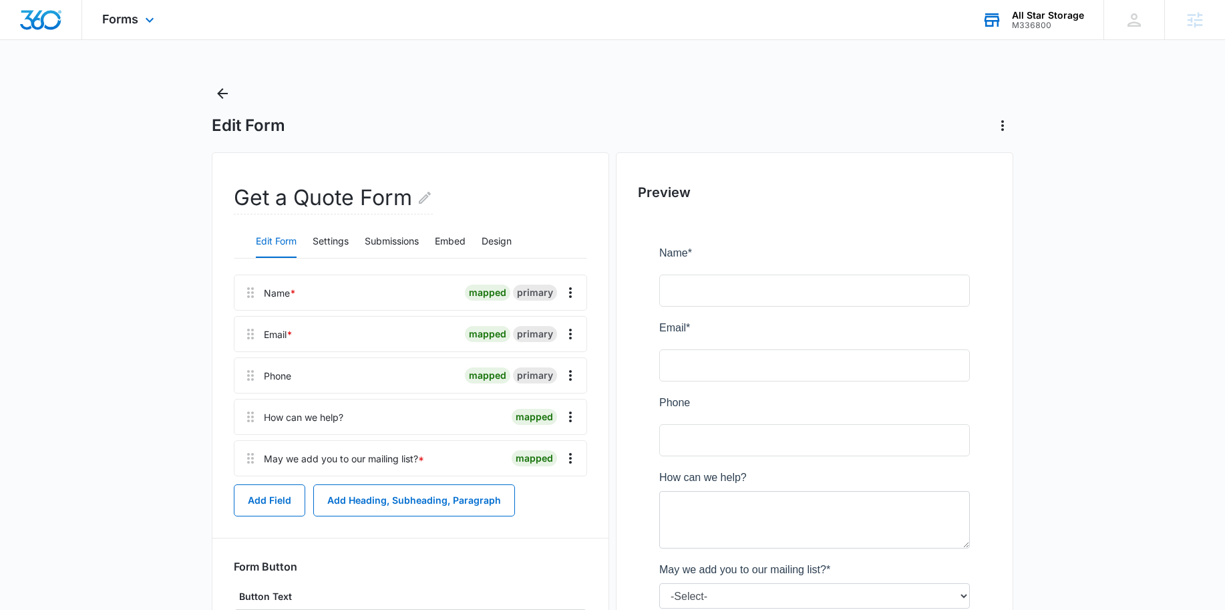
click at [1000, 21] on icon at bounding box center [992, 20] width 15 height 11
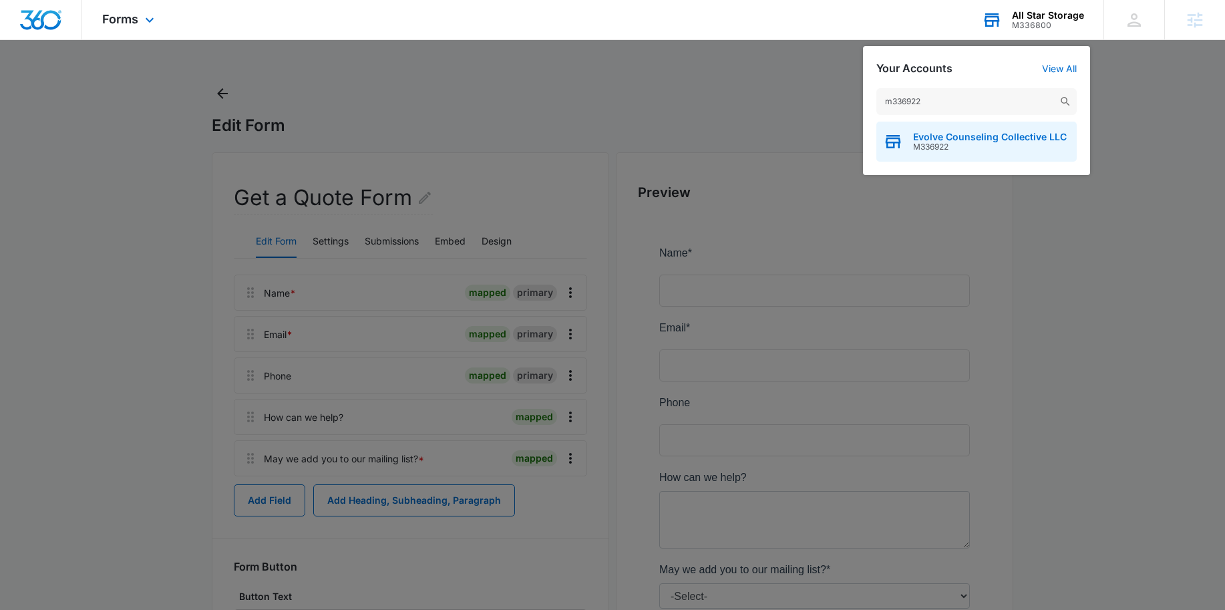
type input "m336922"
click at [975, 134] on span "Evolve Counseling Collective LLC" at bounding box center [990, 137] width 154 height 11
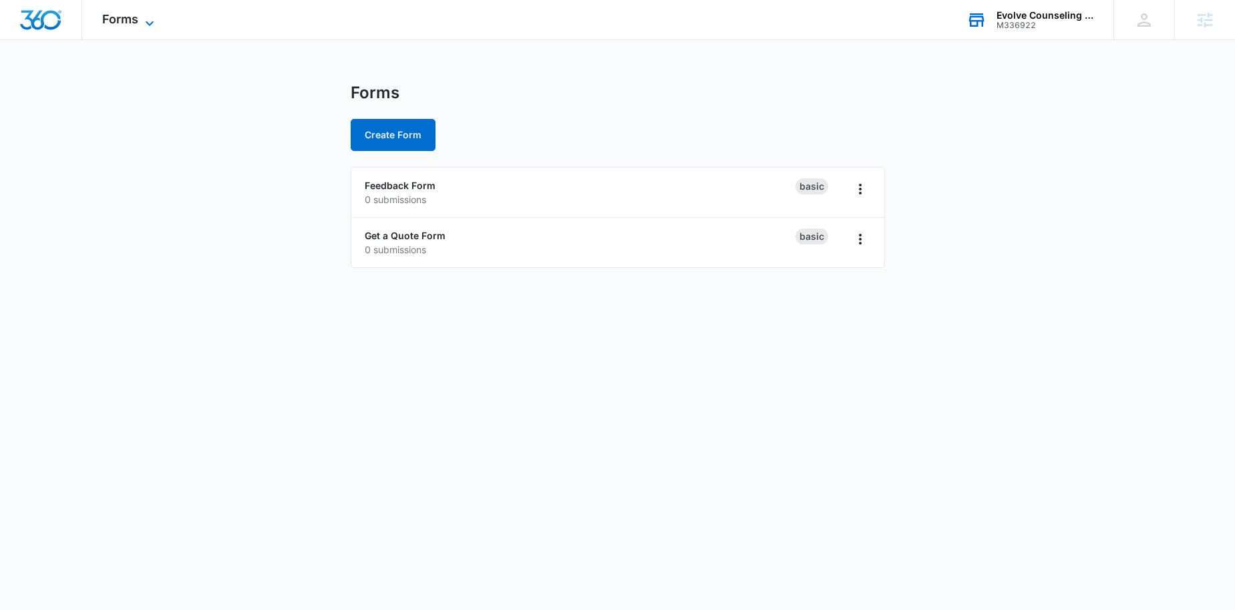
click at [136, 21] on span "Forms" at bounding box center [120, 19] width 36 height 14
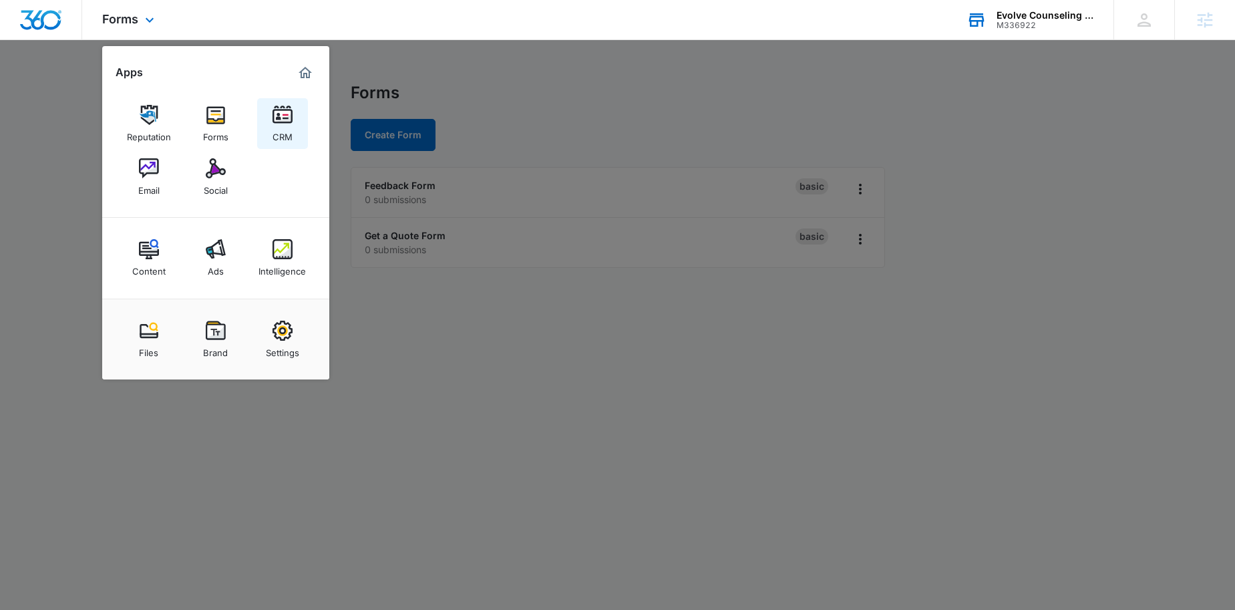
click at [277, 130] on div "CRM" at bounding box center [283, 133] width 20 height 17
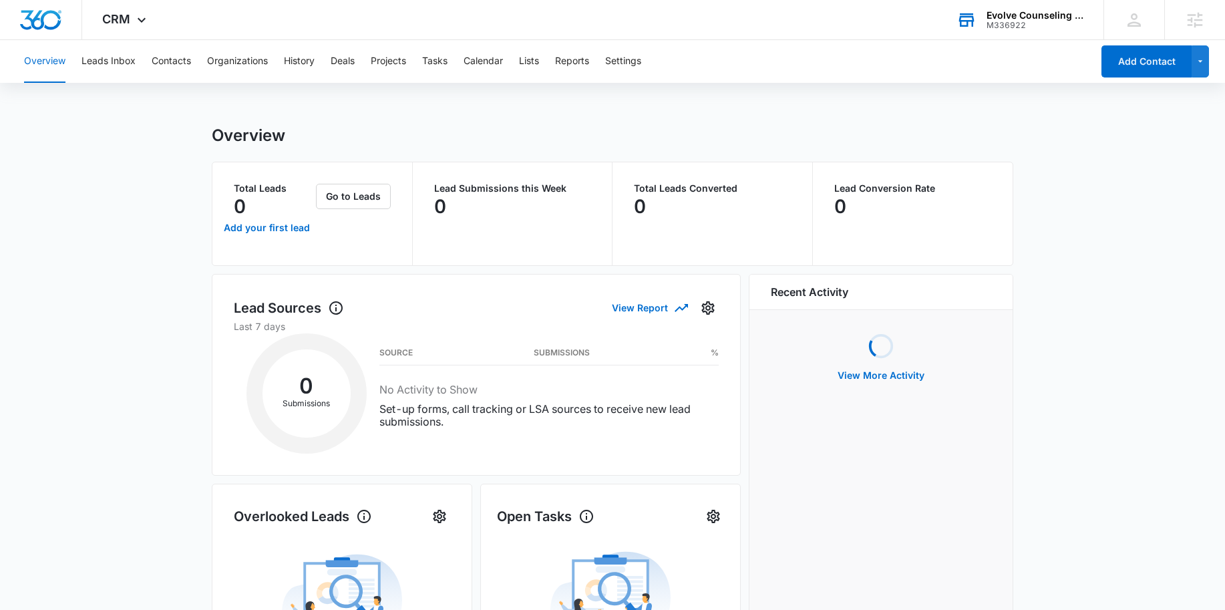
click at [543, 63] on div "Overview Leads Inbox Contacts Organizations History Deals Projects Tasks Calend…" at bounding box center [554, 61] width 1076 height 43
click at [535, 63] on button "Lists" at bounding box center [529, 61] width 20 height 43
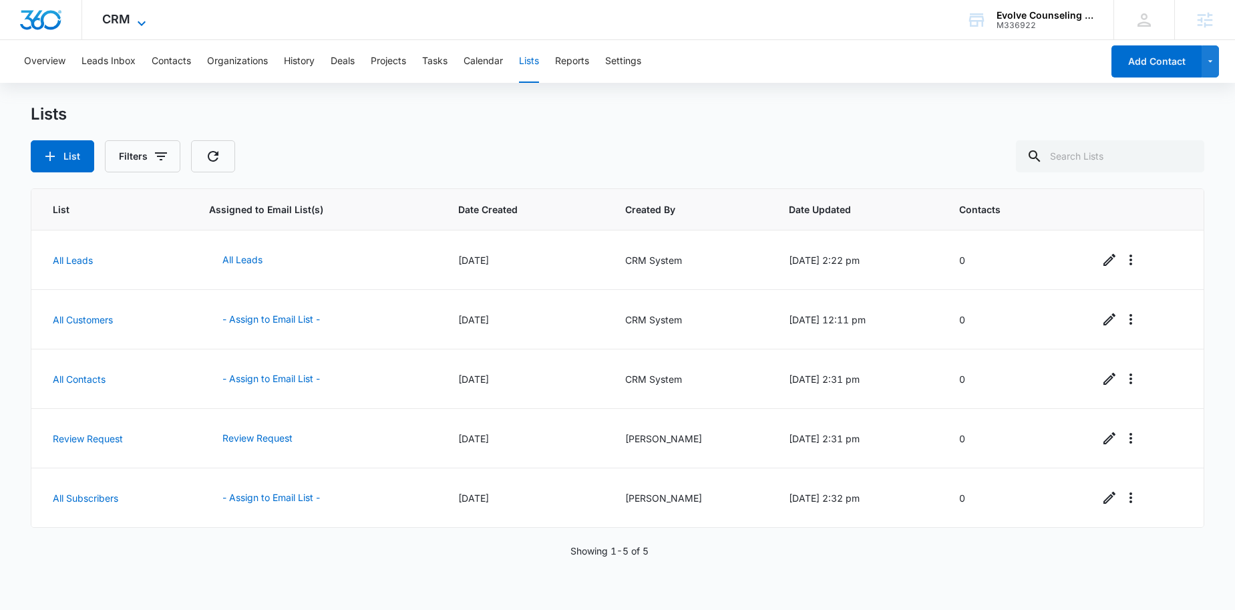
click at [127, 21] on span "CRM" at bounding box center [116, 19] width 28 height 14
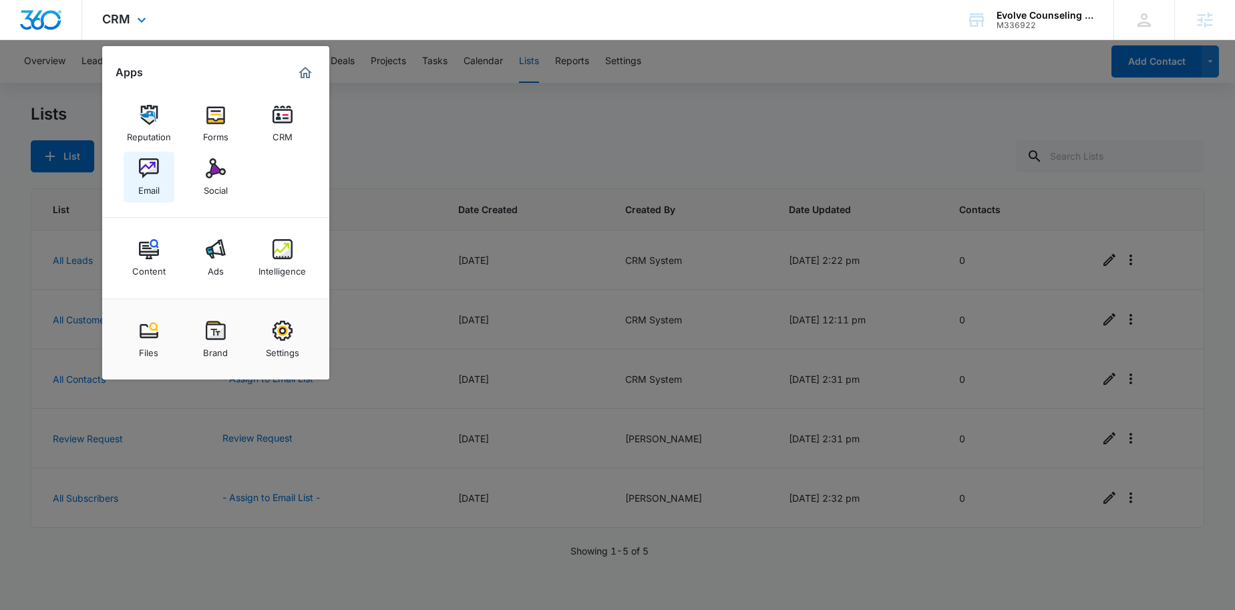
click at [144, 159] on img at bounding box center [149, 168] width 20 height 20
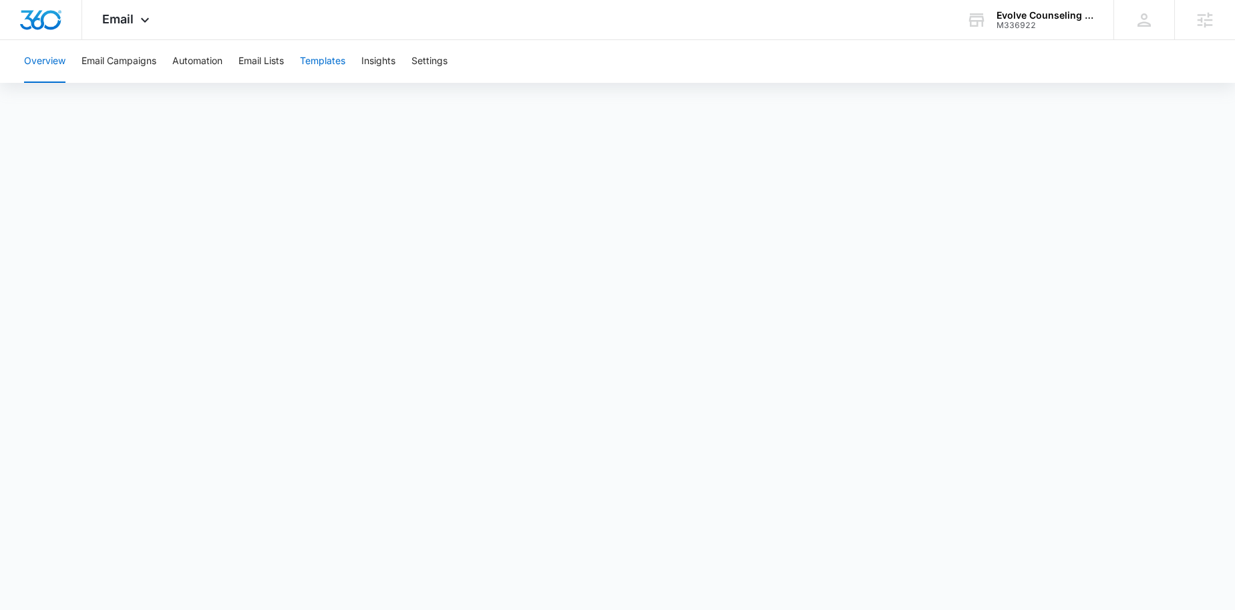
click at [321, 65] on button "Templates" at bounding box center [322, 61] width 45 height 43
click at [128, 24] on span "Email" at bounding box center [117, 19] width 31 height 14
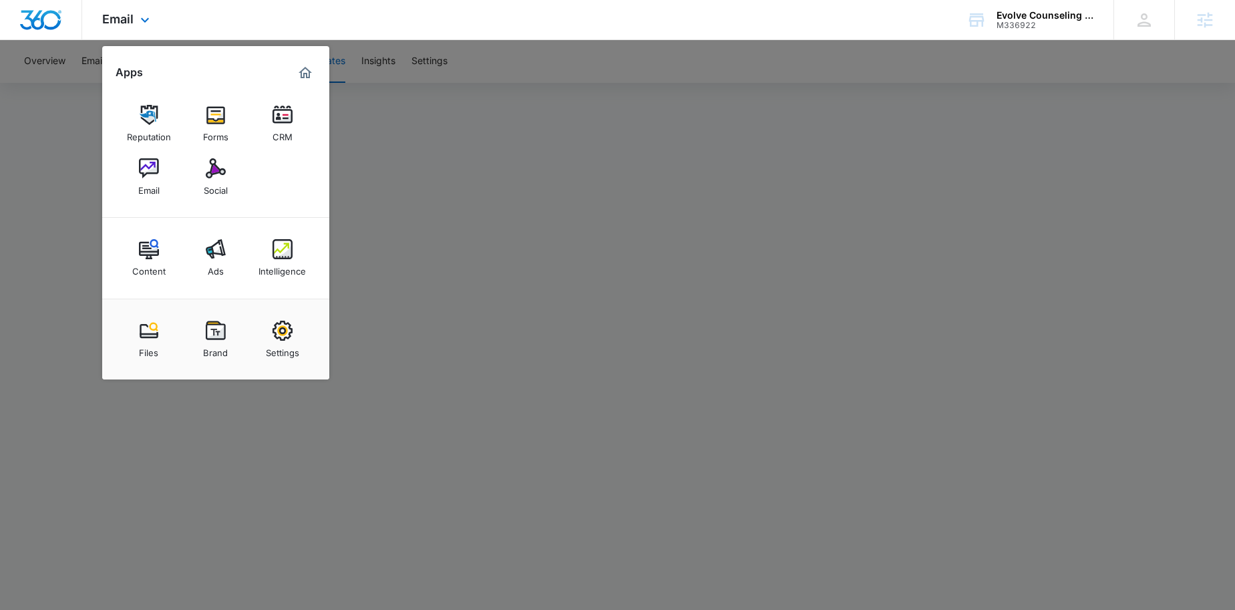
click at [243, 5] on div "Email Apps Reputation Forms CRM Email Social Content Ads Intelligence Files Bra…" at bounding box center [617, 20] width 1235 height 40
click at [400, 88] on div at bounding box center [617, 305] width 1235 height 610
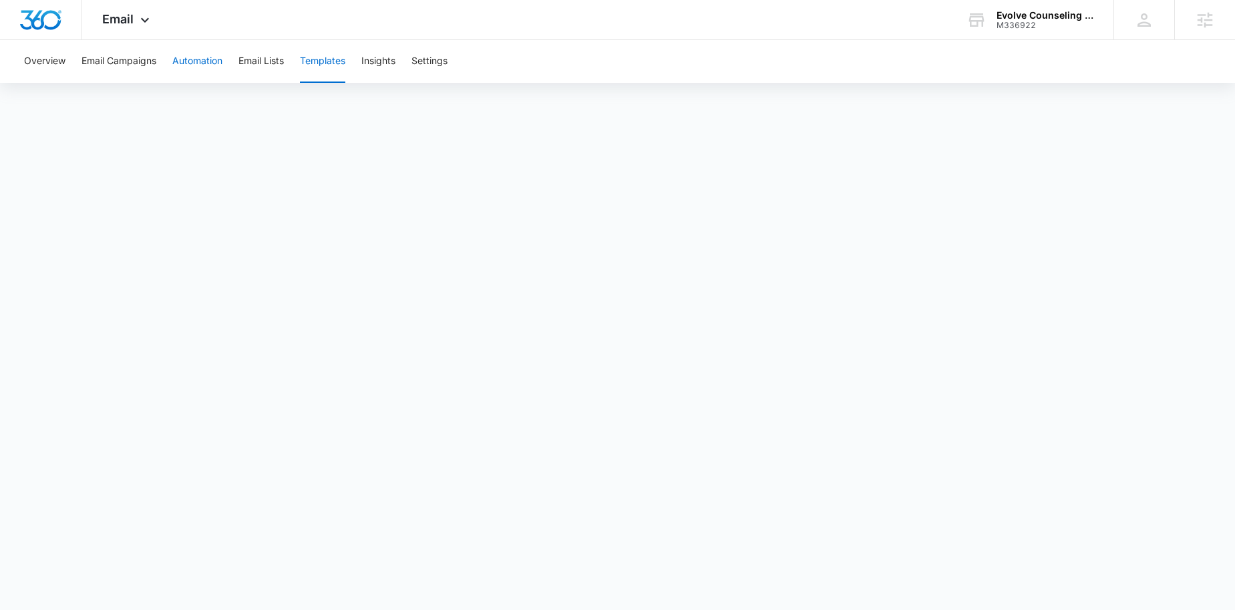
click at [180, 69] on button "Automation" at bounding box center [197, 61] width 50 height 43
click at [1009, 38] on div "Evolve Counseling Collective LLC M336922 Your Accounts View All" at bounding box center [1030, 19] width 167 height 39
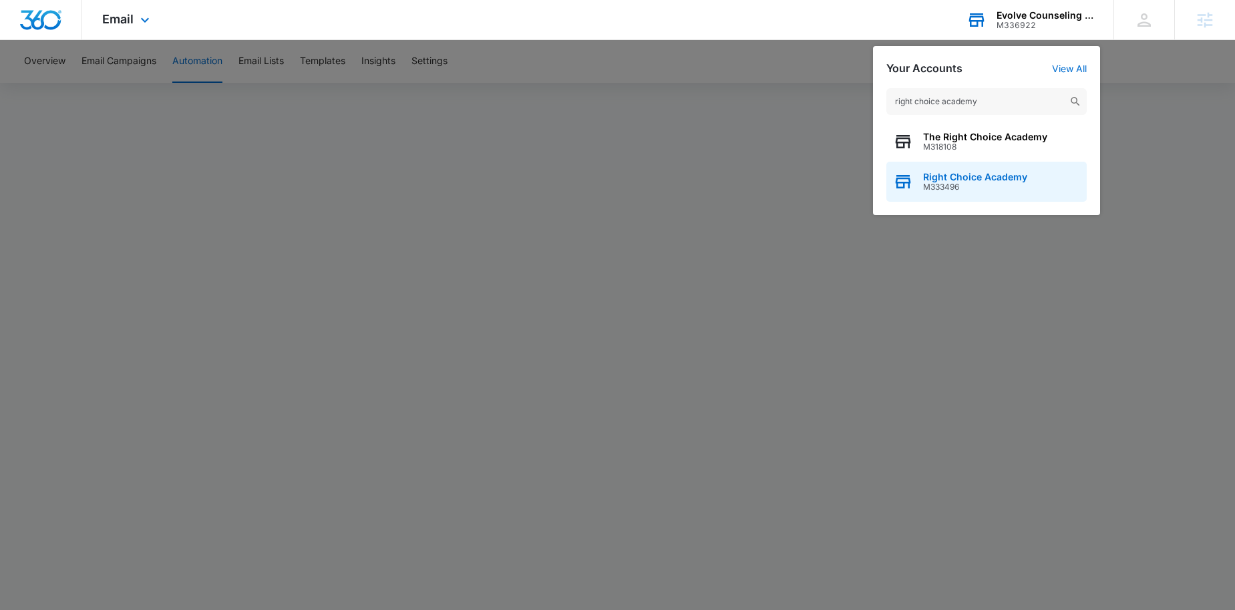
type input "right choice academy"
click at [948, 190] on span "M333496" at bounding box center [975, 186] width 104 height 9
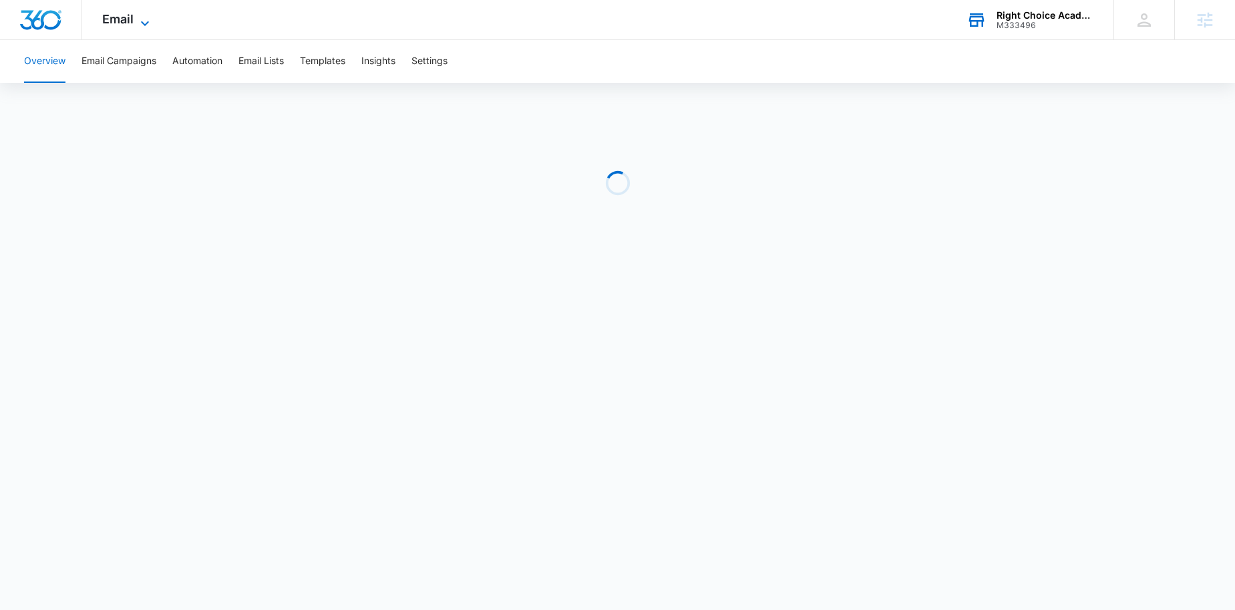
click at [124, 21] on span "Email" at bounding box center [117, 19] width 31 height 14
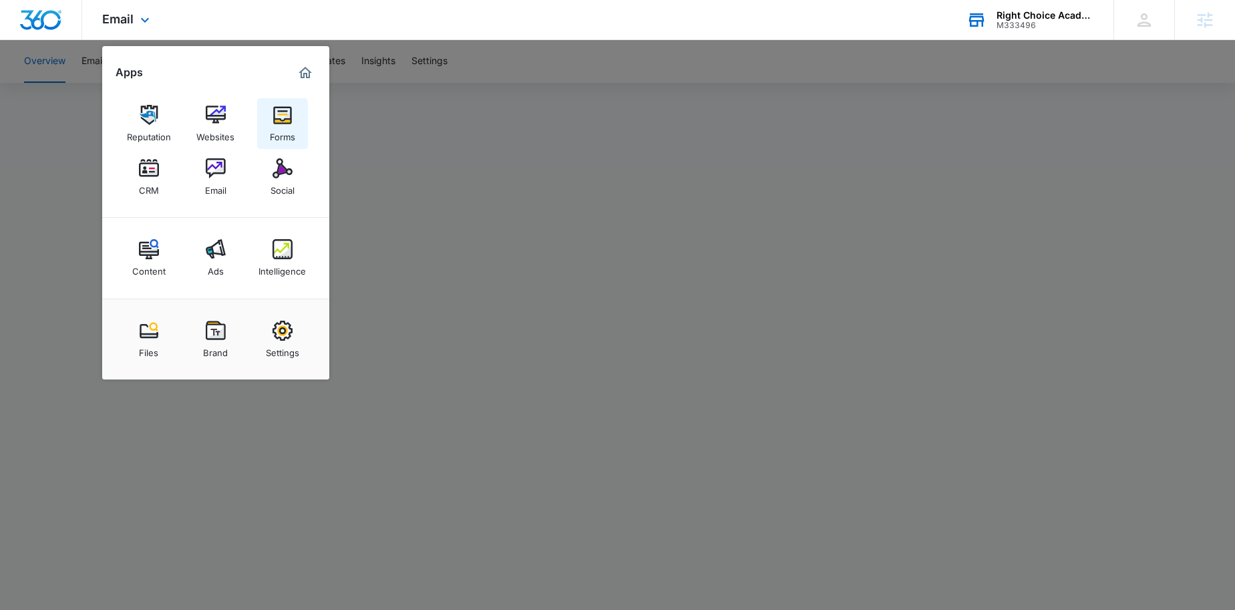
click at [303, 115] on link "Forms" at bounding box center [282, 123] width 51 height 51
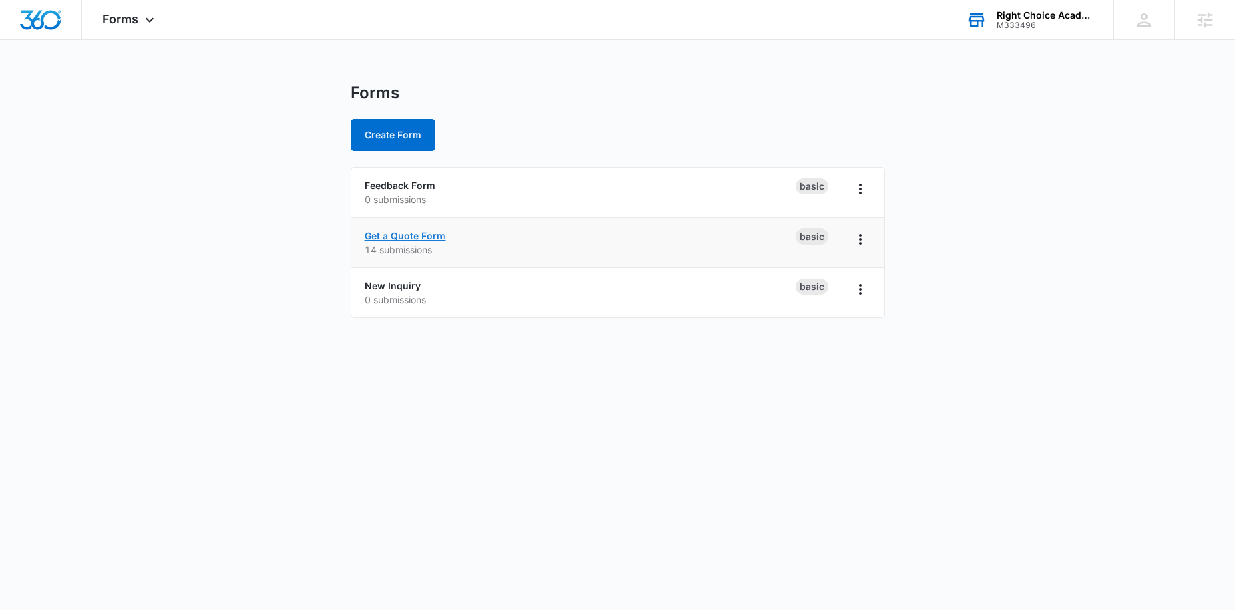
click at [387, 237] on link "Get a Quote Form" at bounding box center [405, 235] width 81 height 11
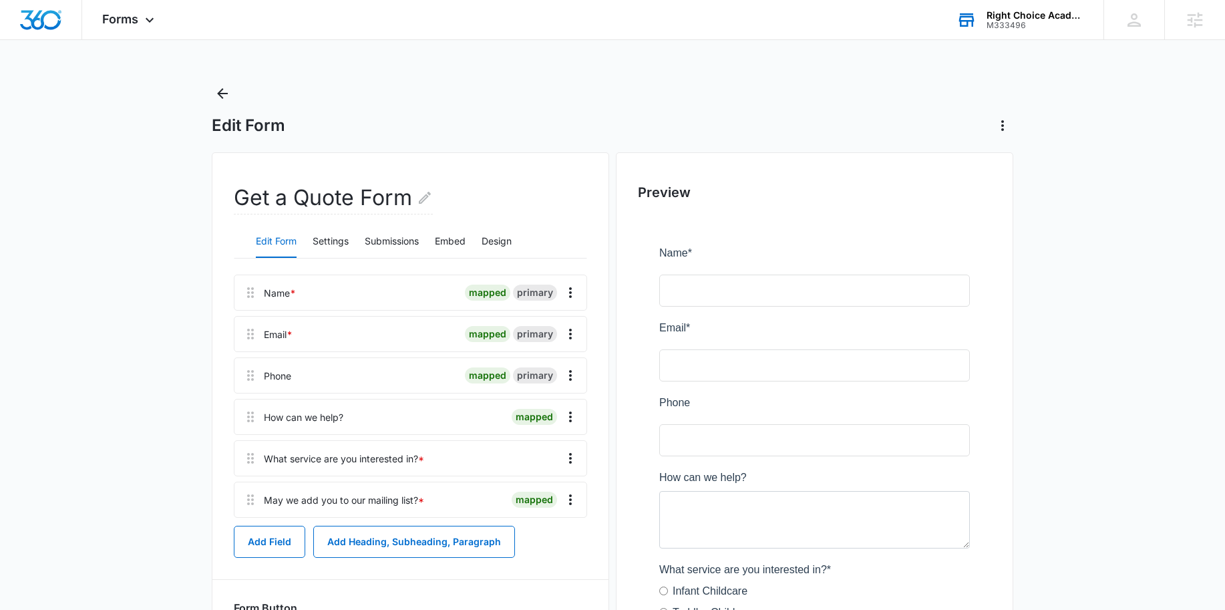
click at [327, 223] on div "Get a Quote Form" at bounding box center [410, 203] width 353 height 43
click at [327, 237] on button "Settings" at bounding box center [331, 242] width 36 height 32
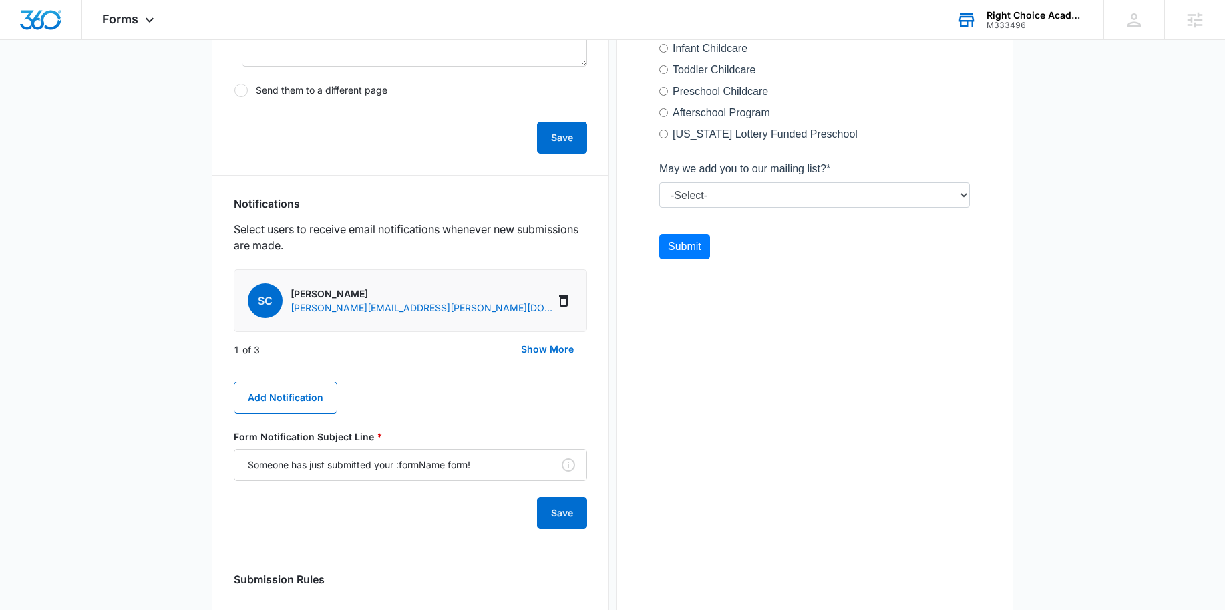
scroll to position [571, 0]
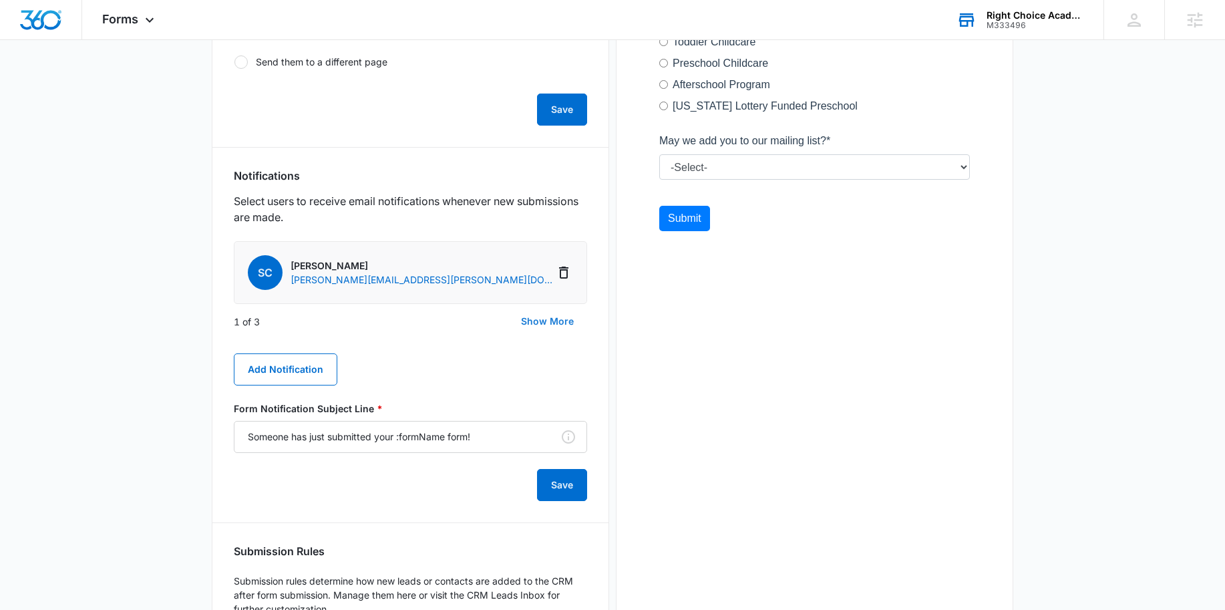
click at [545, 320] on button "Show More" at bounding box center [548, 321] width 80 height 32
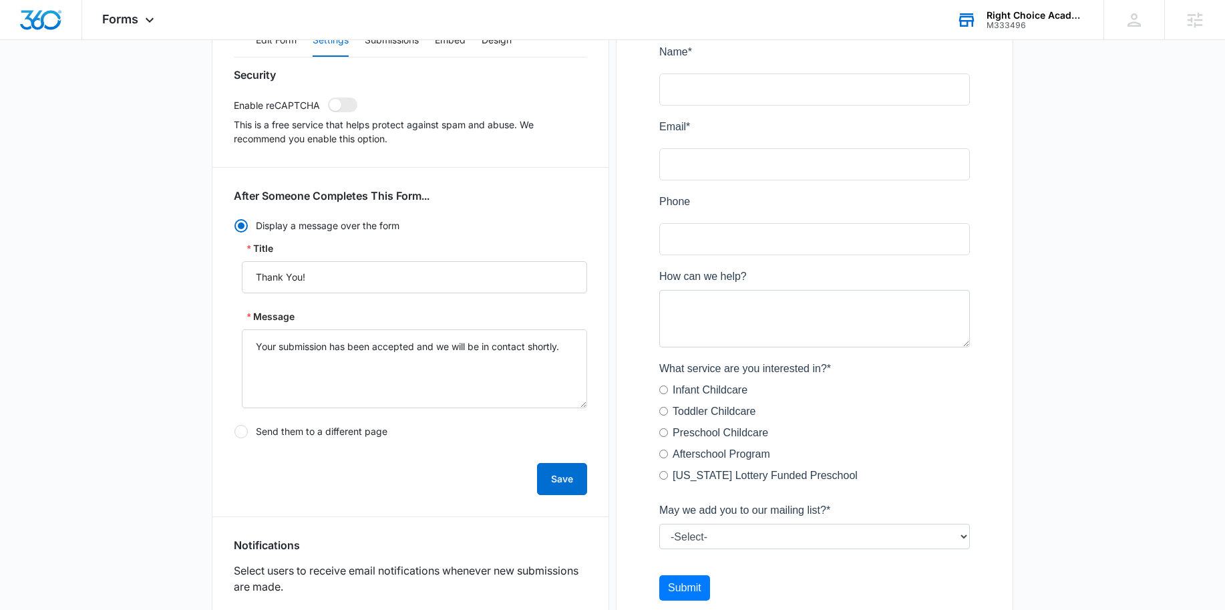
scroll to position [24, 0]
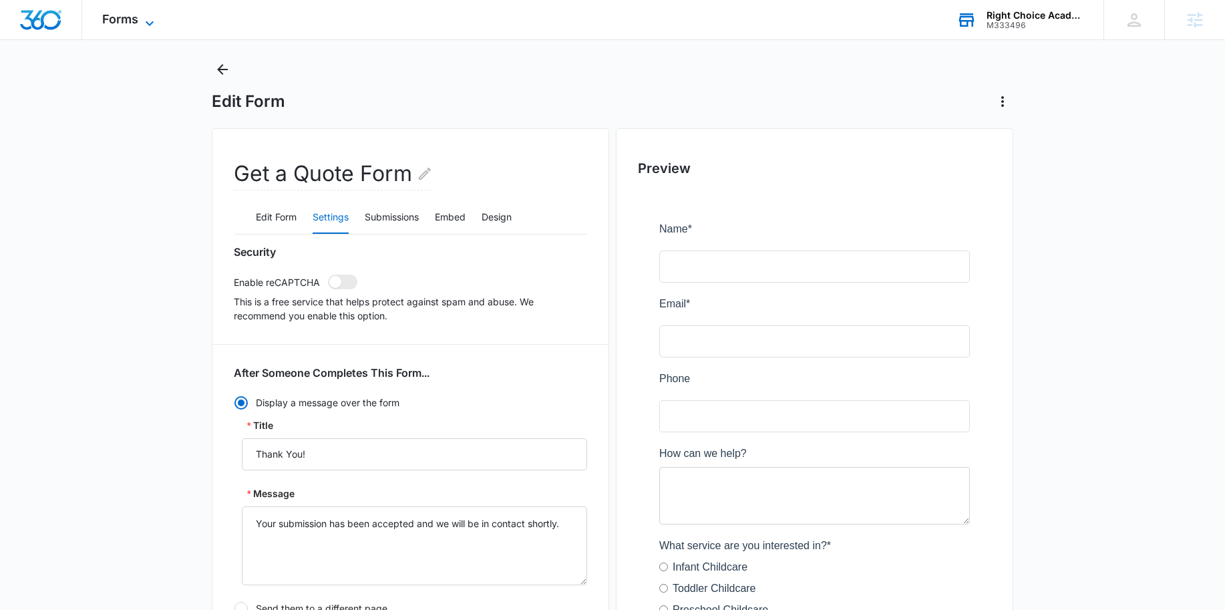
click at [122, 12] on span "Forms" at bounding box center [120, 19] width 36 height 14
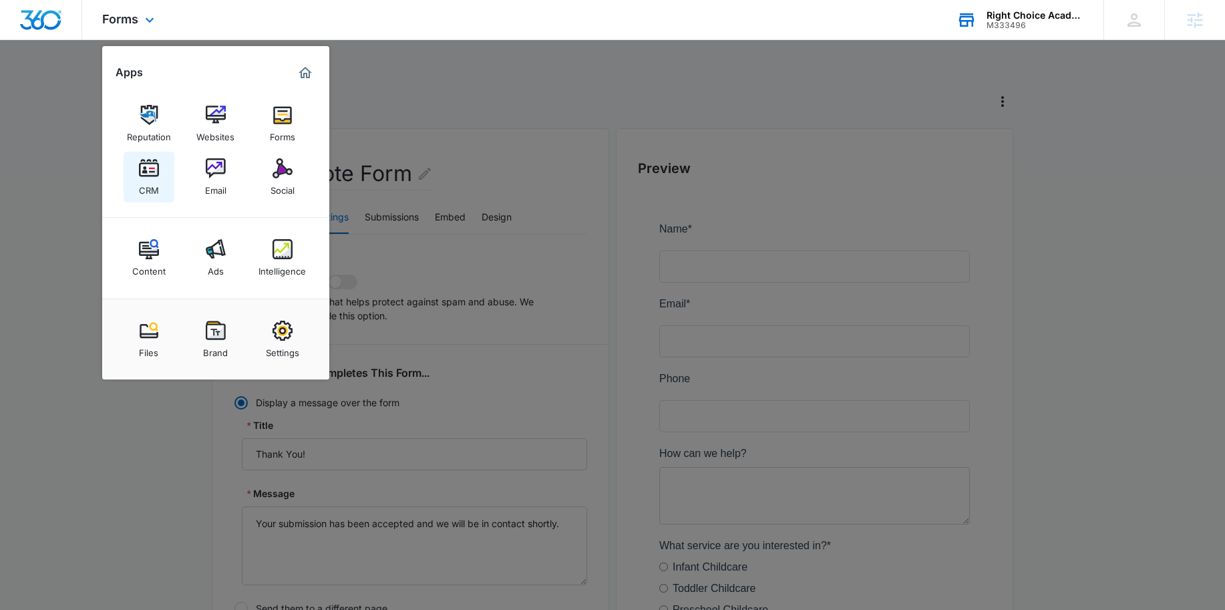
click at [154, 158] on img at bounding box center [149, 168] width 20 height 20
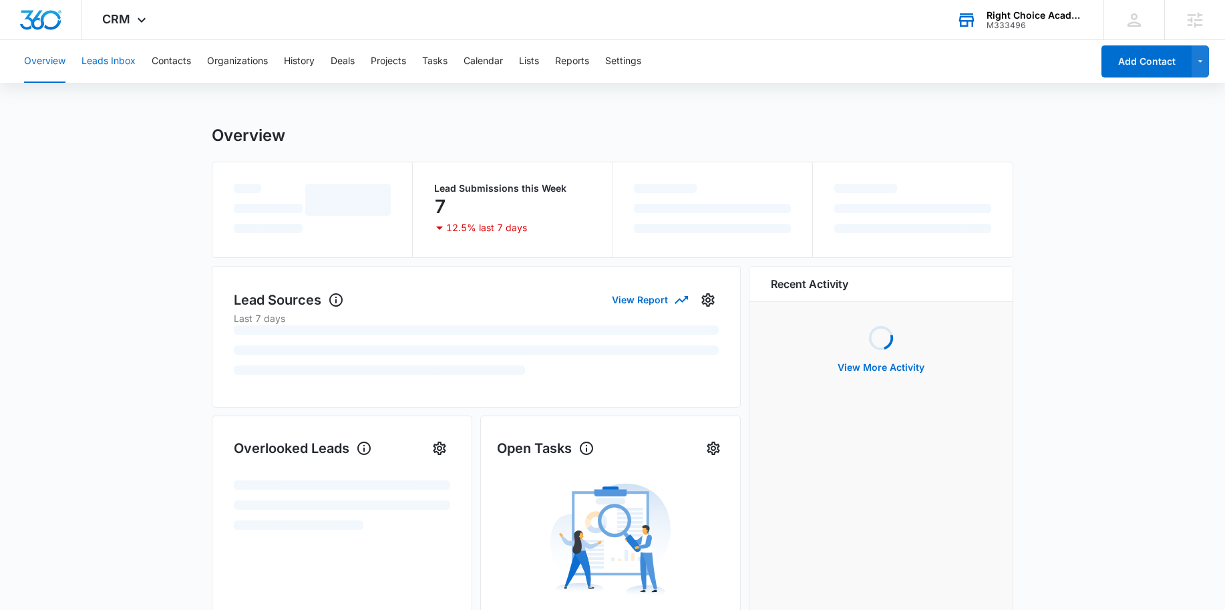
click at [120, 74] on button "Leads Inbox" at bounding box center [109, 61] width 54 height 43
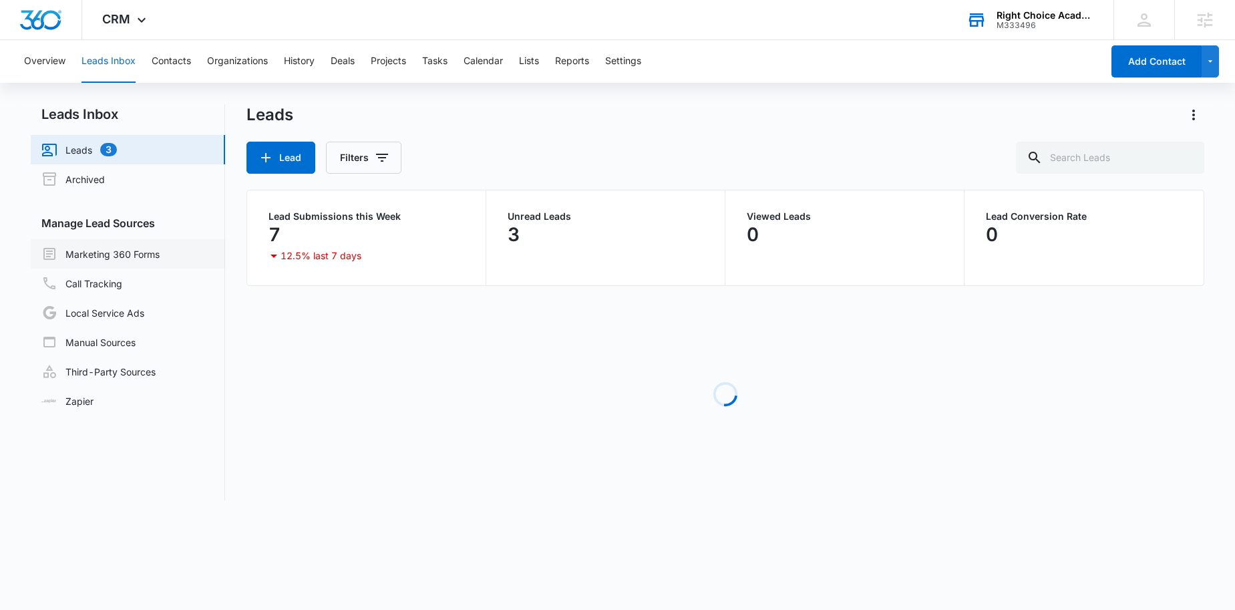
click at [119, 251] on link "Marketing 360 Forms" at bounding box center [100, 254] width 118 height 16
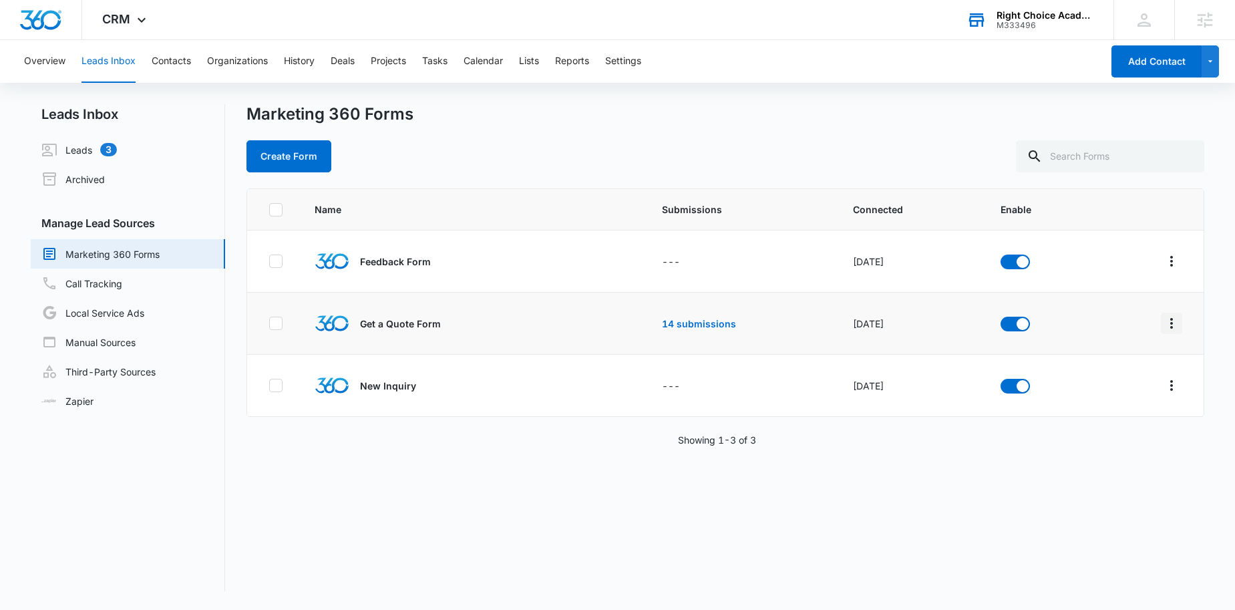
click at [1164, 323] on icon "Overflow Menu" at bounding box center [1172, 323] width 16 height 16
click at [1095, 396] on div "Field Mapping" at bounding box center [1102, 400] width 76 height 9
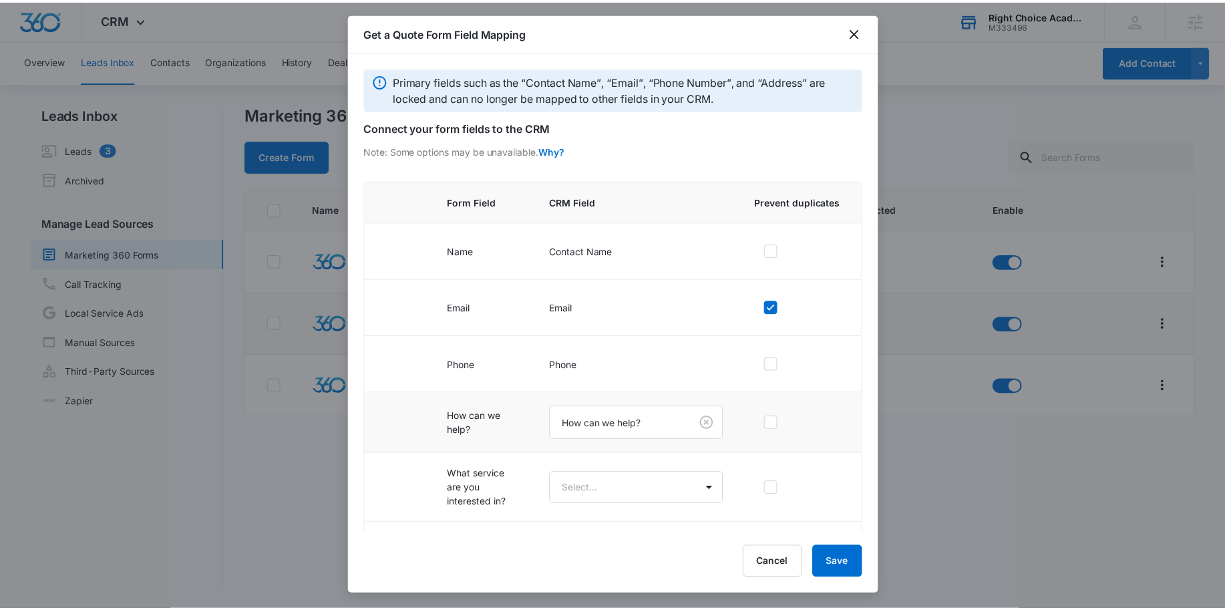
scroll to position [59, 0]
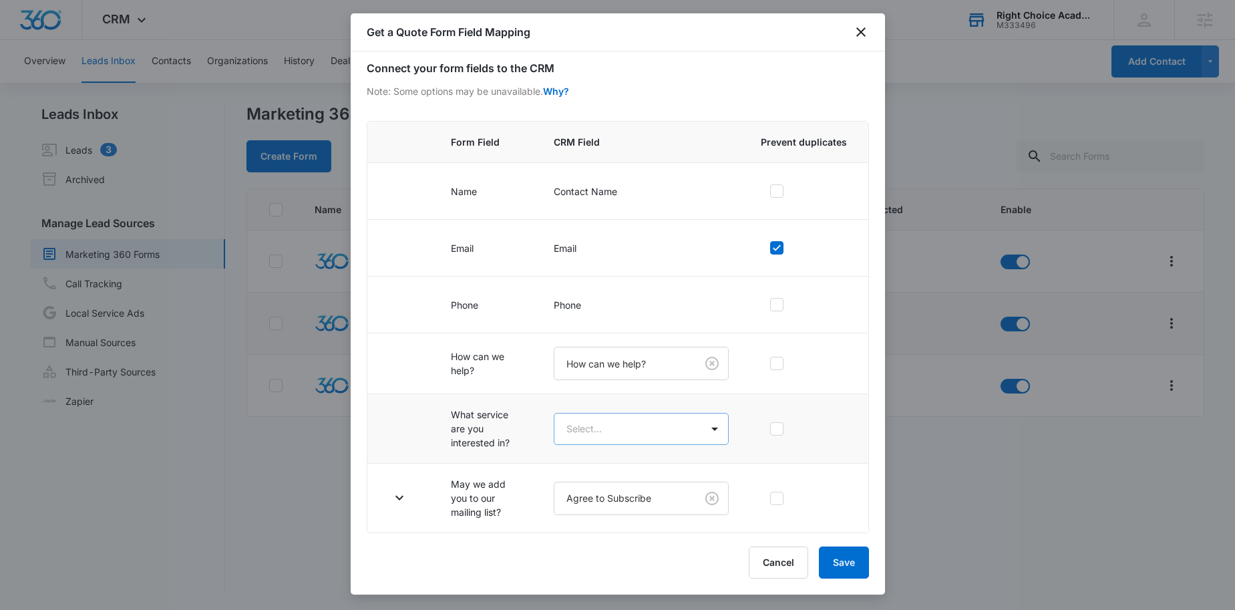
click at [590, 441] on body "CRM Apps Reputation Websites Forms CRM Email Social Content Ads Intelligence Fi…" at bounding box center [617, 305] width 1235 height 610
click at [490, 446] on div at bounding box center [617, 305] width 1235 height 610
click at [861, 33] on icon "close" at bounding box center [861, 32] width 16 height 16
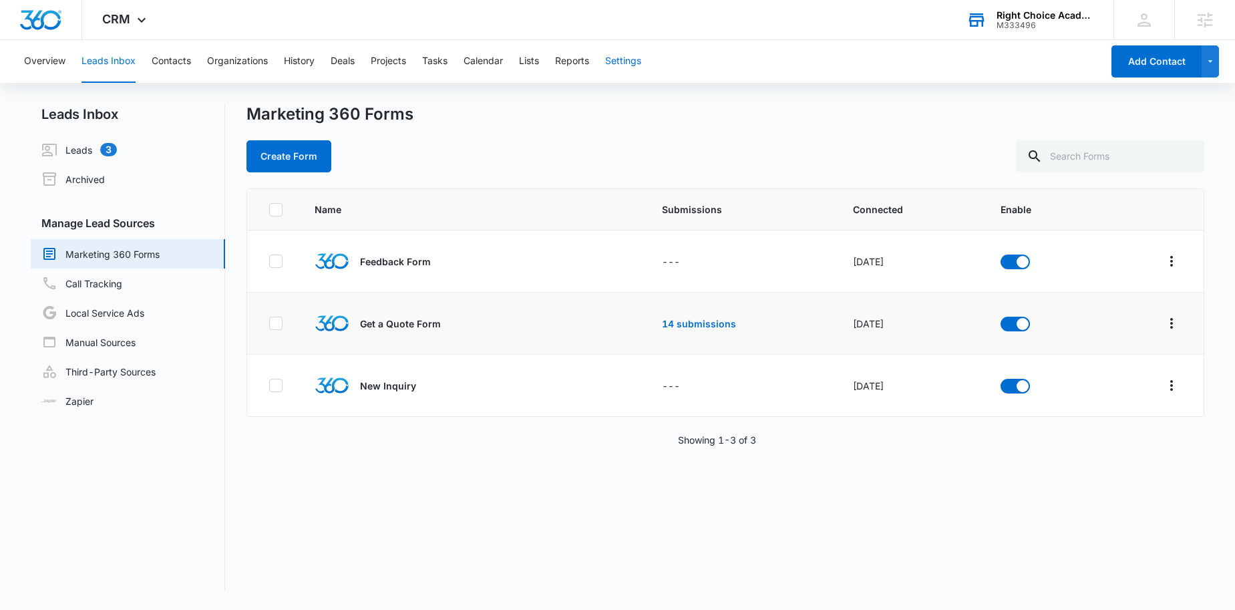
click at [616, 60] on button "Settings" at bounding box center [623, 61] width 36 height 43
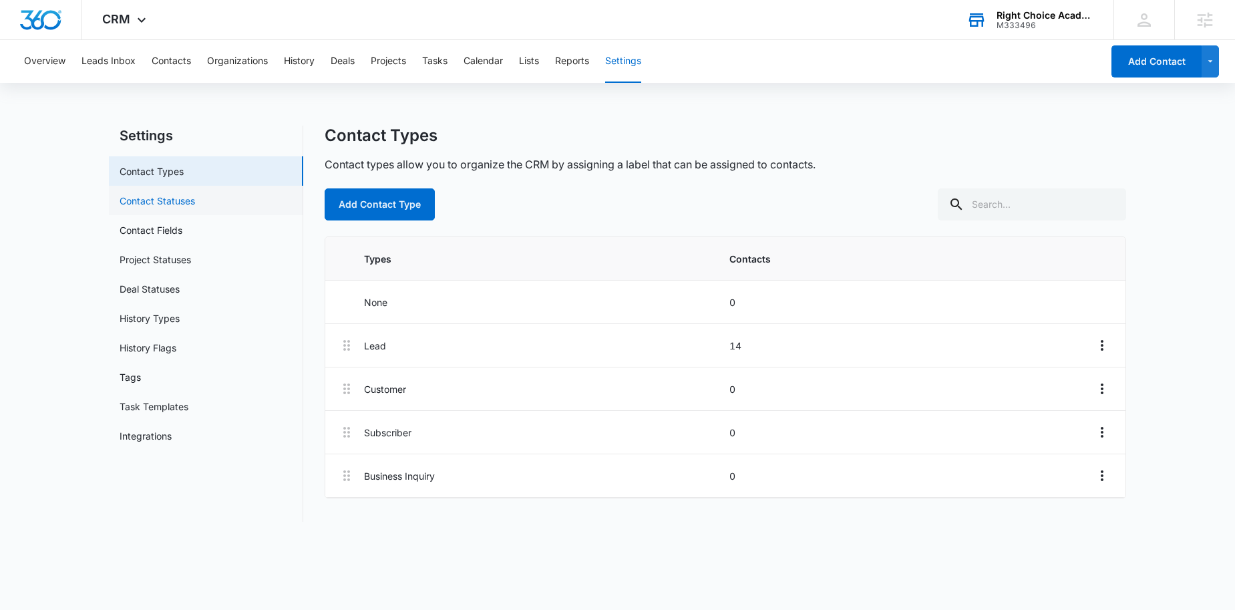
click at [168, 204] on link "Contact Statuses" at bounding box center [158, 201] width 76 height 14
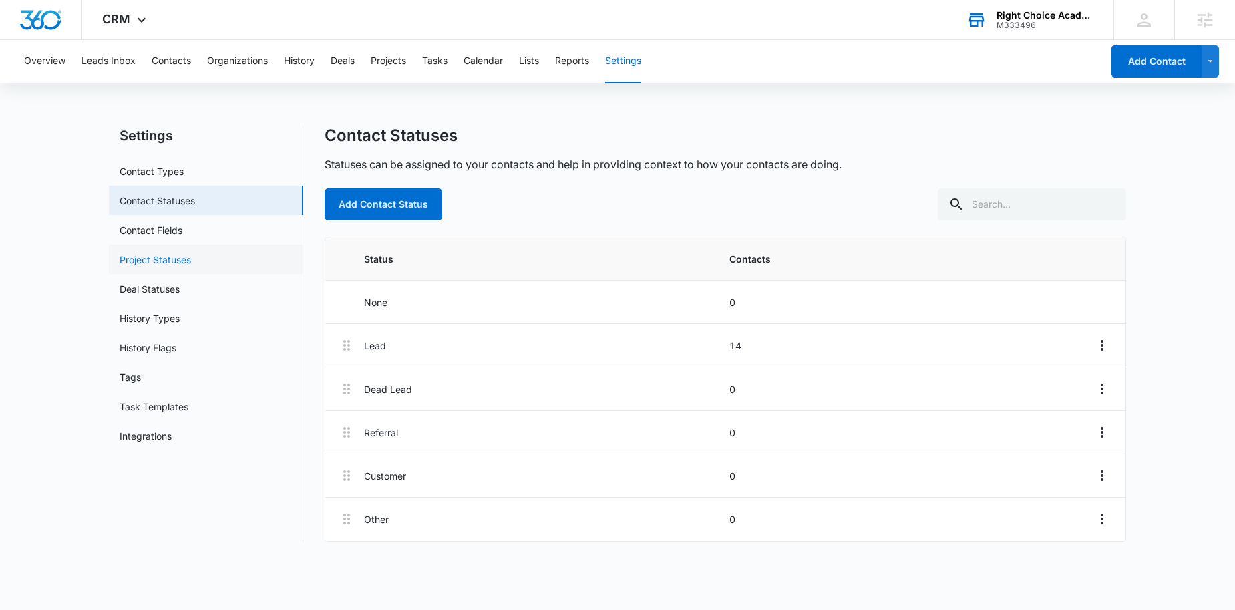
click at [163, 253] on link "Project Statuses" at bounding box center [155, 260] width 71 height 14
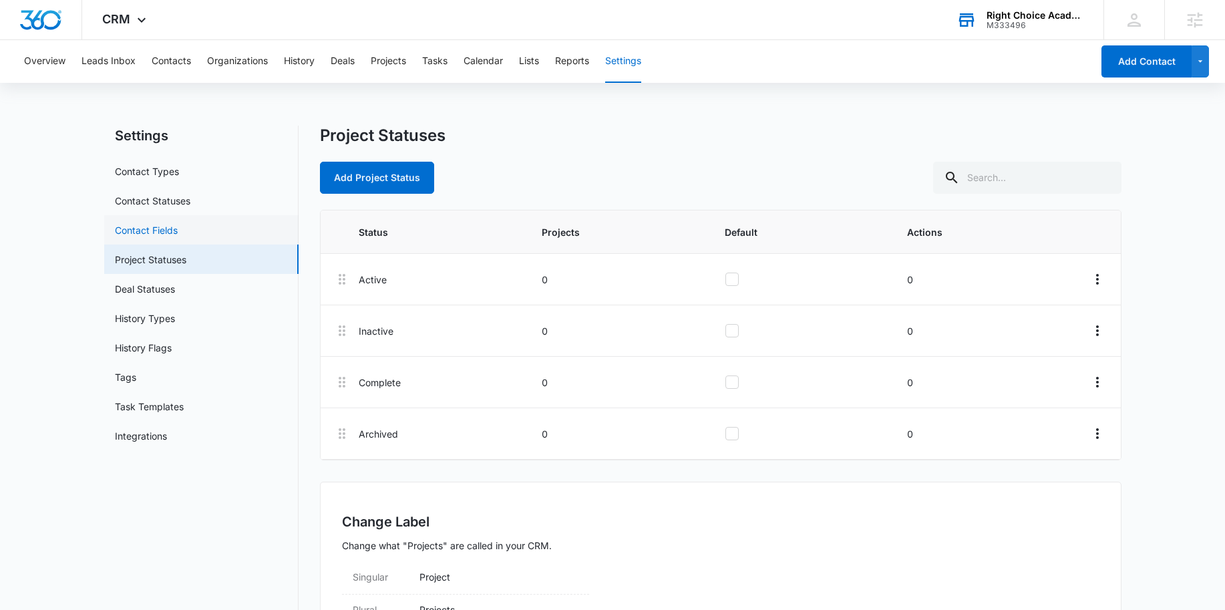
click at [140, 227] on link "Contact Fields" at bounding box center [146, 230] width 63 height 14
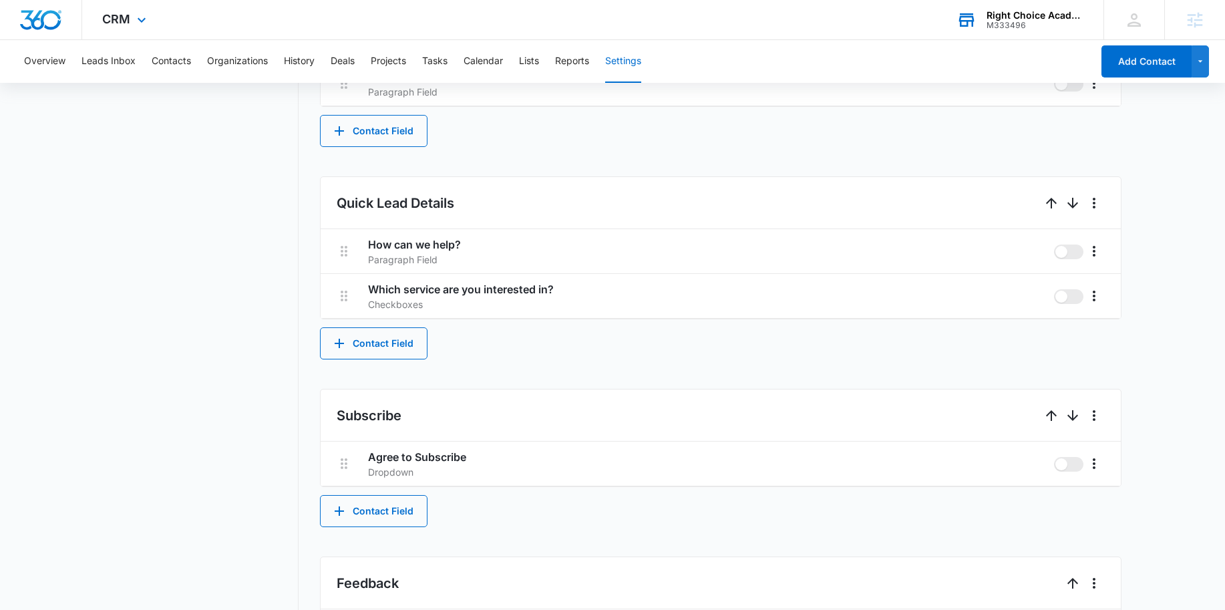
scroll to position [719, 0]
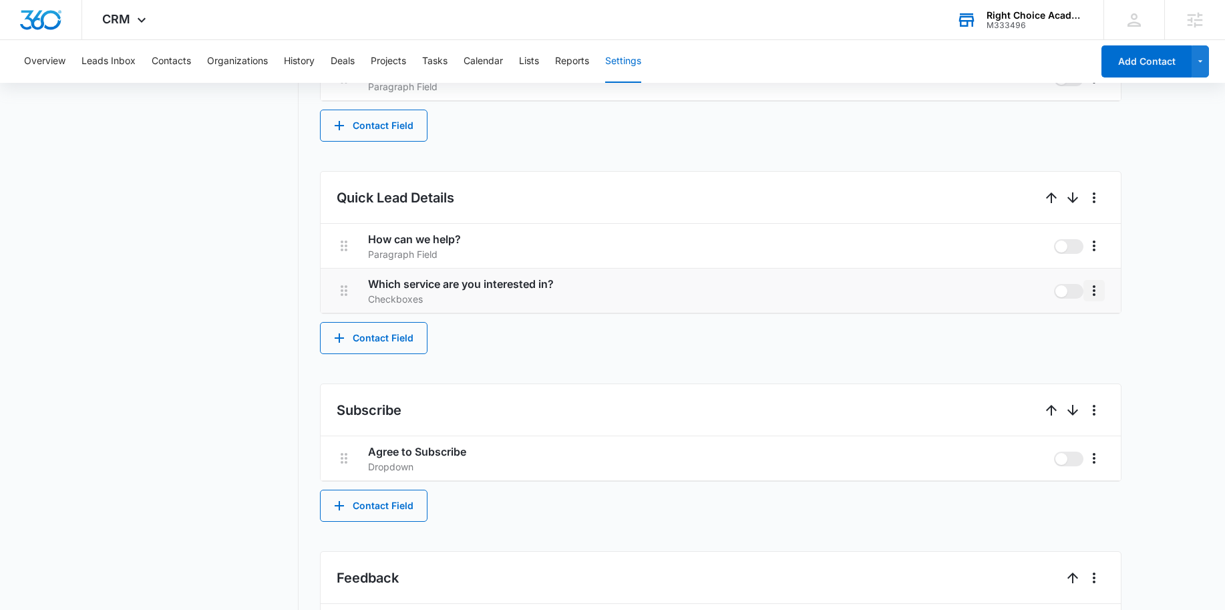
click at [1099, 289] on icon "More" at bounding box center [1094, 291] width 16 height 16
click at [1105, 327] on div "Edit" at bounding box center [1115, 327] width 28 height 9
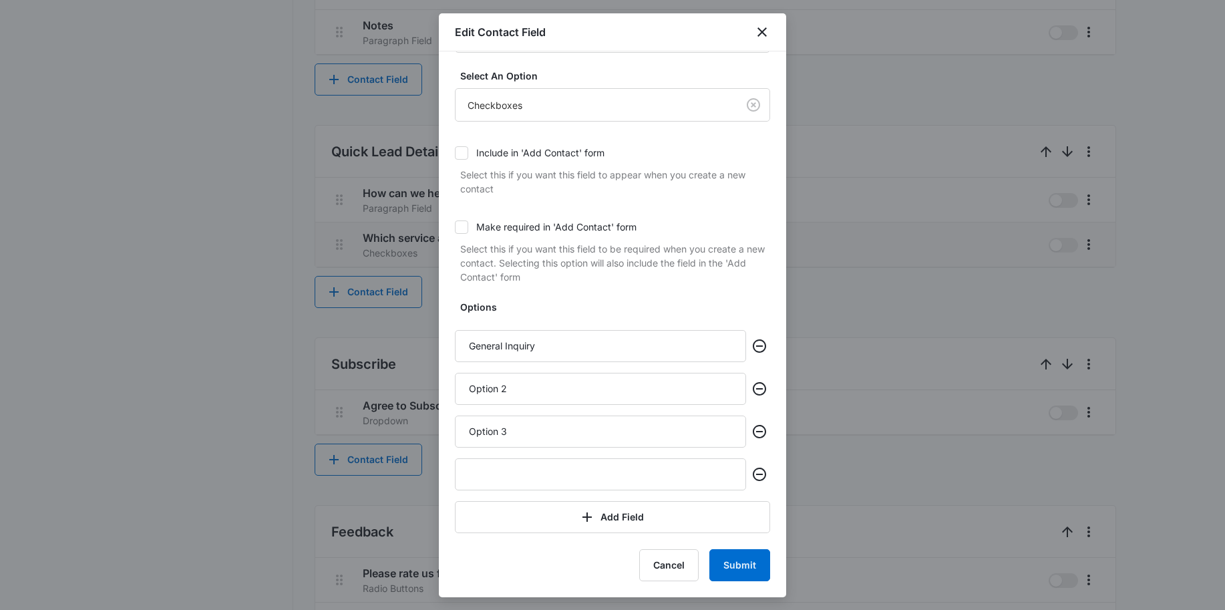
scroll to position [836, 0]
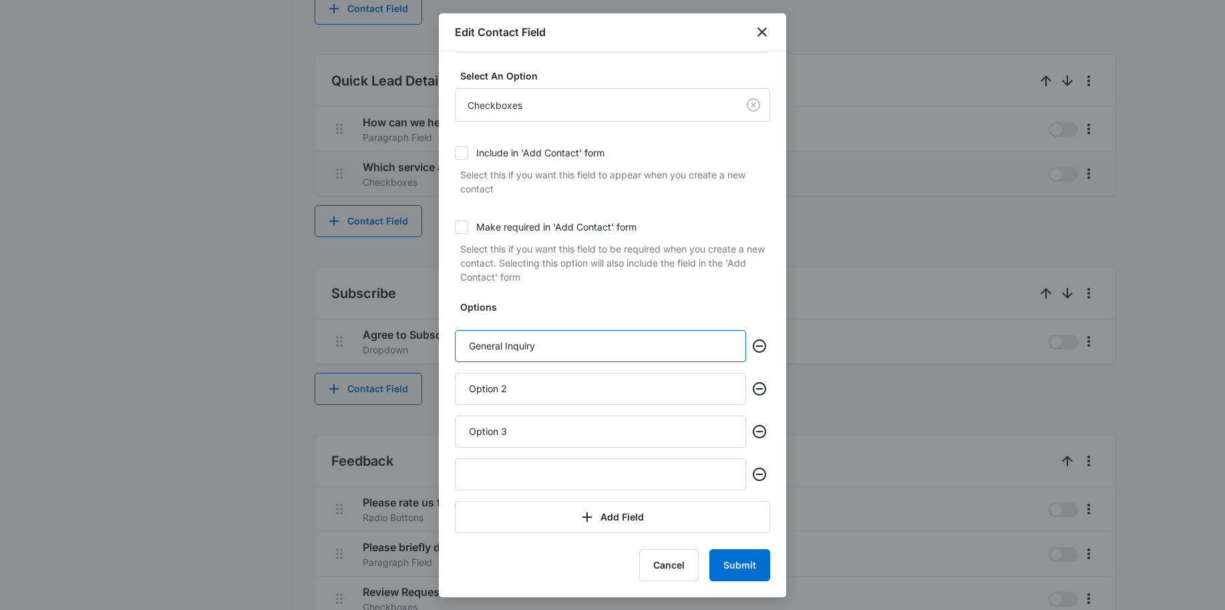
click at [514, 338] on input "General Inquiry" at bounding box center [600, 346] width 291 height 32
type input "P"
type input "Infants"
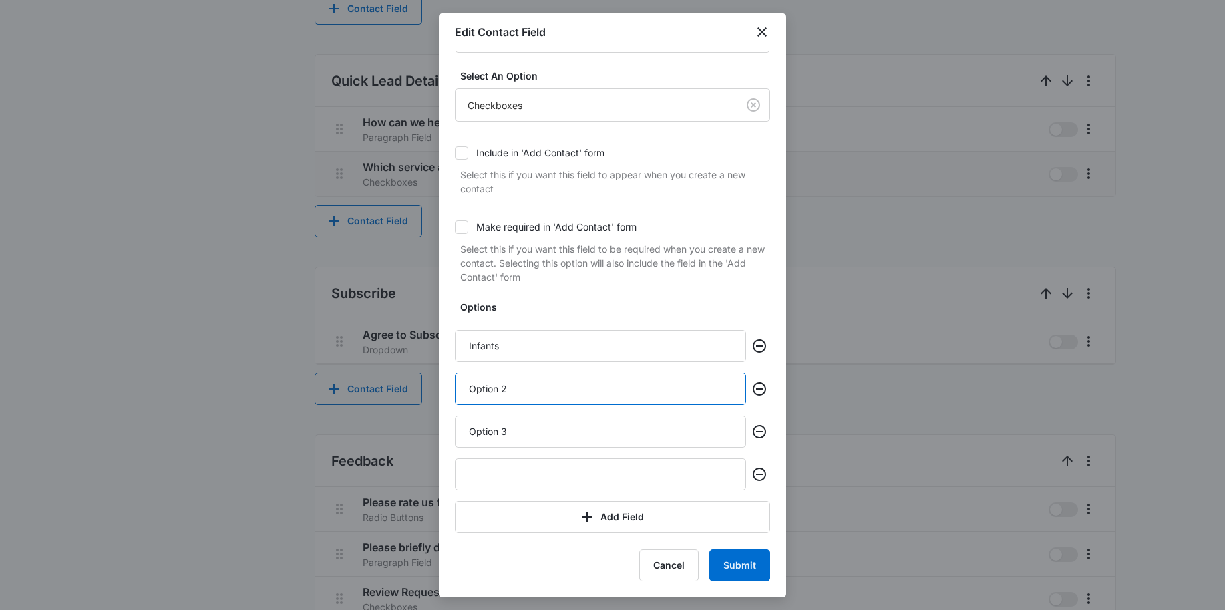
click at [521, 384] on input "Option 2" at bounding box center [600, 389] width 291 height 32
type input "Toddlers"
click at [517, 426] on input "Option 3" at bounding box center [600, 432] width 291 height 32
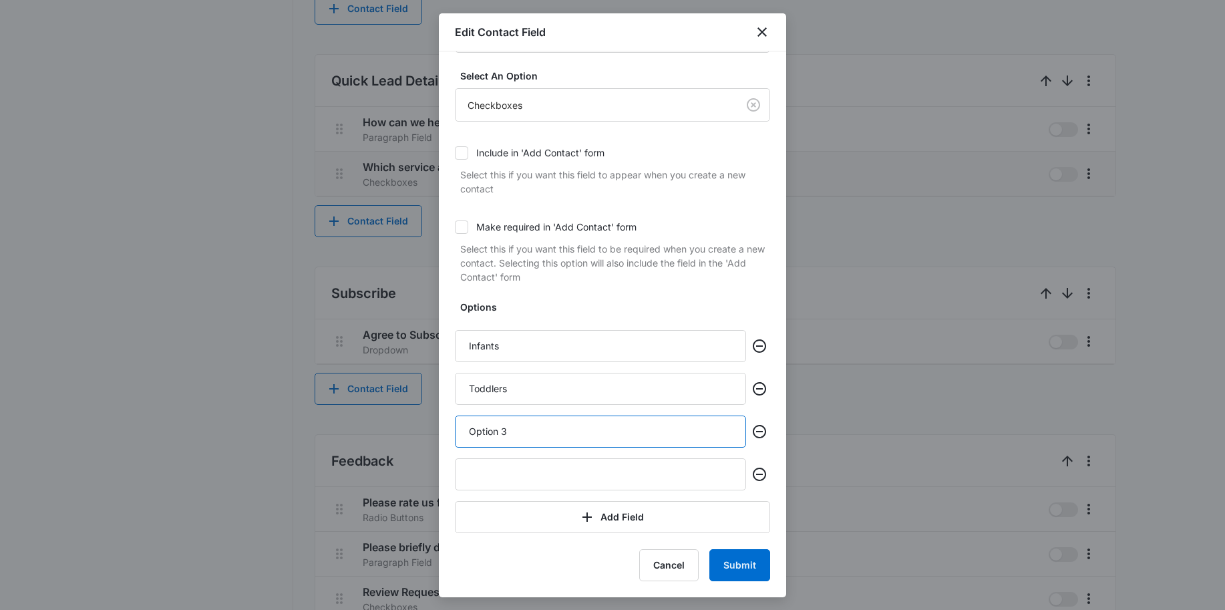
click at [517, 426] on input "Option 3" at bounding box center [600, 432] width 291 height 32
type input "P"
type input "Early Preschool"
click at [539, 474] on input "text" at bounding box center [600, 474] width 291 height 32
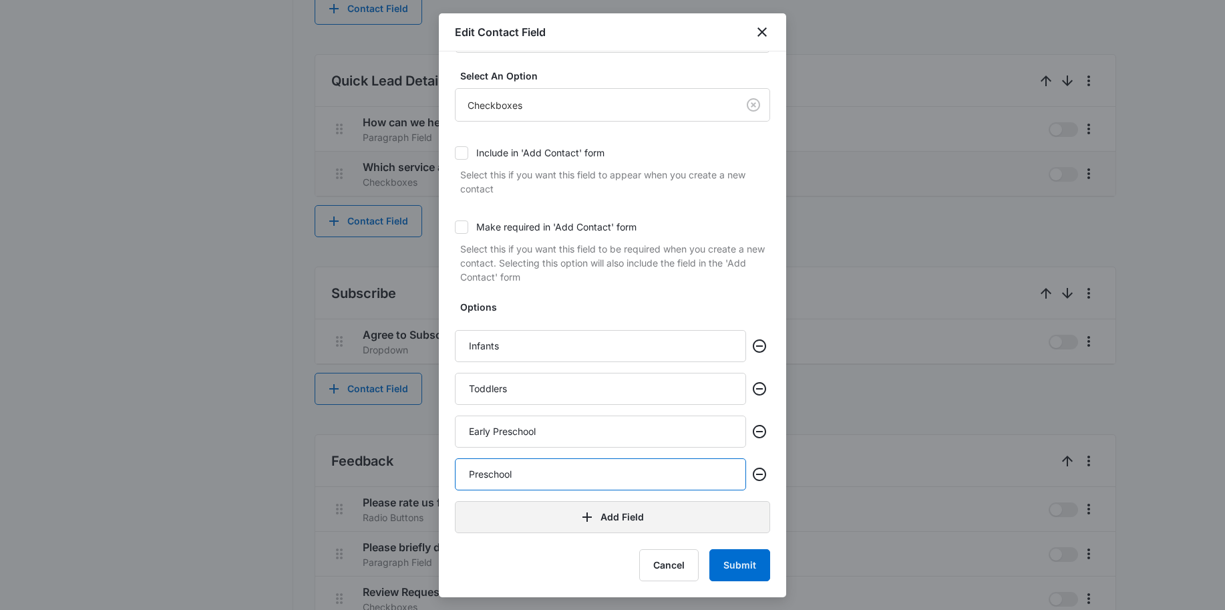
type input "Preschool"
click at [552, 519] on button "Add Field" at bounding box center [612, 517] width 315 height 32
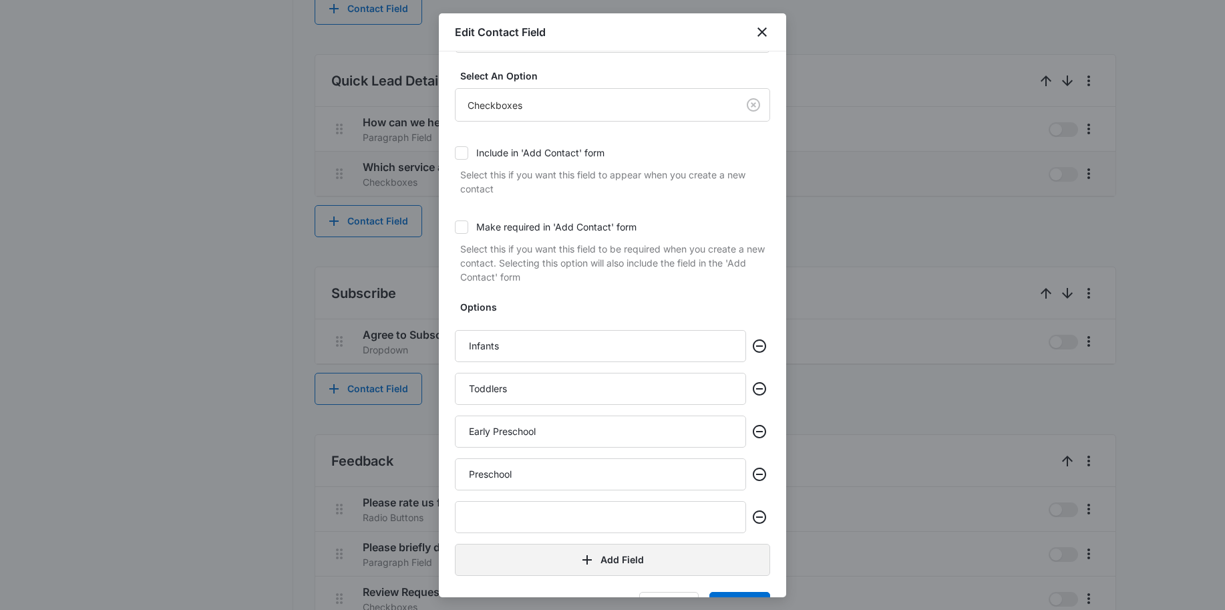
click at [552, 519] on input "text" at bounding box center [600, 517] width 291 height 32
type input "After School"
click at [554, 569] on button "Add Field" at bounding box center [612, 560] width 315 height 32
type input "F"
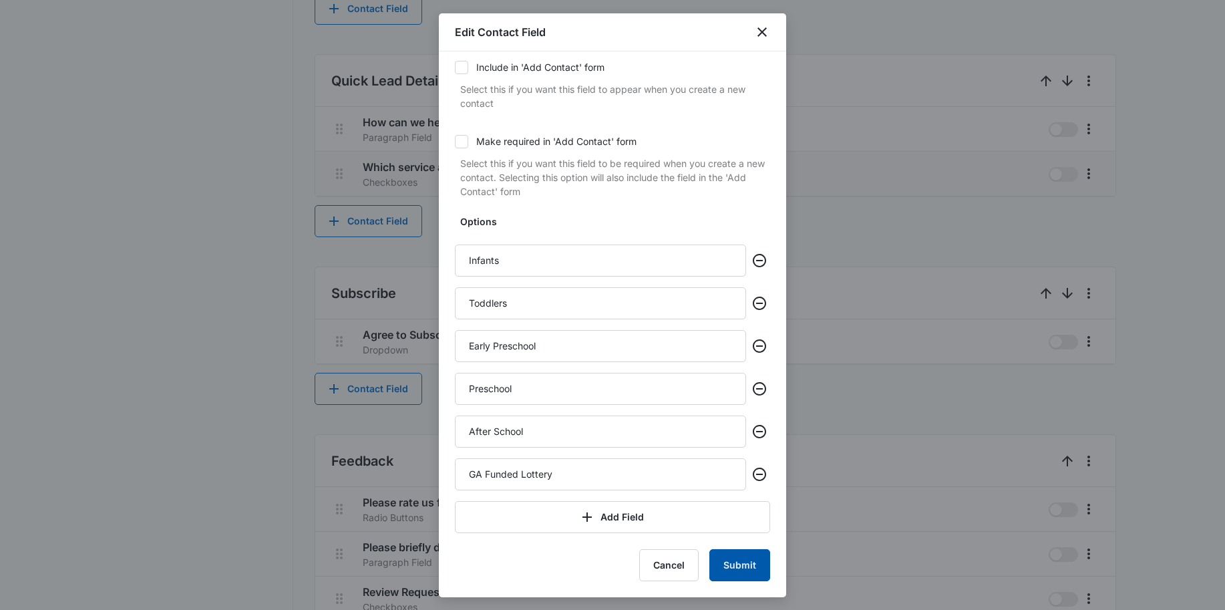
type input "GA Funded Lottery"
click at [728, 562] on button "Submit" at bounding box center [740, 565] width 61 height 32
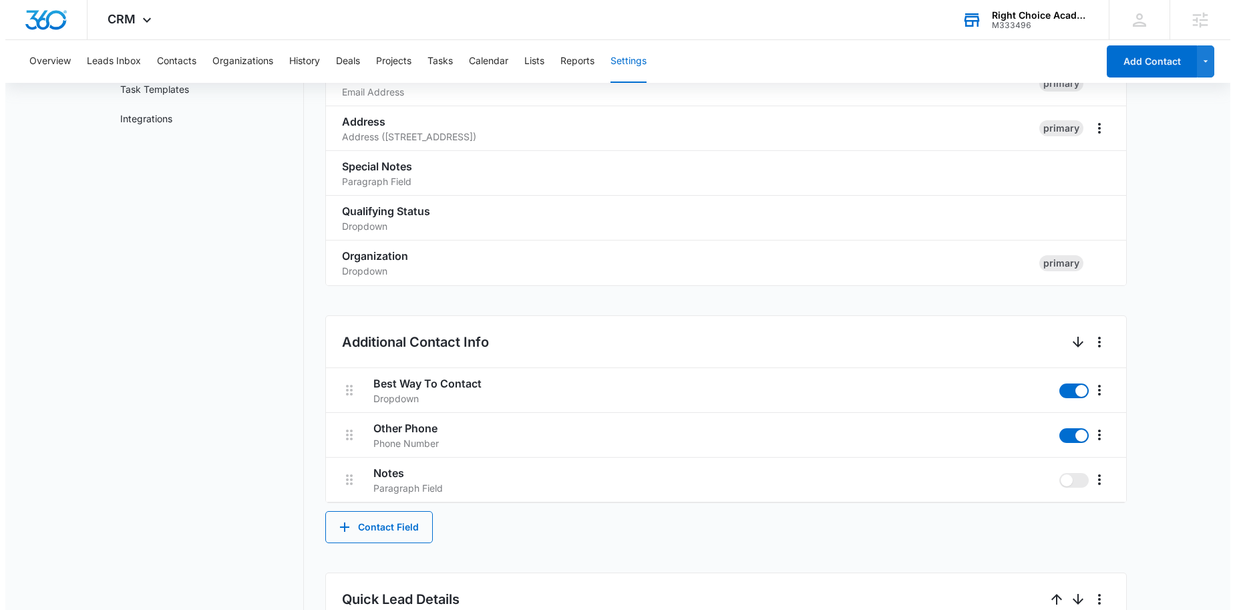
scroll to position [0, 0]
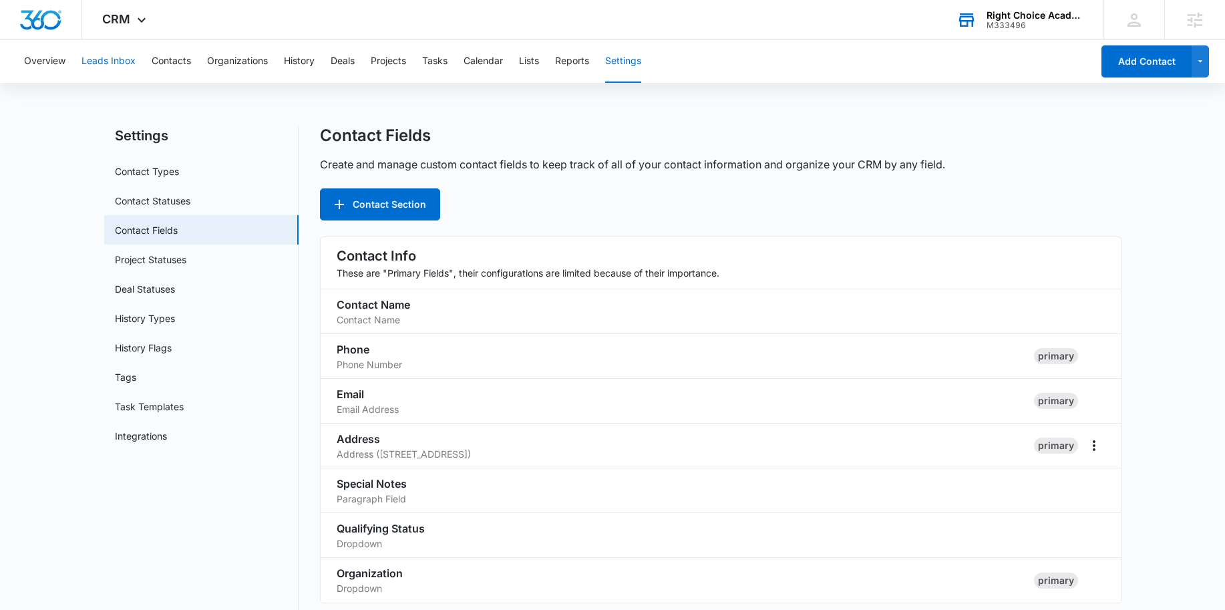
click at [110, 63] on button "Leads Inbox" at bounding box center [109, 61] width 54 height 43
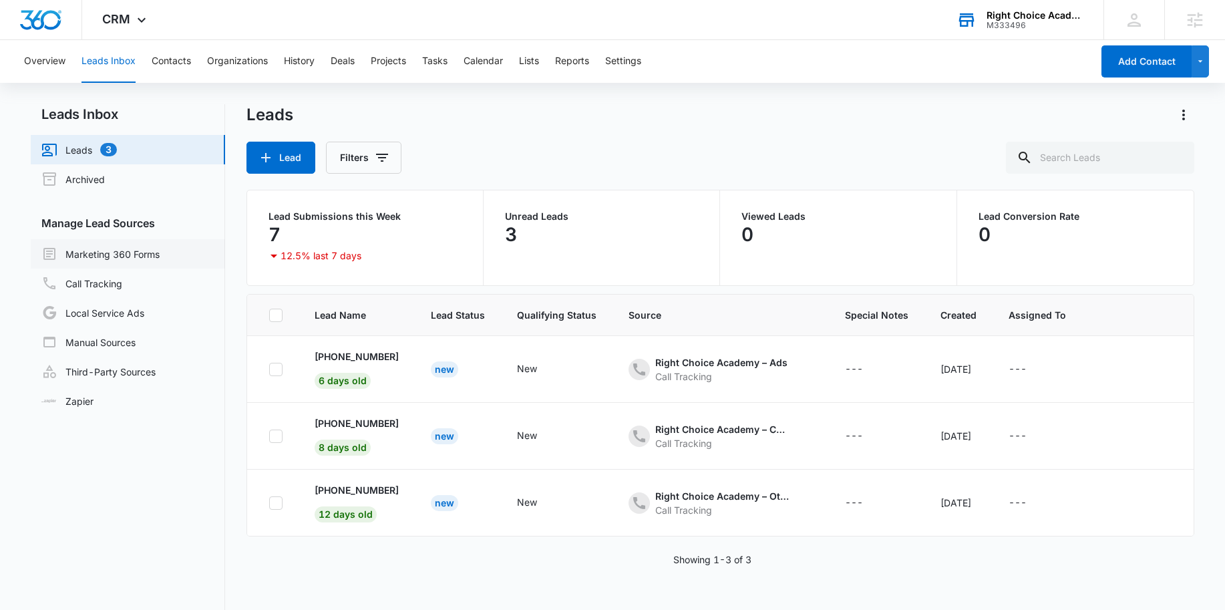
click at [120, 253] on link "Marketing 360 Forms" at bounding box center [100, 254] width 118 height 16
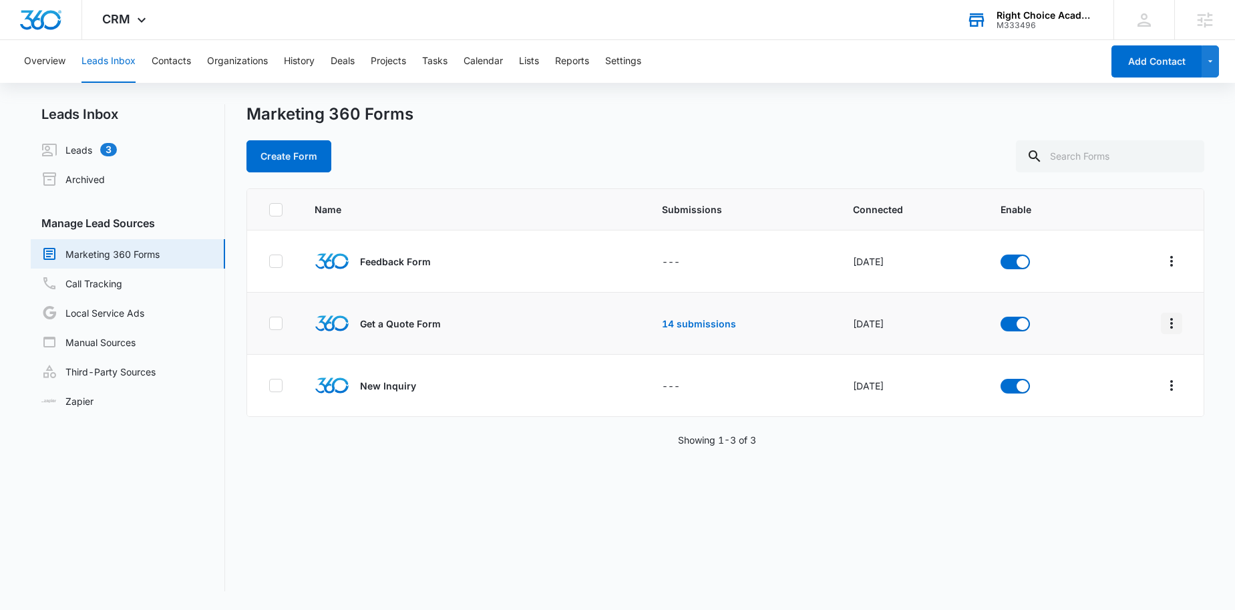
click at [1169, 324] on icon "Overflow Menu" at bounding box center [1172, 323] width 16 height 16
click at [1120, 403] on div "Field Mapping" at bounding box center [1102, 400] width 76 height 9
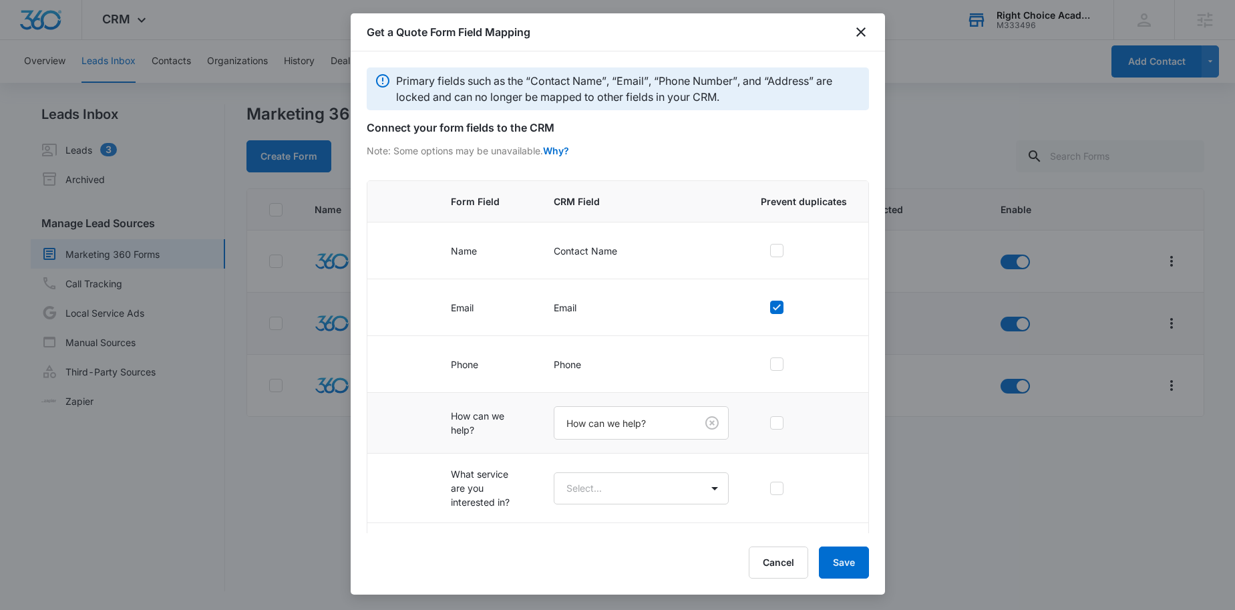
scroll to position [59, 0]
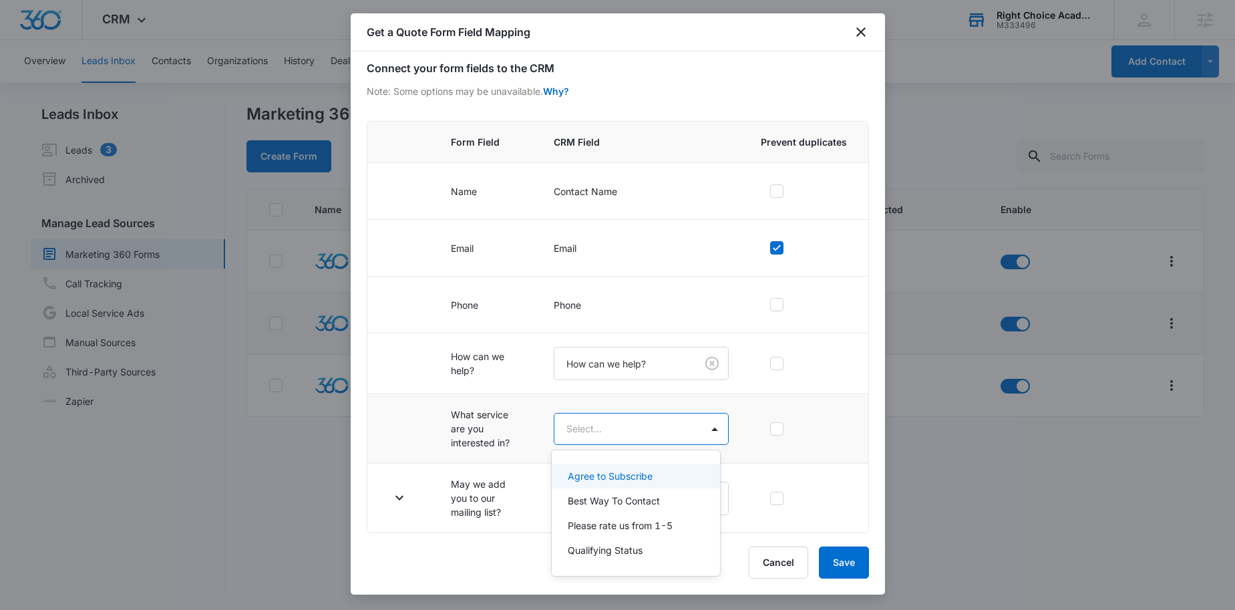
click at [611, 422] on body "CRM Apps Reputation Websites Forms CRM Email Social Content Ads Intelligence Fi…" at bounding box center [617, 305] width 1235 height 610
click at [579, 424] on body "CRM Apps Reputation Websites Forms CRM Email Social Content Ads Intelligence Fi…" at bounding box center [617, 305] width 1235 height 610
click at [865, 30] on div at bounding box center [617, 305] width 1235 height 610
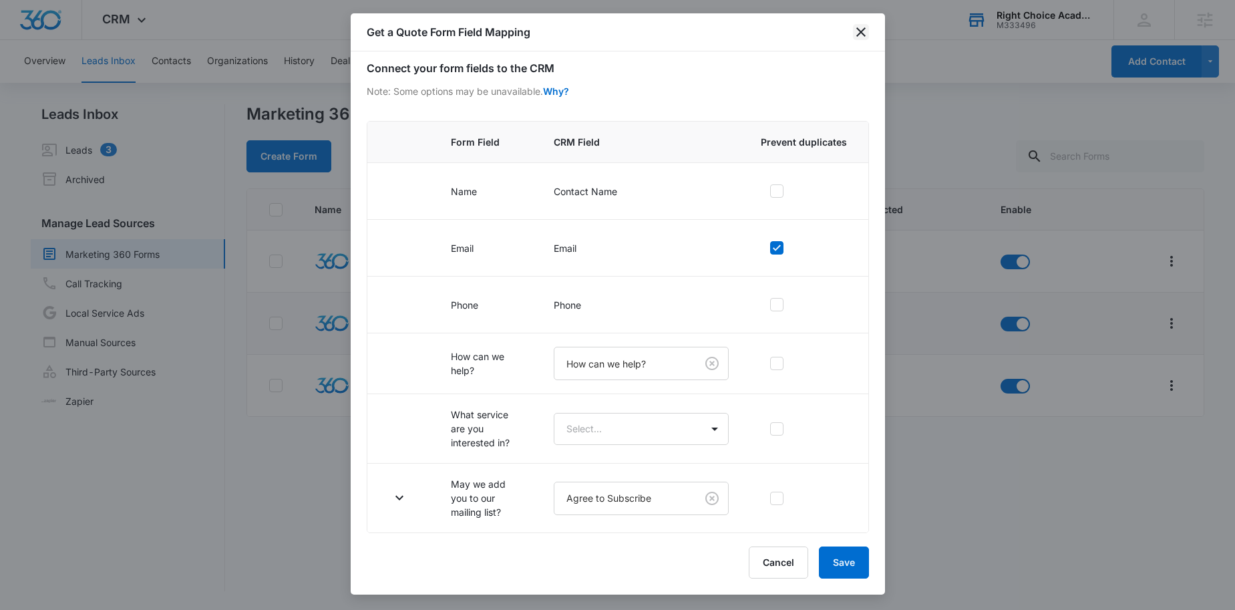
click at [864, 30] on icon "close" at bounding box center [861, 32] width 16 height 16
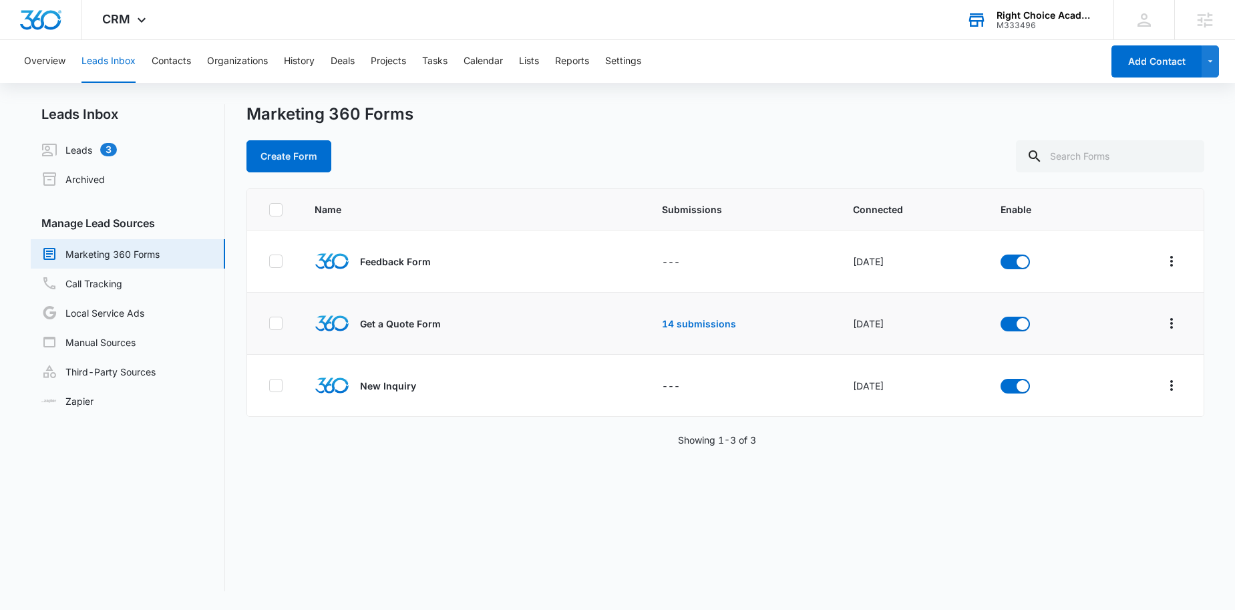
click at [994, 24] on div "Right Choice Academy M333496 Your Accounts View All" at bounding box center [1030, 19] width 167 height 39
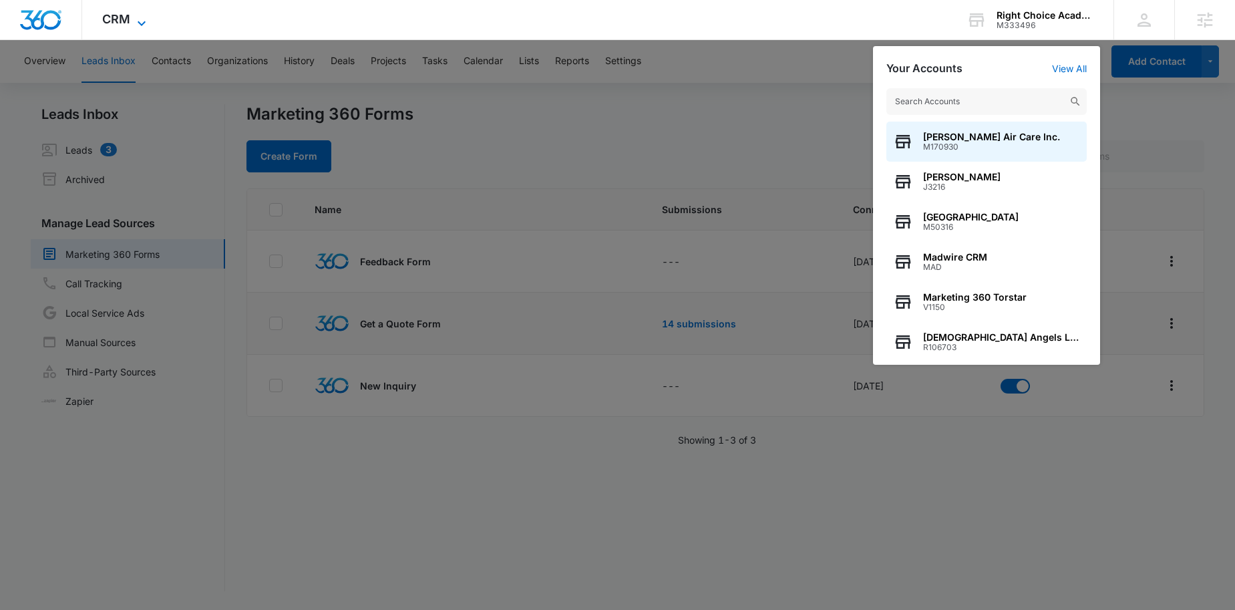
click at [145, 21] on icon at bounding box center [142, 23] width 16 height 16
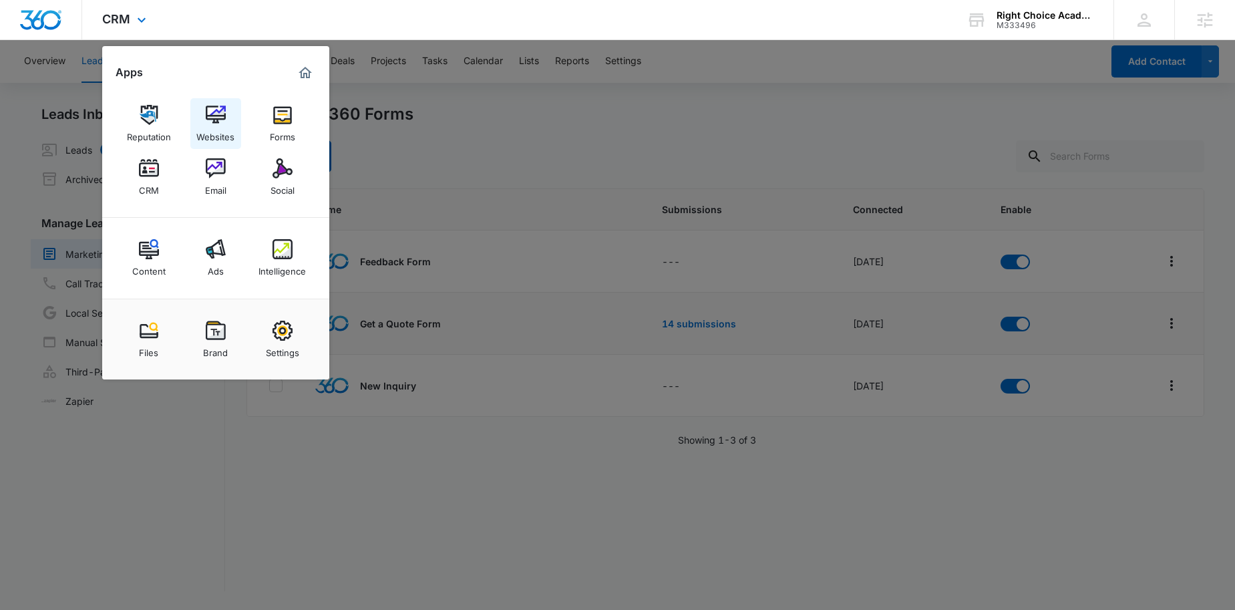
click at [215, 109] on img at bounding box center [216, 115] width 20 height 20
